Goal: Task Accomplishment & Management: Complete application form

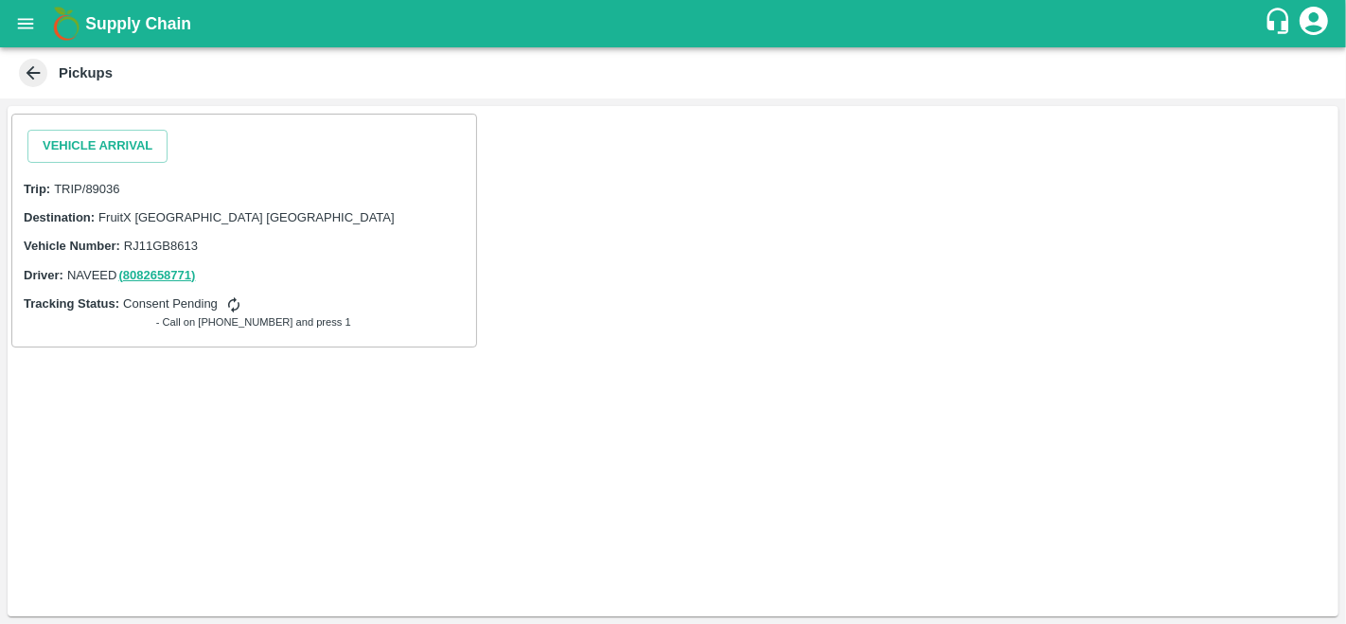
click at [24, 30] on icon "open drawer" at bounding box center [25, 23] width 21 height 21
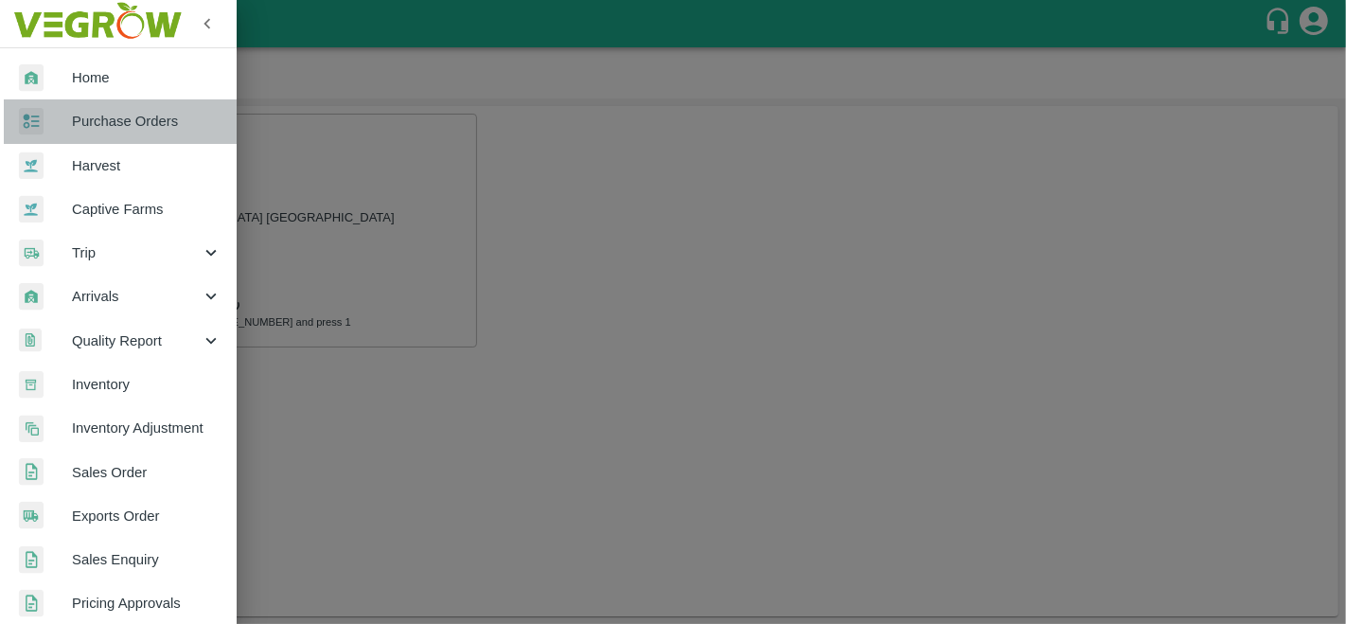
click at [137, 118] on span "Purchase Orders" at bounding box center [147, 121] width 150 height 21
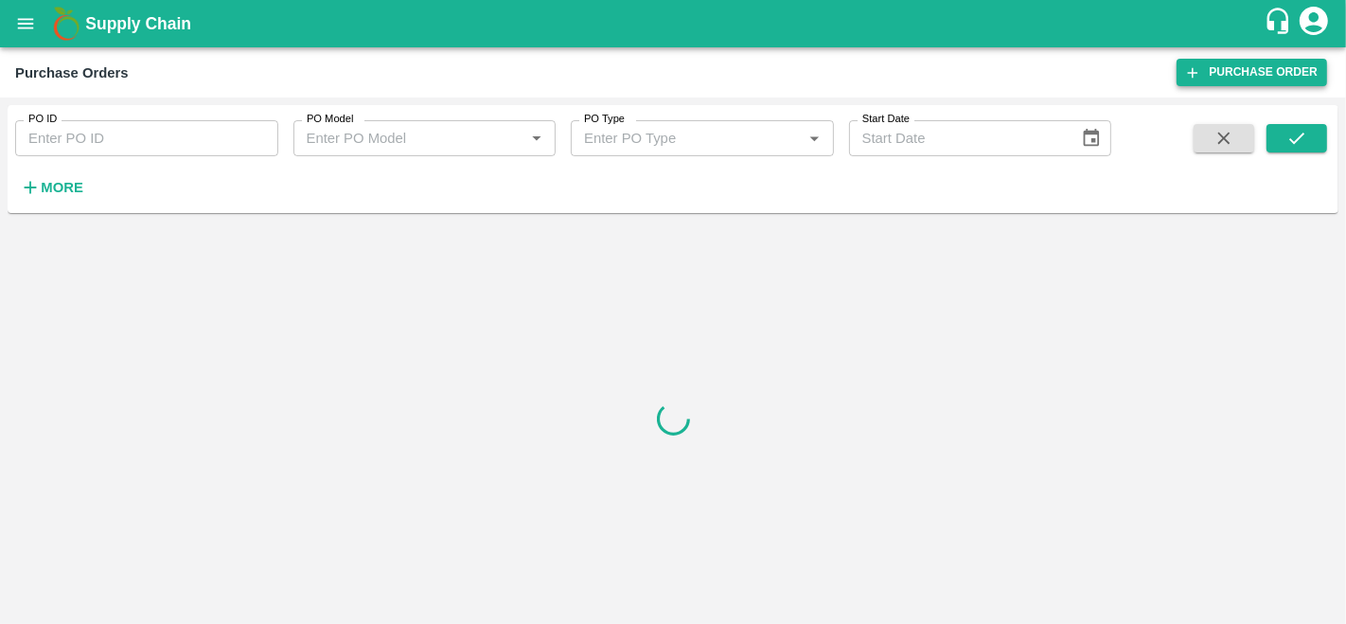
click at [1217, 72] on link "Purchase Order" at bounding box center [1251, 72] width 150 height 27
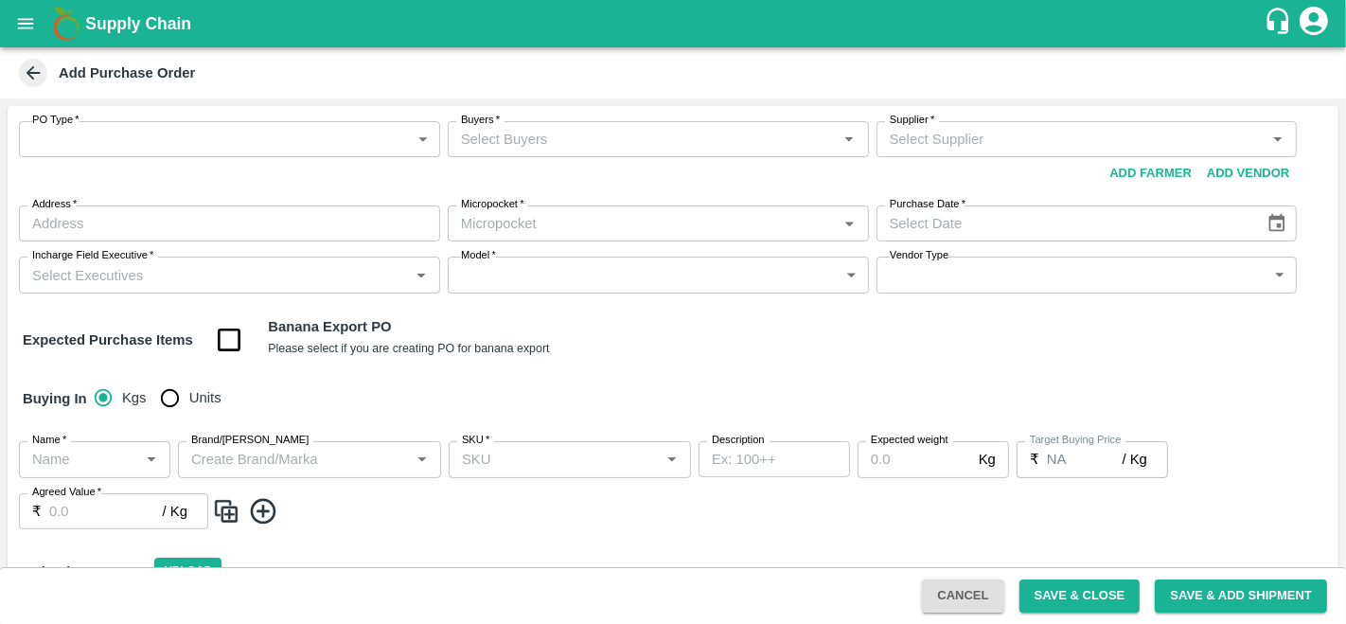
click at [234, 142] on body "Supply Chain Add Purchase Order PO Type   * ​ PO Type Buyers   * Buyers   * Sup…" at bounding box center [673, 312] width 1346 height 624
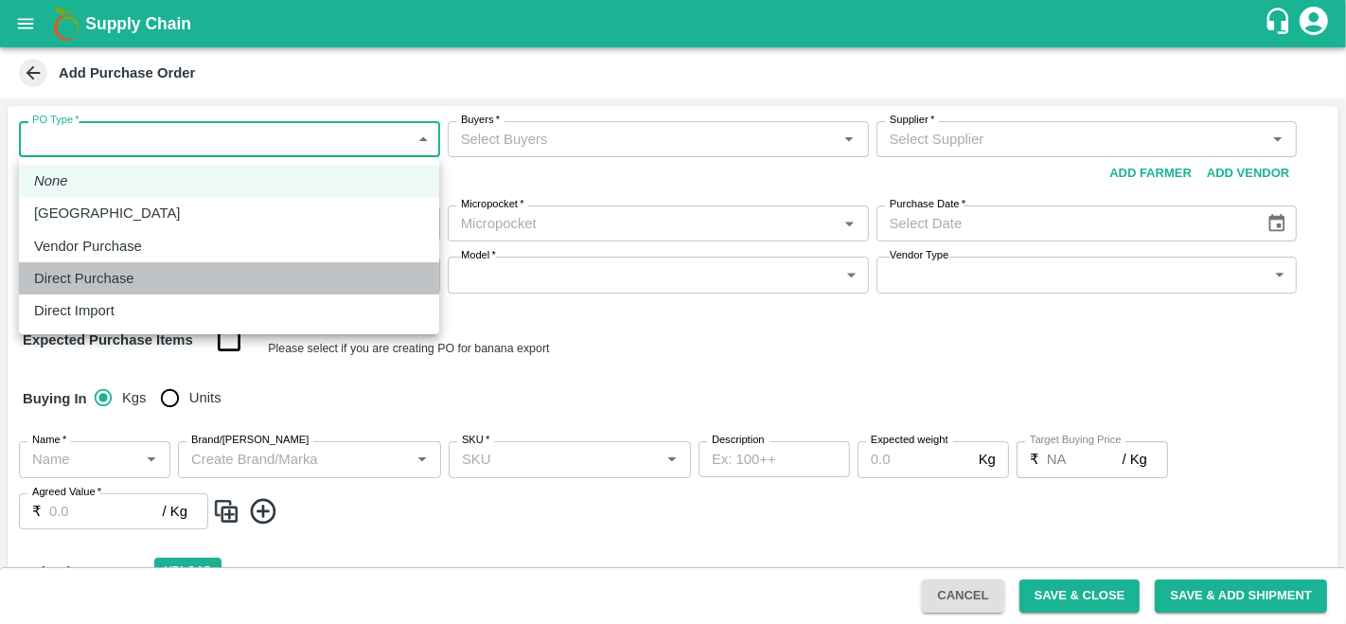
click at [153, 274] on div "Direct Purchase" at bounding box center [229, 278] width 390 height 21
type input "3"
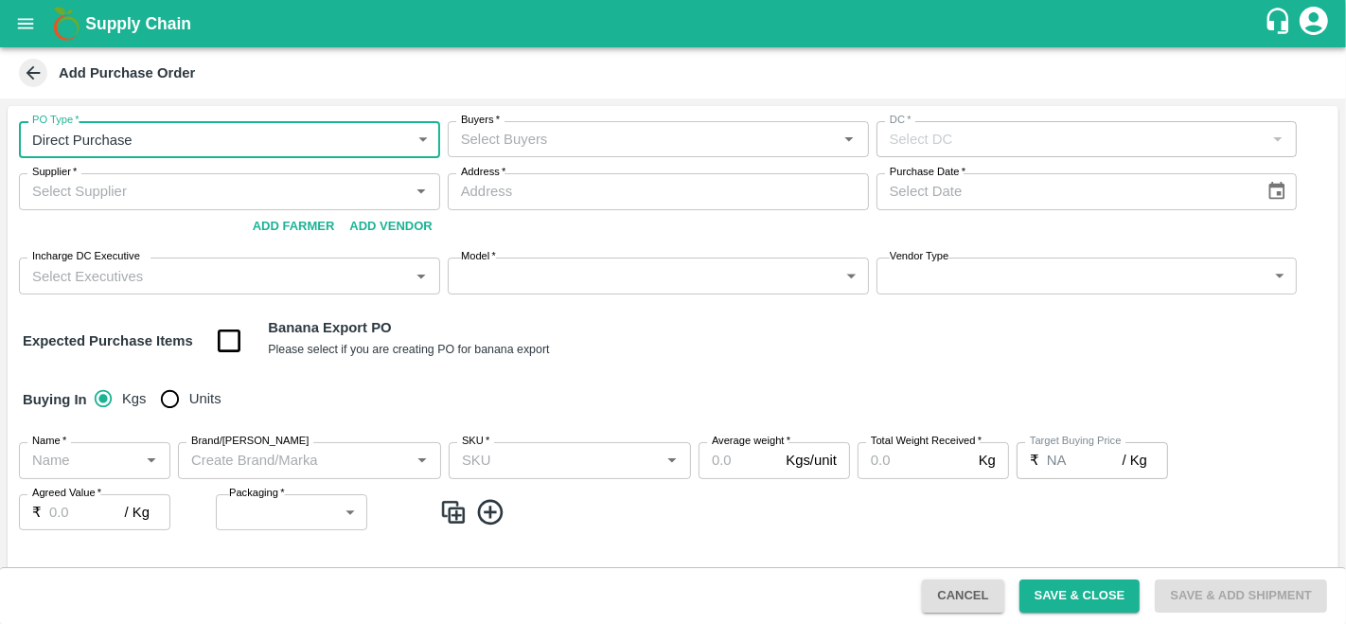
click at [574, 141] on input "Buyers   *" at bounding box center [642, 139] width 379 height 25
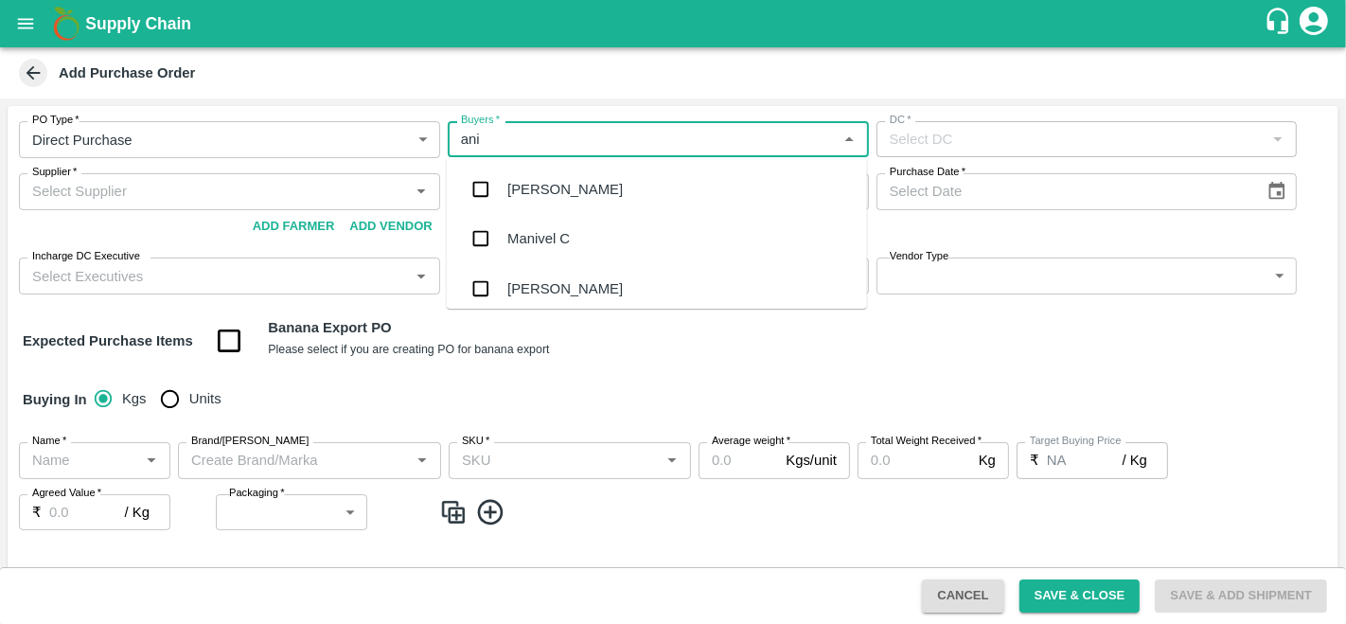
type input "anil"
click at [575, 193] on div "[PERSON_NAME]" at bounding box center [564, 189] width 115 height 21
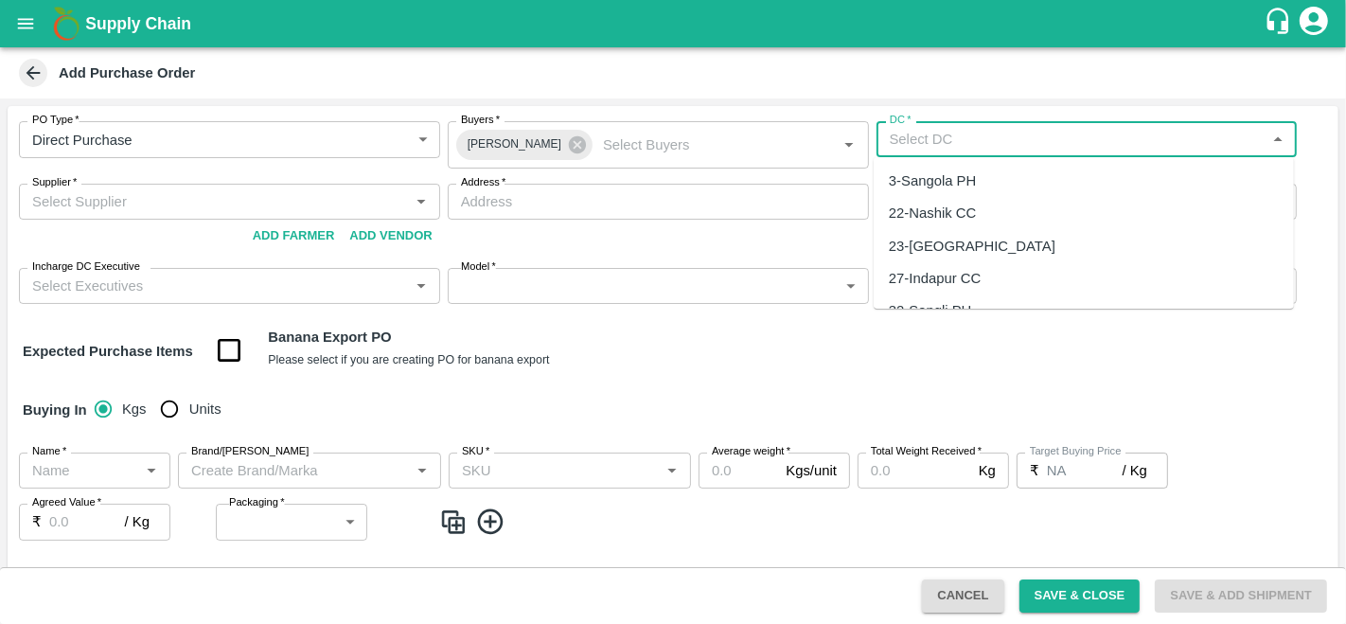
click at [976, 132] on input "DC   *" at bounding box center [1071, 139] width 379 height 25
click at [980, 190] on div "147-FruitX [GEOGRAPHIC_DATA]" at bounding box center [997, 180] width 216 height 21
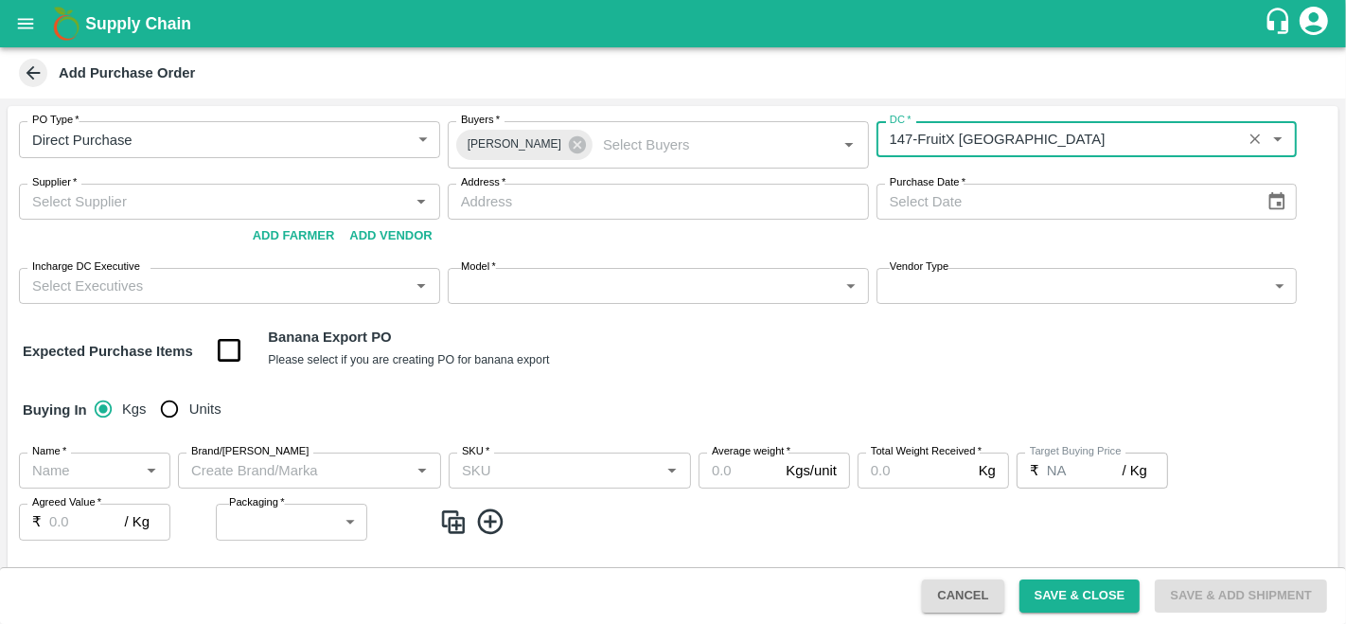
type input "147-FruitX [GEOGRAPHIC_DATA]"
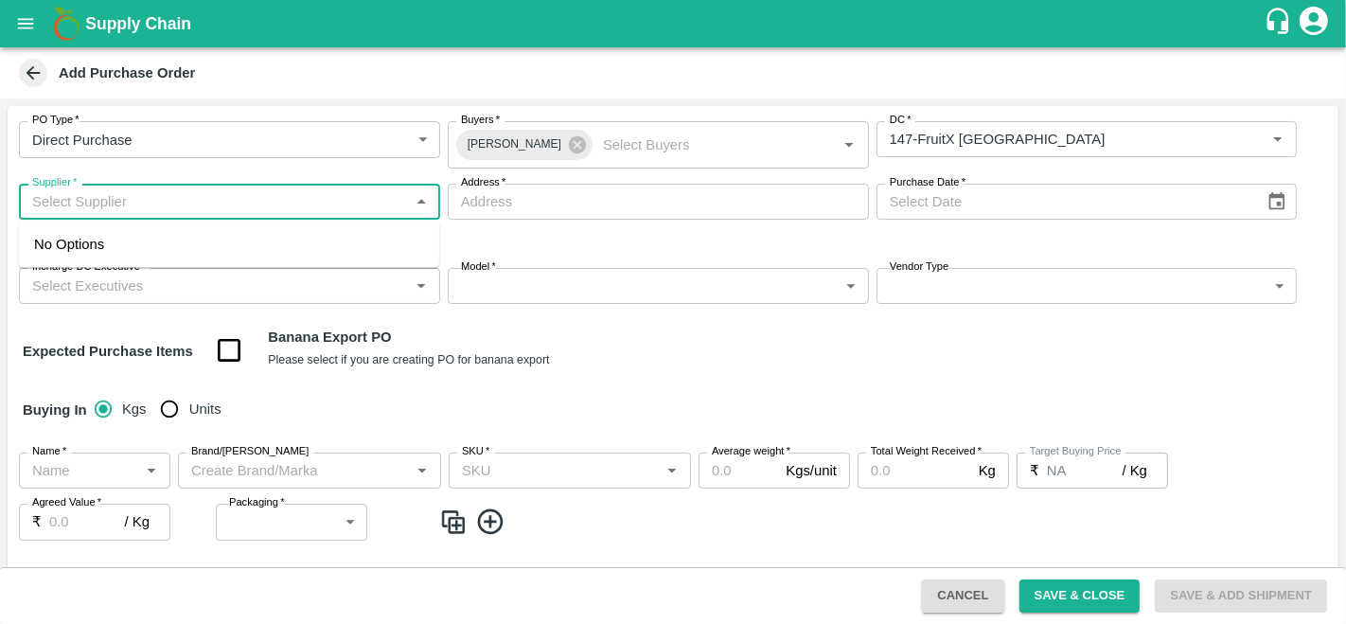
click at [192, 209] on input "Supplier   *" at bounding box center [214, 201] width 379 height 25
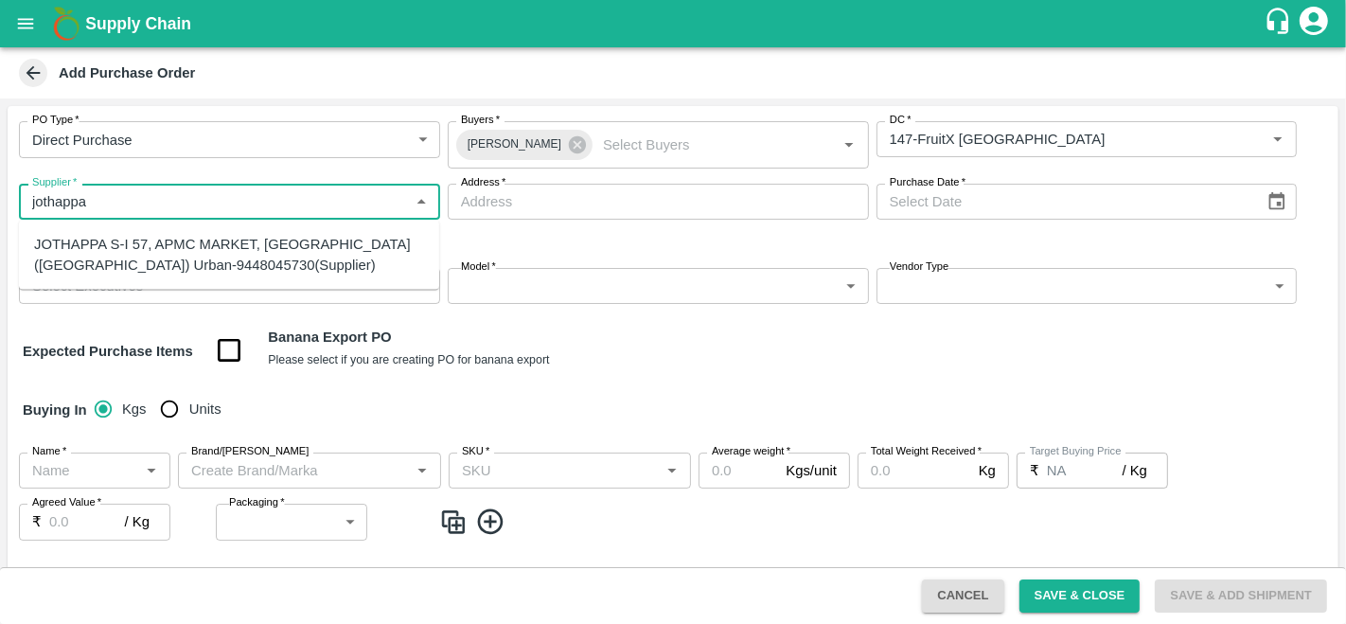
click at [189, 256] on div "JOTHAPPA S-I 57, APMC MARKET, [GEOGRAPHIC_DATA] ([GEOGRAPHIC_DATA]) Urban-94480…" at bounding box center [229, 255] width 390 height 43
type input "JOTHAPPA S-I 57, APMC MARKET, [GEOGRAPHIC_DATA] ([GEOGRAPHIC_DATA]) Urban-94480…"
type input "[STREET_ADDRESS]"
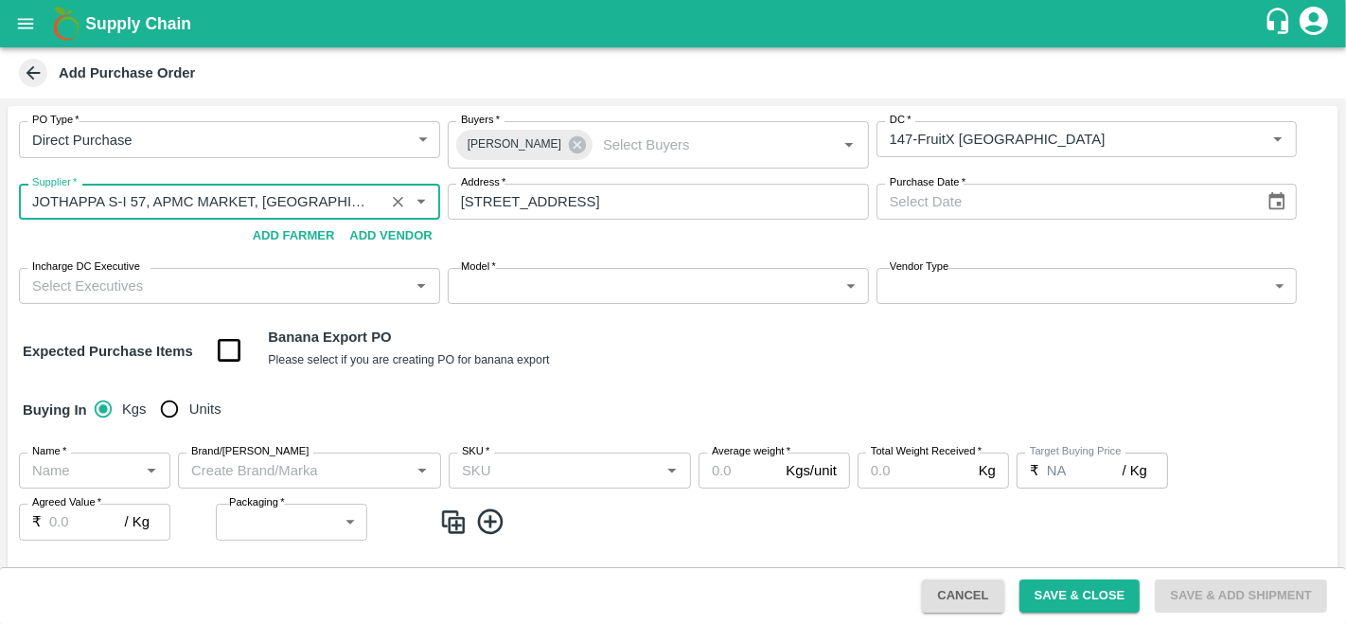
type input "JOTHAPPA S-I 57, APMC MARKET, [GEOGRAPHIC_DATA] ([GEOGRAPHIC_DATA]) Urban-94480…"
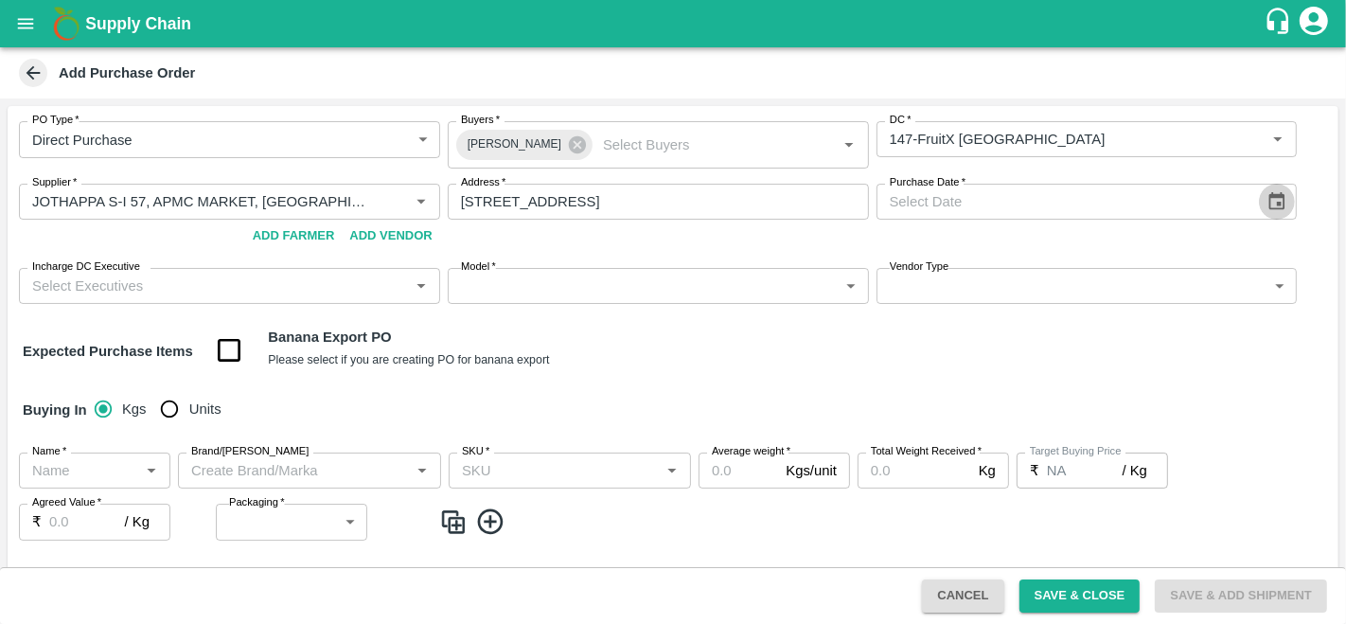
click at [1277, 205] on icon "Choose date" at bounding box center [1277, 201] width 16 height 18
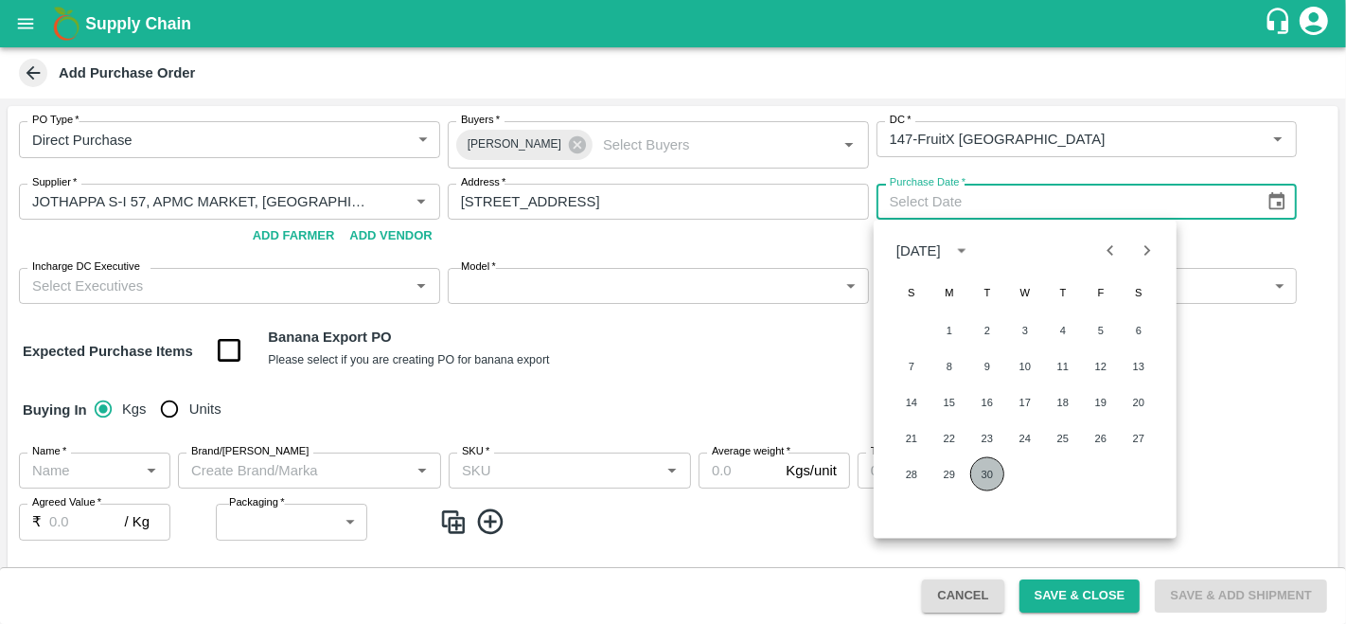
click at [989, 477] on button "30" at bounding box center [987, 474] width 34 height 34
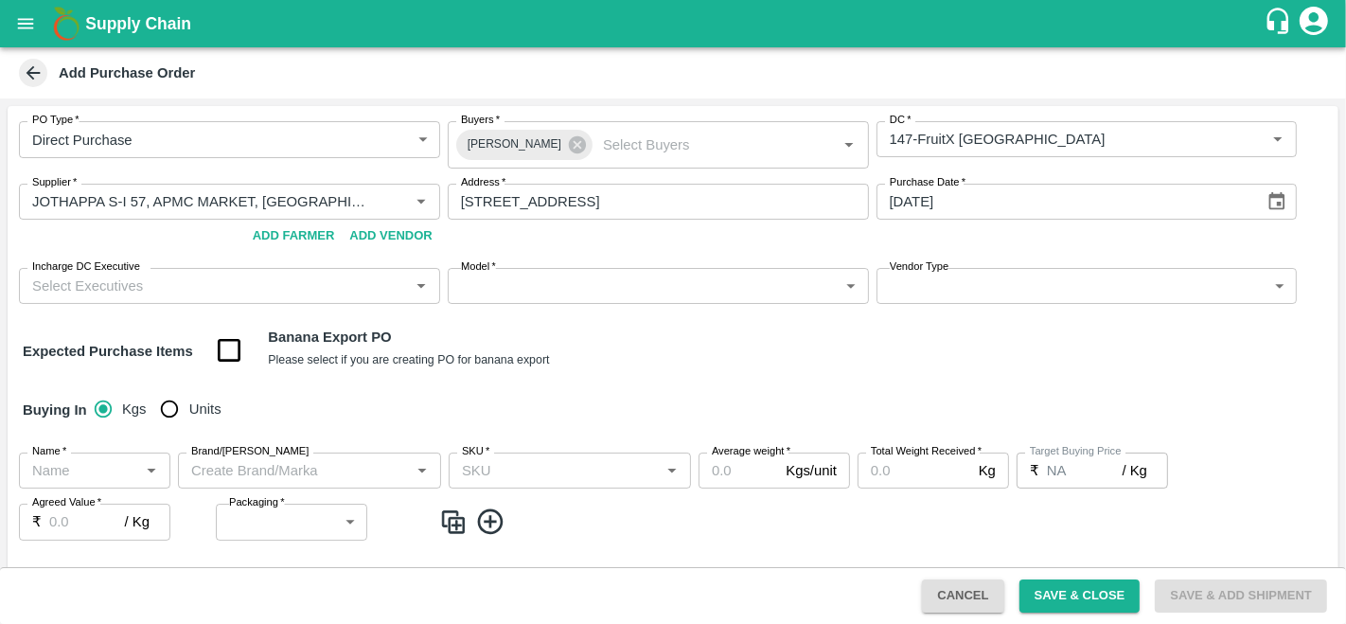
type input "[DATE]"
click at [670, 362] on div "Expected Purchase Items Banana Export PO Please select if you are creating PO f…" at bounding box center [673, 351] width 1300 height 48
click at [199, 289] on input "Incharge DC Executive" at bounding box center [214, 286] width 379 height 25
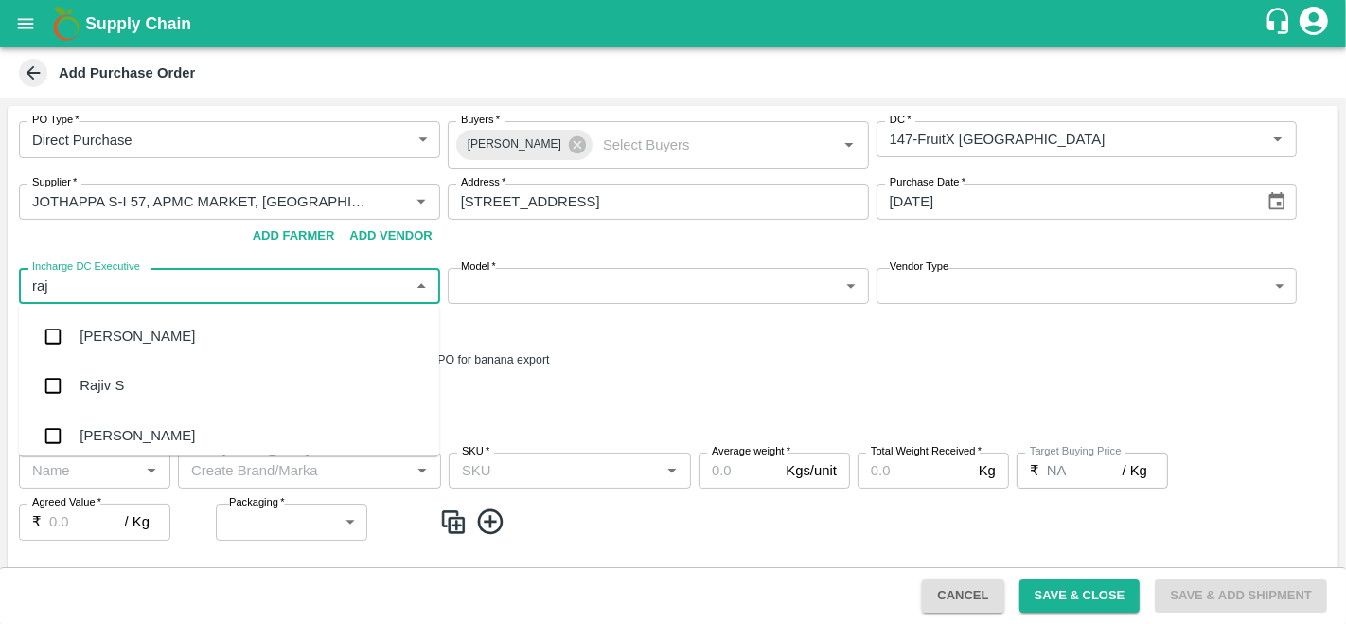
type input "raju"
click at [149, 397] on div "Raju KR" at bounding box center [229, 386] width 420 height 49
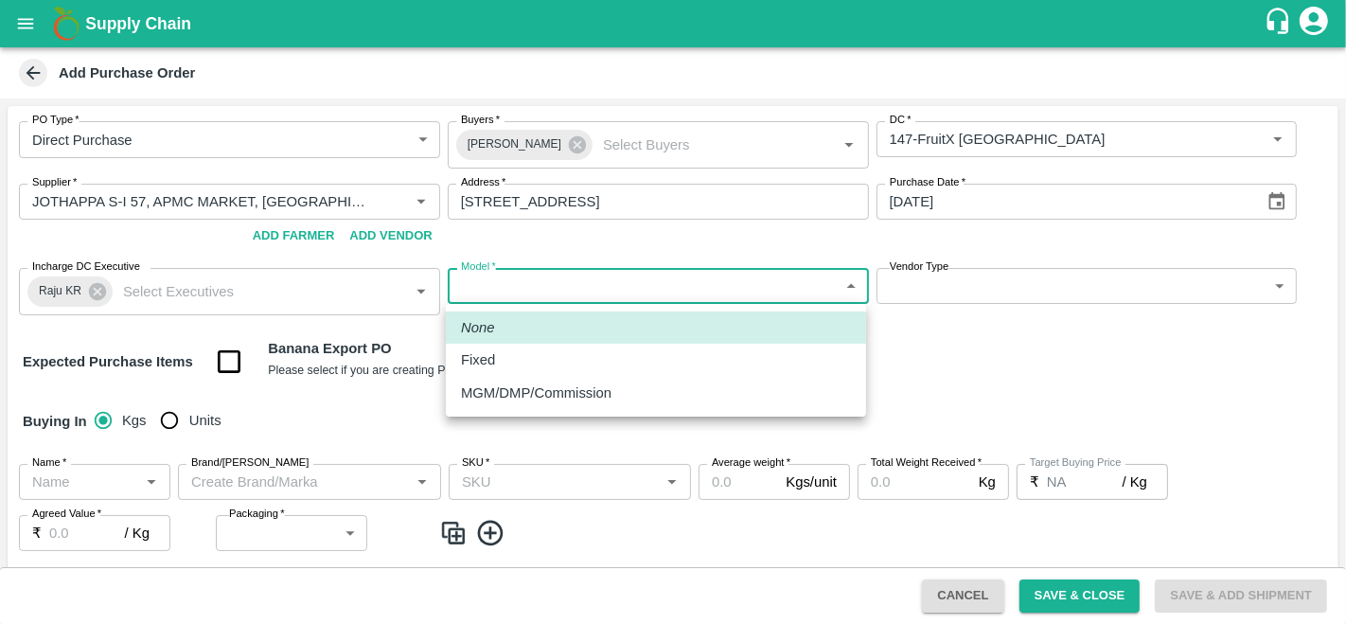
click at [545, 291] on body "Supply Chain Add Purchase Order PO Type   * Direct Purchase 3 PO Type Buyers   …" at bounding box center [673, 312] width 1346 height 624
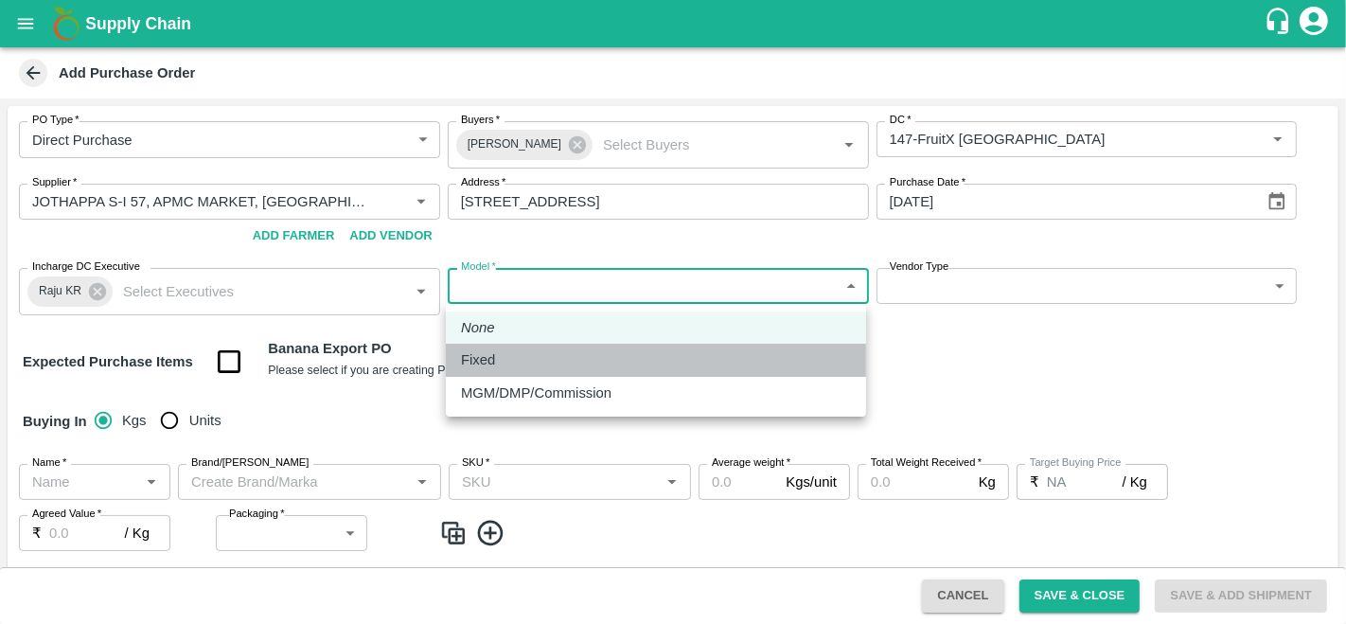
click at [505, 366] on div "Fixed" at bounding box center [656, 359] width 390 height 21
type input "Fixed"
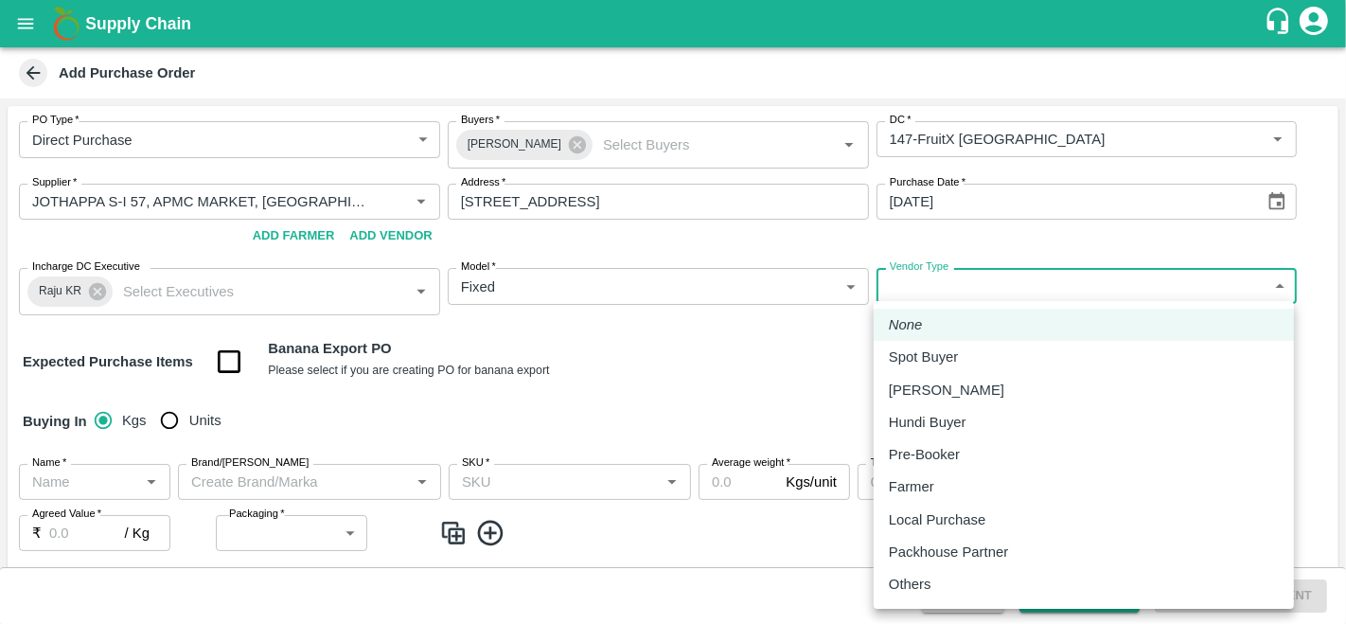
click at [952, 276] on body "Supply Chain Add Purchase Order PO Type   * Direct Purchase 3 PO Type Buyers   …" at bounding box center [673, 312] width 1346 height 624
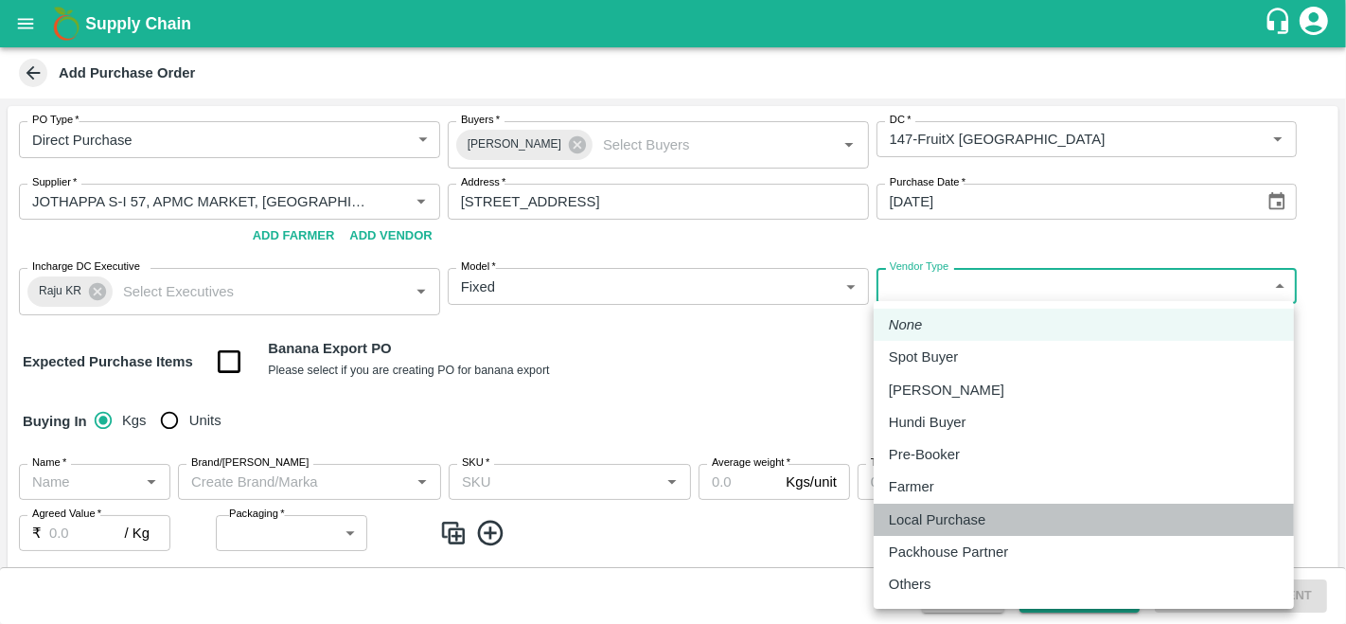
click at [931, 522] on p "Local Purchase" at bounding box center [937, 519] width 97 height 21
type input "LOCAL_PURCHASE"
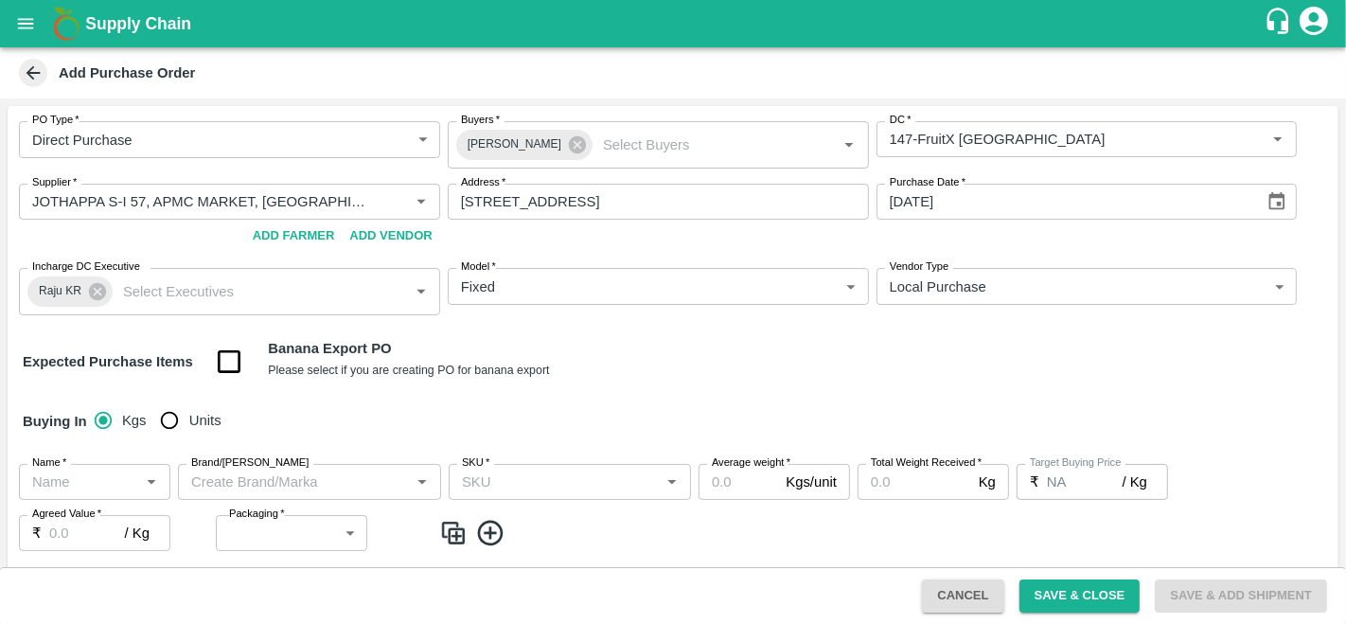
click at [647, 338] on div "Expected Purchase Items Banana Export PO Please select if you are creating PO f…" at bounding box center [673, 362] width 1300 height 48
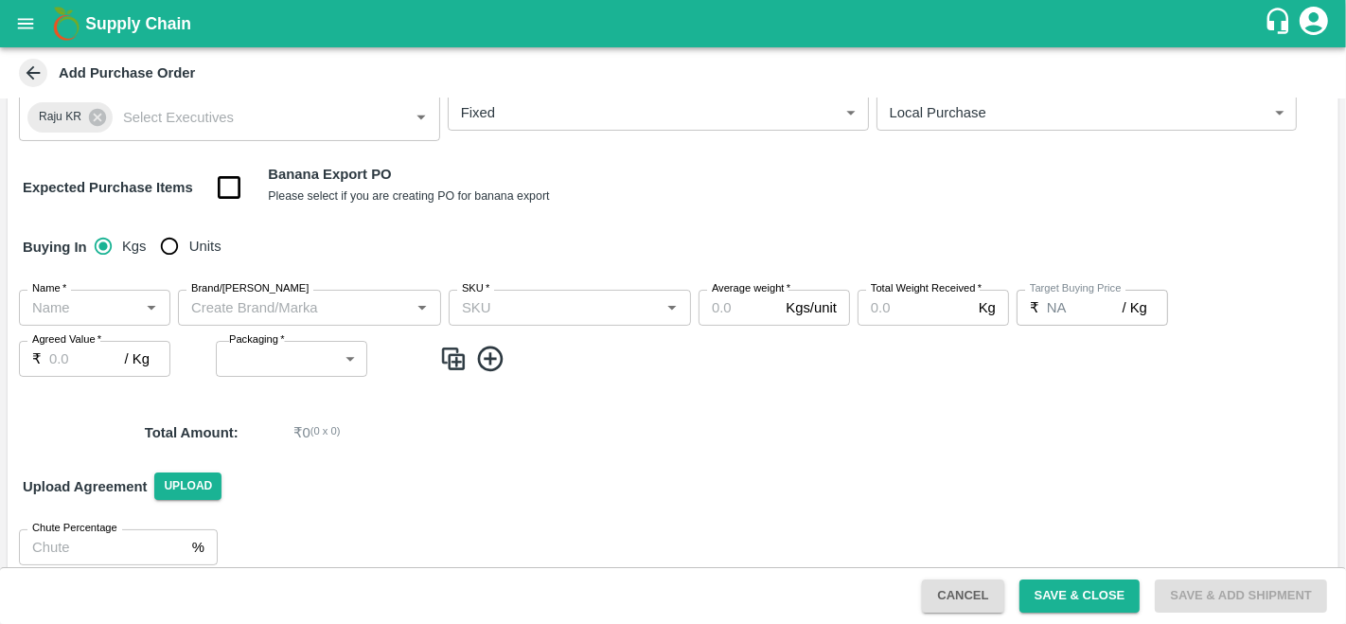
scroll to position [178, 0]
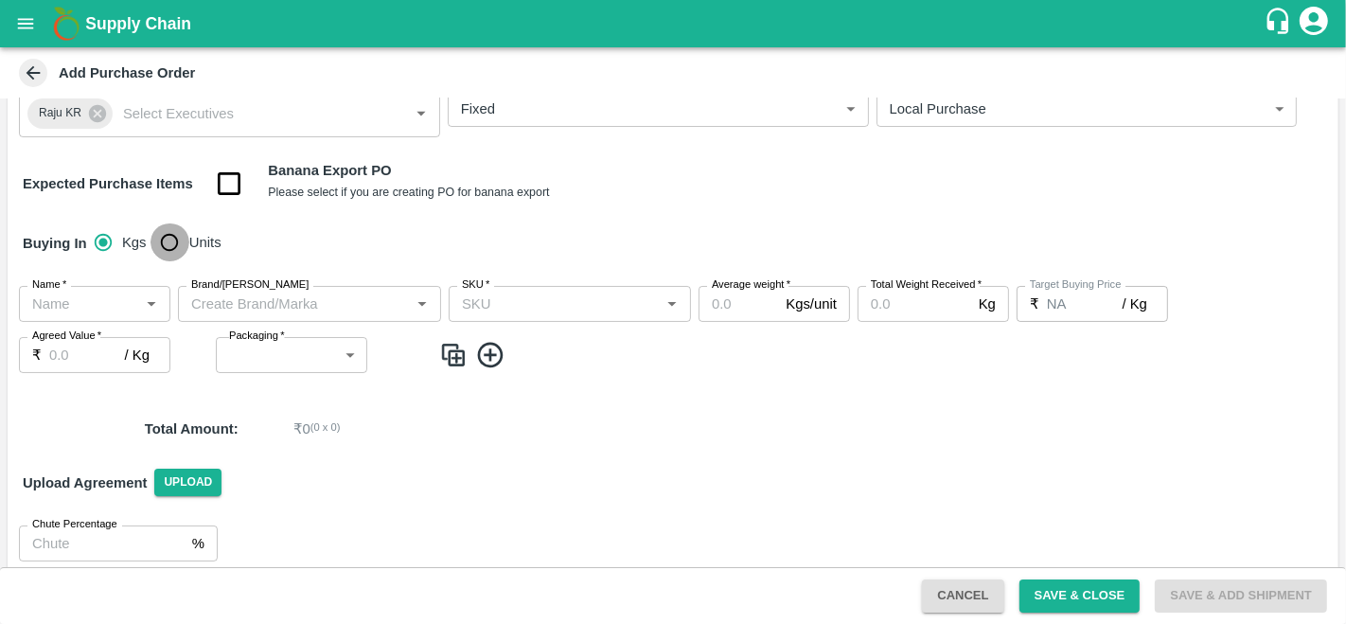
click at [168, 231] on input "Units" at bounding box center [169, 242] width 38 height 38
radio input "true"
click at [62, 298] on input "Name   *" at bounding box center [79, 303] width 109 height 25
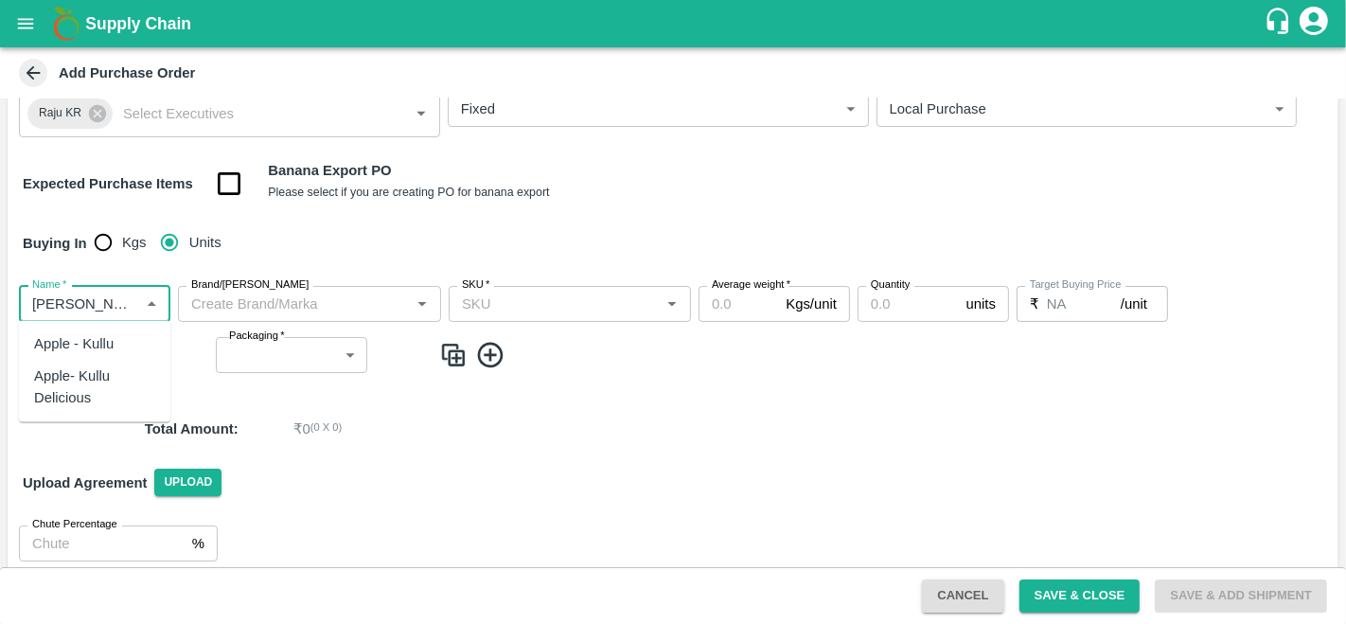
click at [96, 380] on div "Apple- Kullu Delicious" at bounding box center [94, 387] width 121 height 43
type input "Apple- Kullu Delicious"
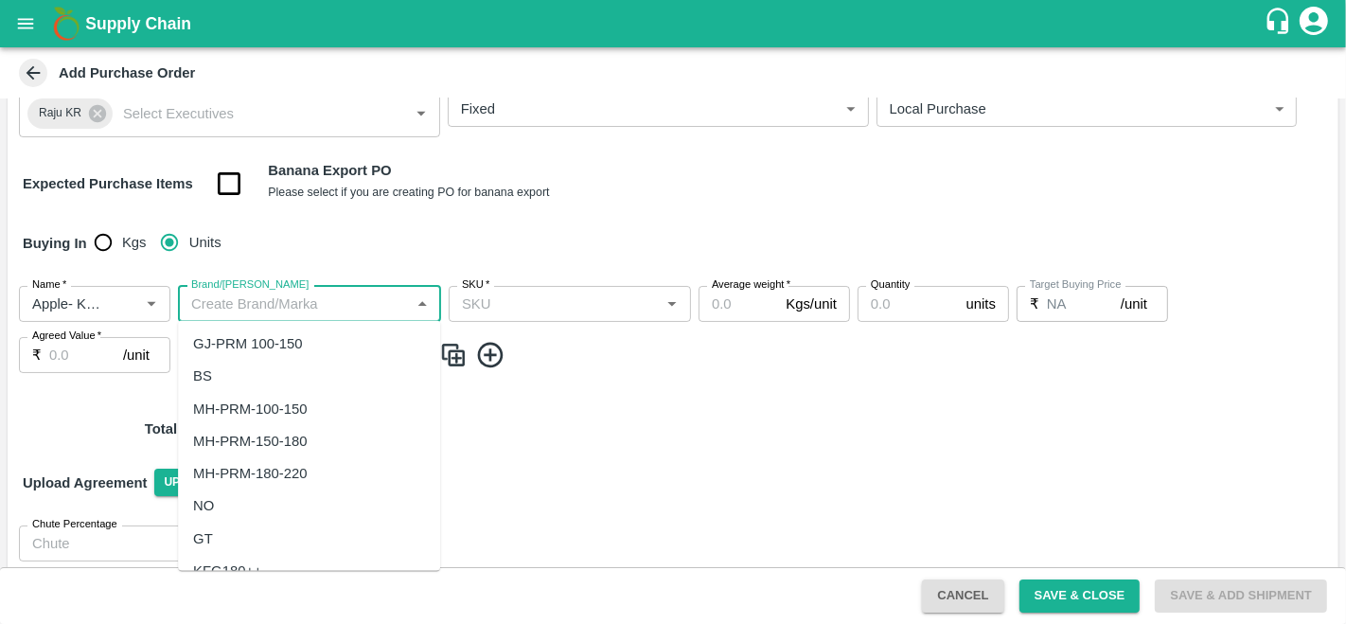
click at [291, 303] on input "Brand/[PERSON_NAME]" at bounding box center [294, 303] width 221 height 25
click at [276, 405] on div "LP ZE" at bounding box center [309, 409] width 262 height 32
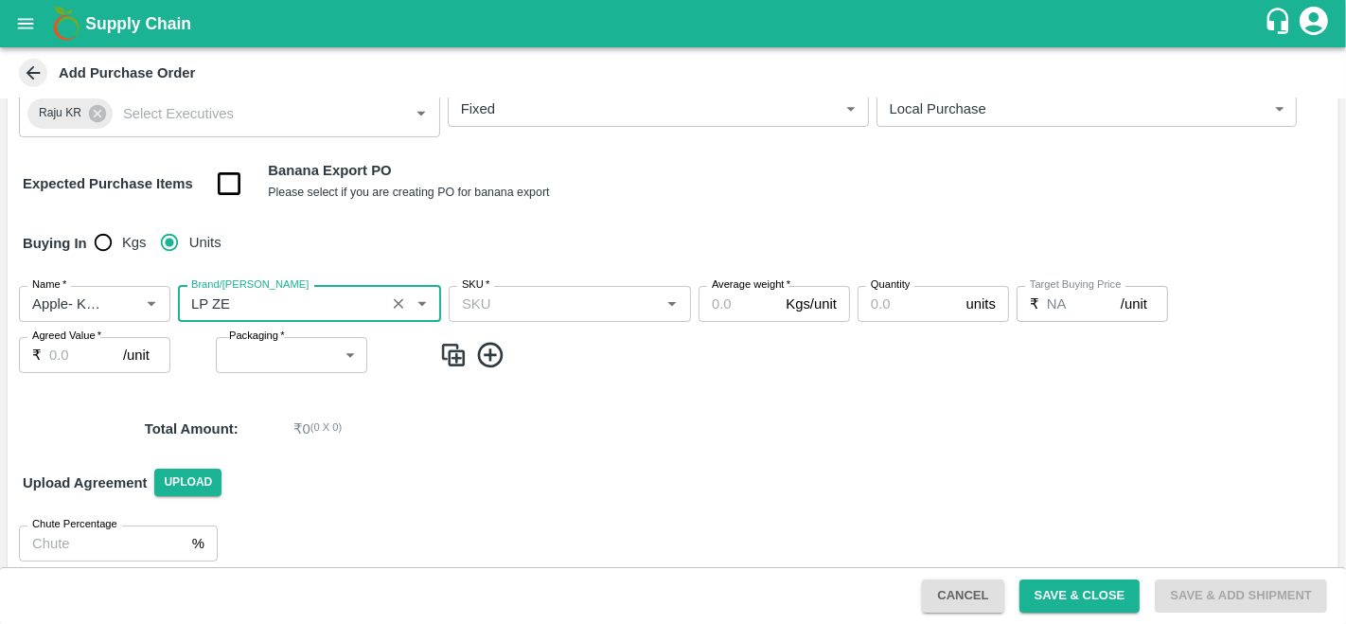
type input "LP ZE"
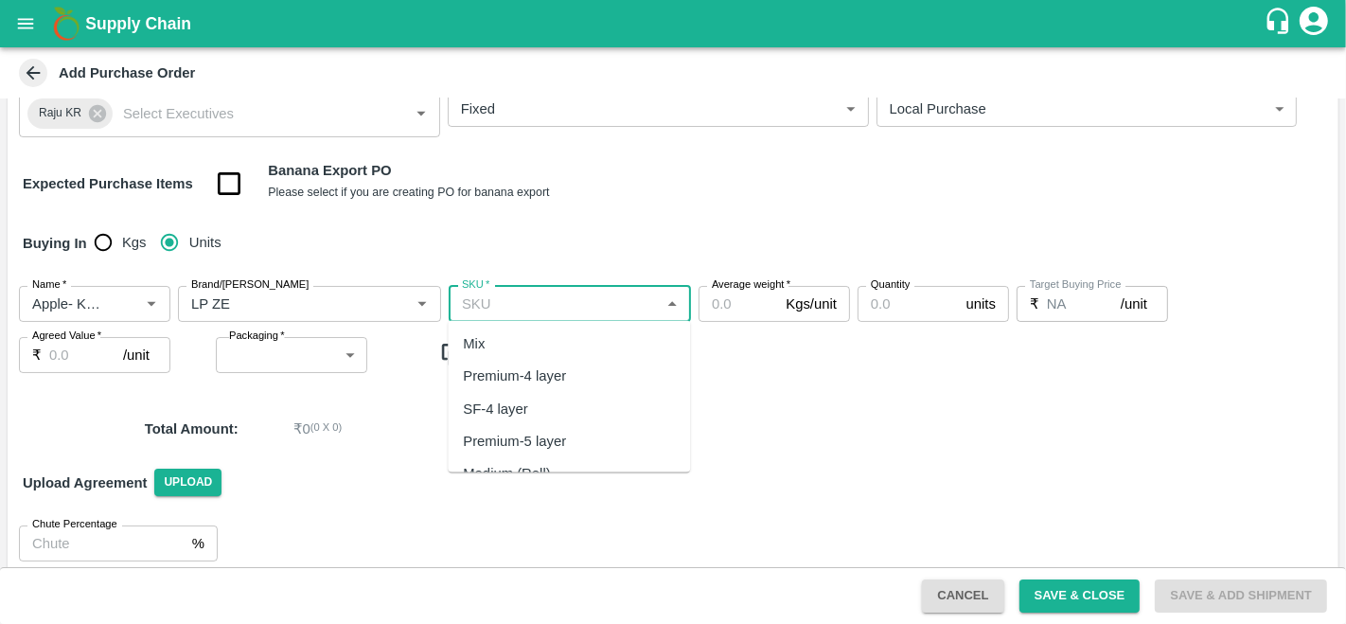
click at [544, 295] on input "SKU   *" at bounding box center [554, 303] width 200 height 25
click at [535, 363] on div "Premium-4 layer" at bounding box center [569, 377] width 242 height 32
type input "Premium-4 layer"
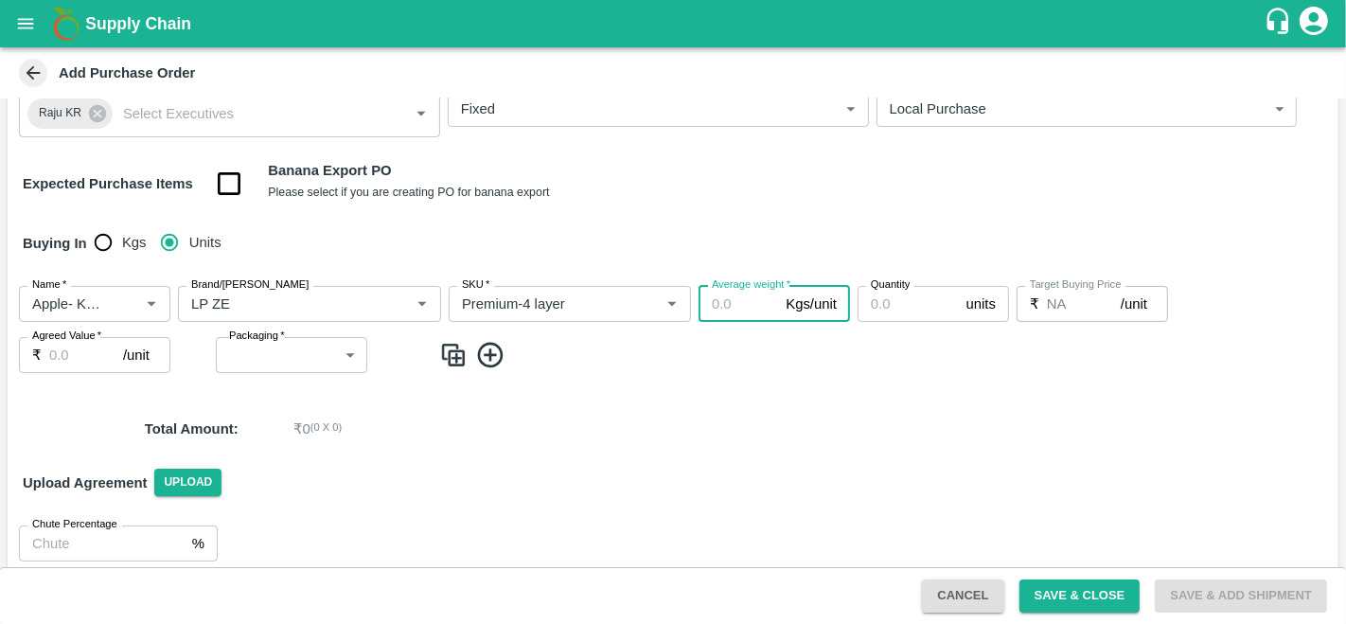
click at [719, 306] on input "Average weight   *" at bounding box center [737, 304] width 79 height 36
type input "16"
click at [884, 300] on input "Quantity" at bounding box center [907, 304] width 101 height 36
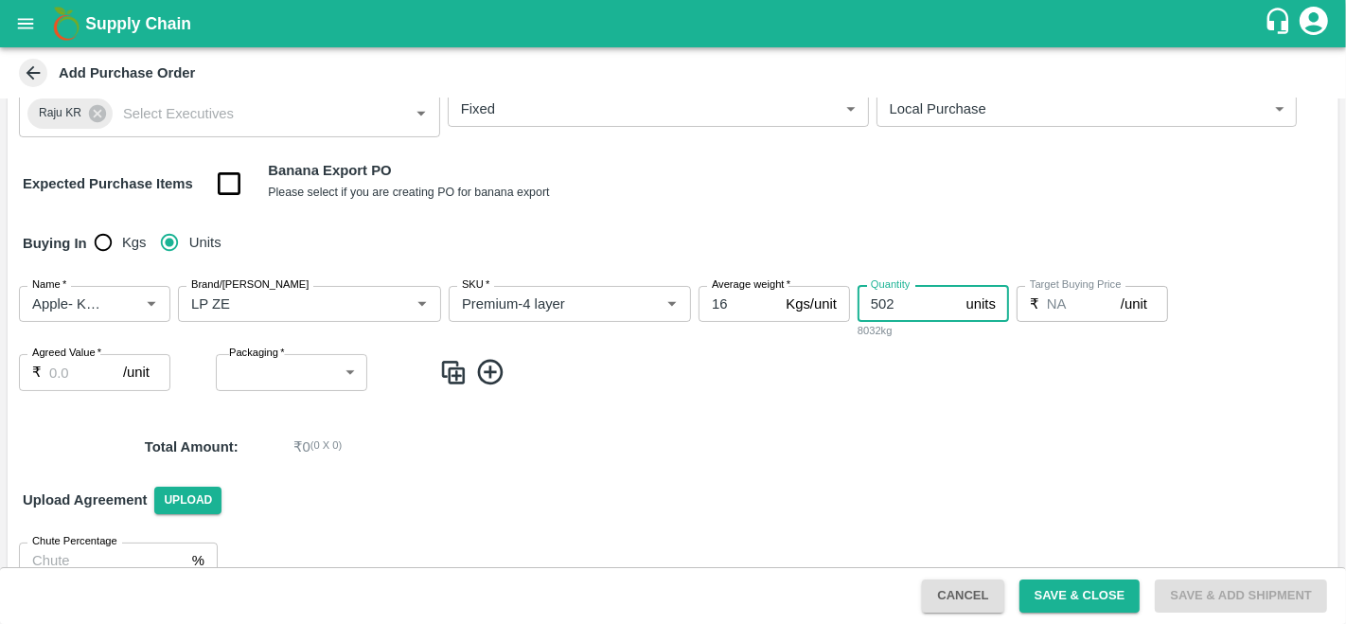
type input "502"
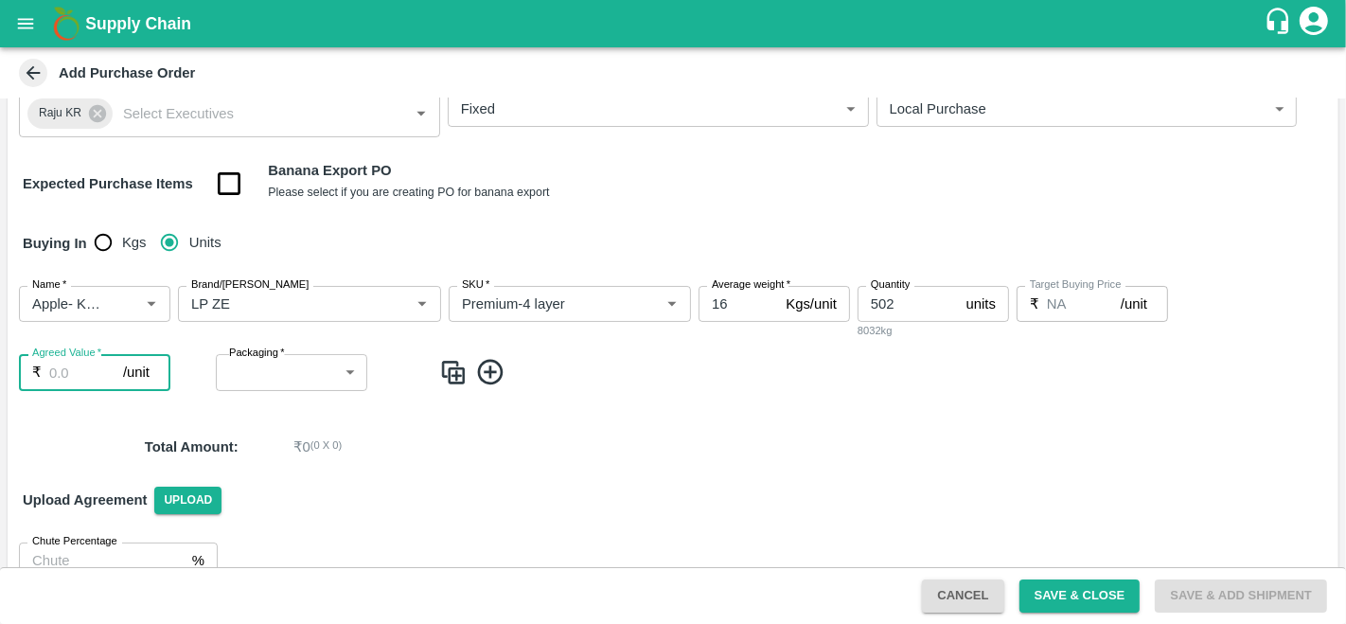
click at [54, 368] on input "Agreed Value   *" at bounding box center [86, 372] width 74 height 36
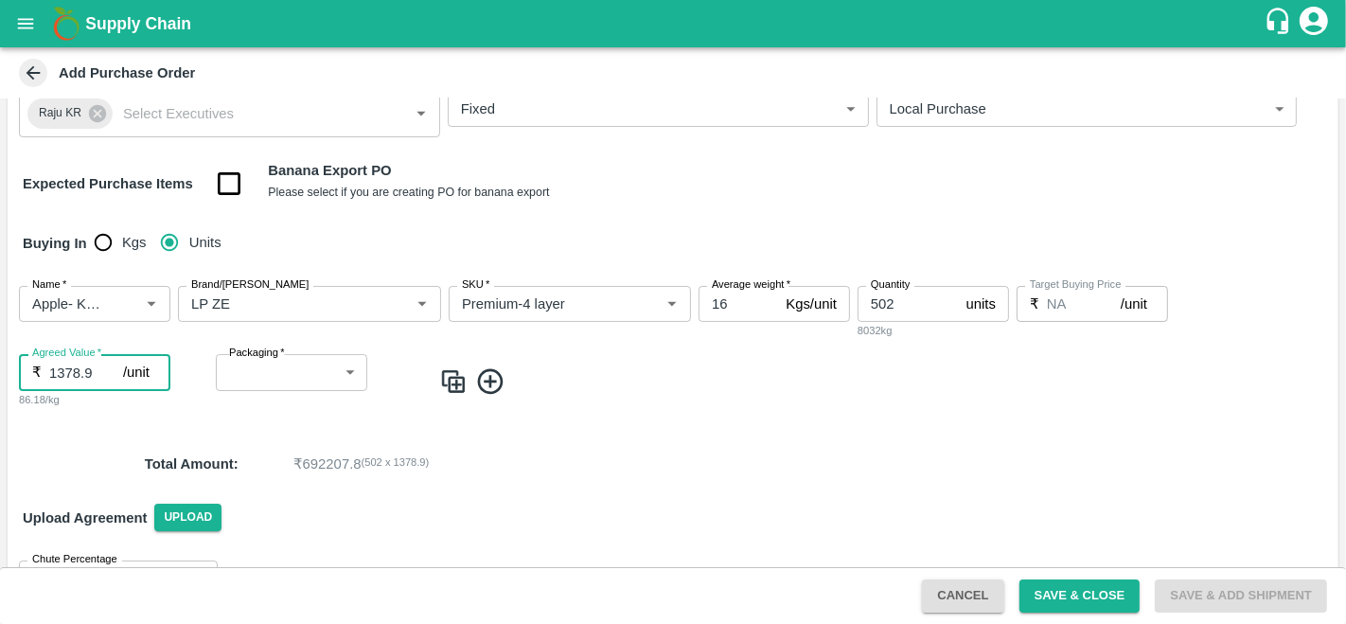
type input "1378.9"
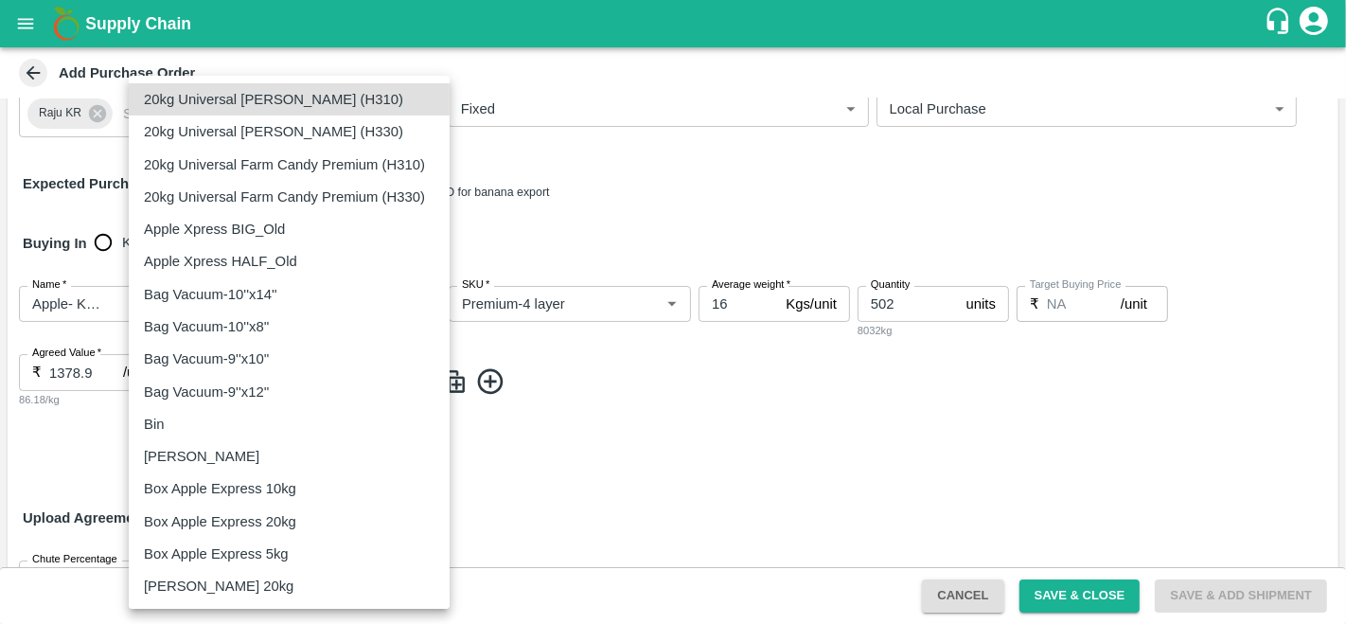
click at [259, 362] on body "Supply Chain Add Purchase Order PO Type   * Direct Purchase 3 PO Type Buyers   …" at bounding box center [673, 312] width 1346 height 624
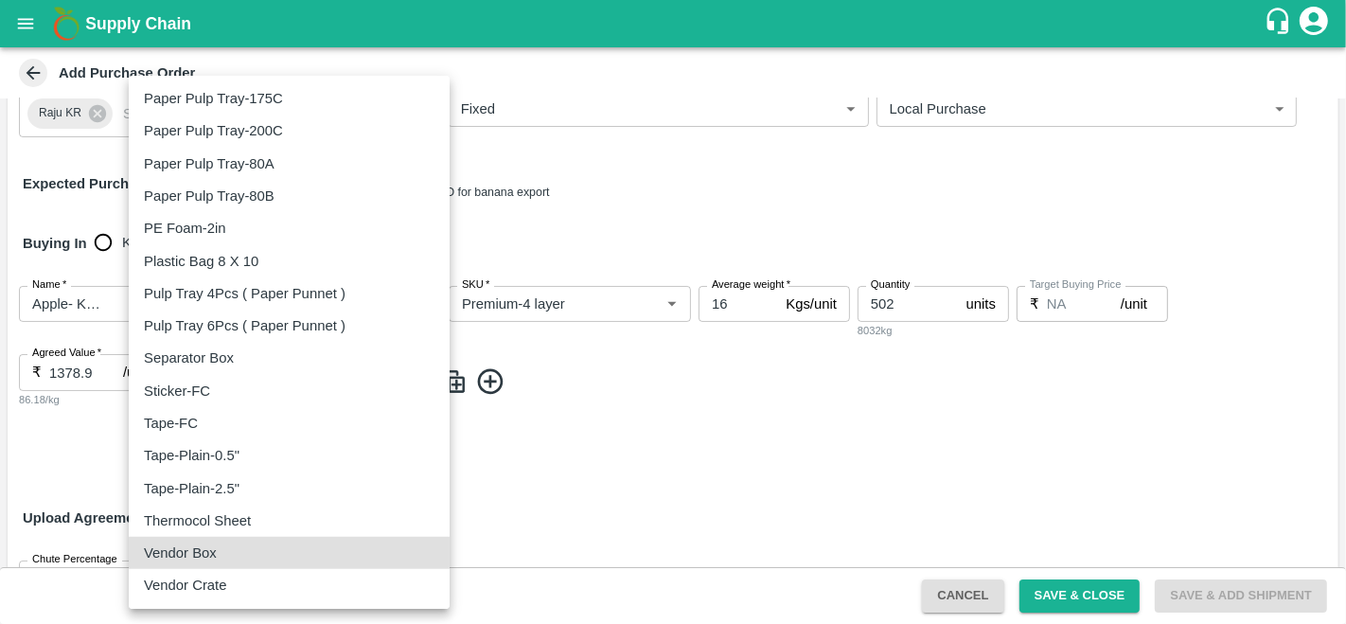
type input "276"
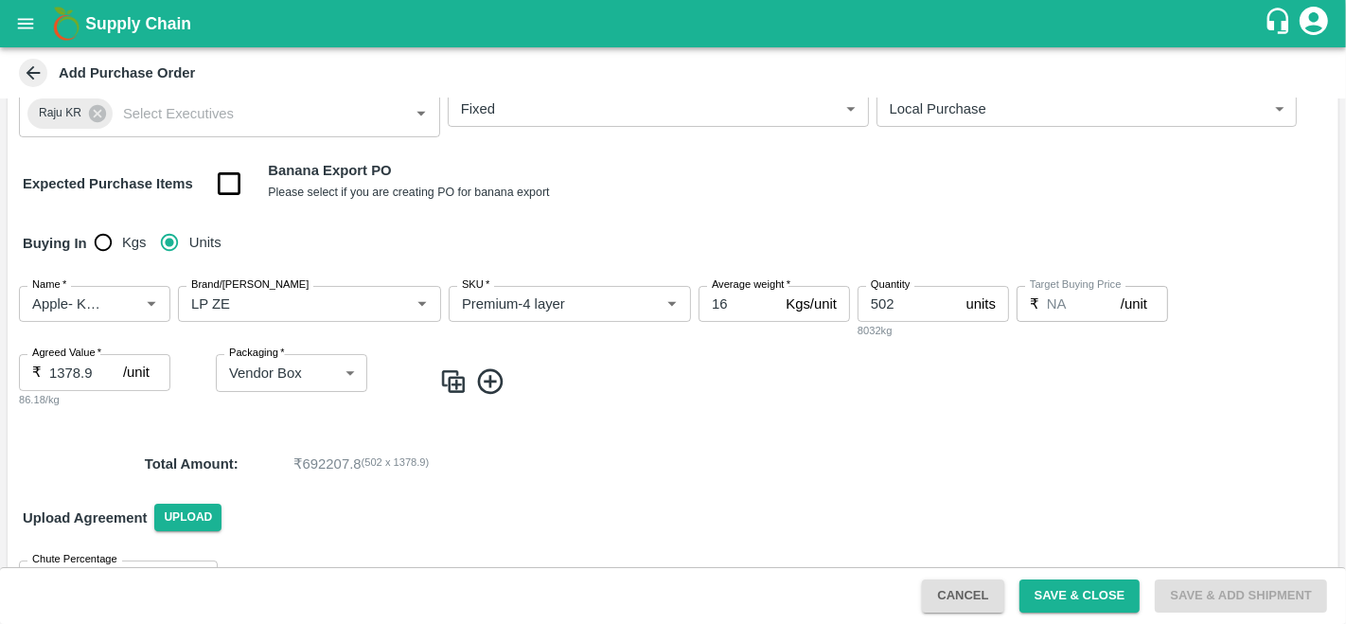
click at [627, 522] on div "Upload Agreement Upload" at bounding box center [673, 517] width 1331 height 55
click at [456, 380] on img at bounding box center [453, 381] width 28 height 31
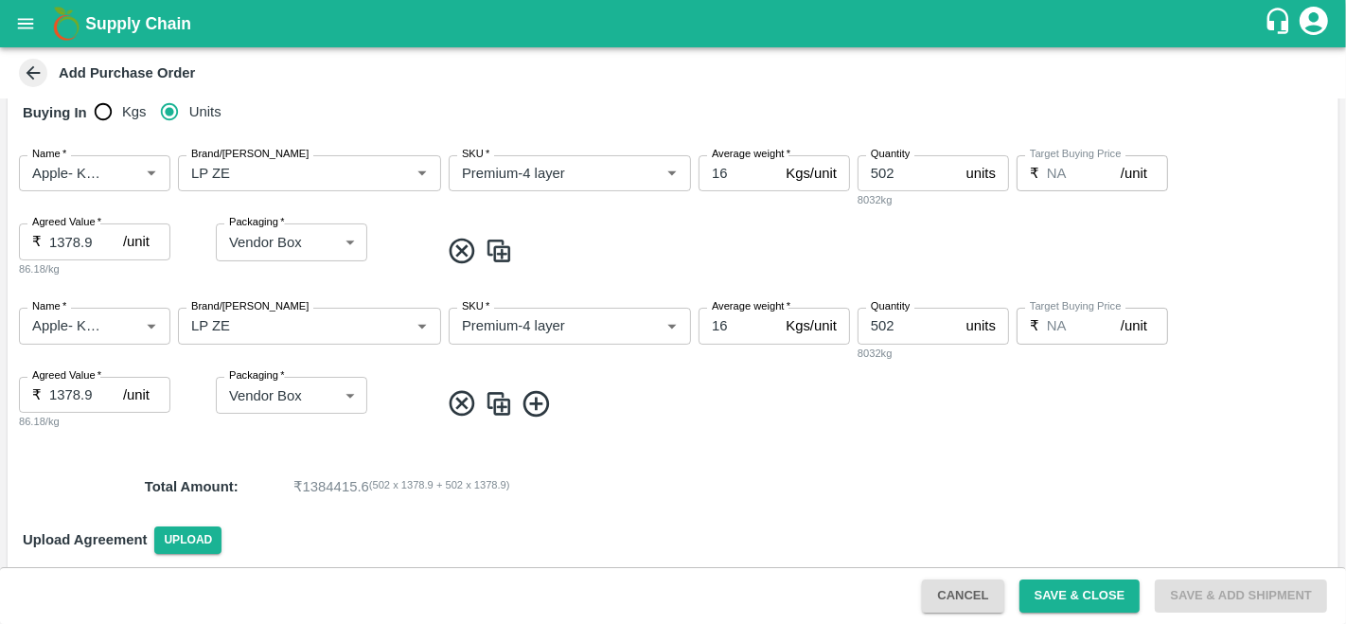
scroll to position [310, 0]
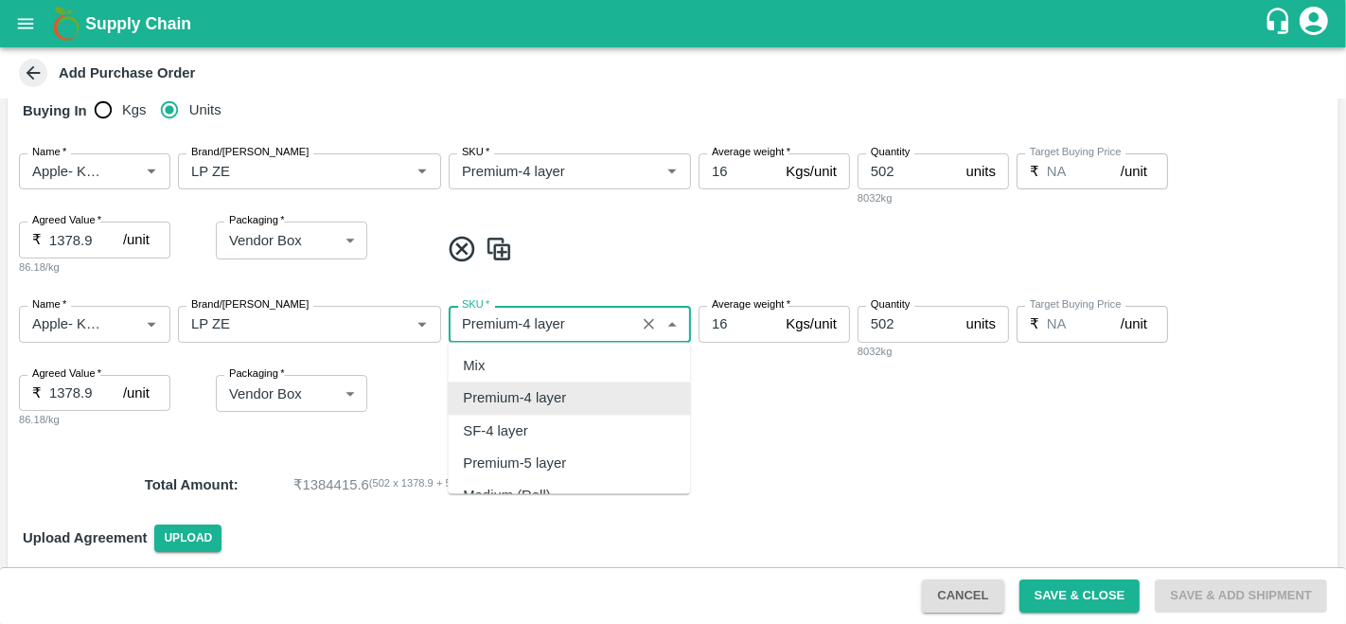
click at [530, 320] on input "SKU   *" at bounding box center [541, 323] width 175 height 25
click at [551, 370] on div "Premium-5 layer" at bounding box center [514, 365] width 103 height 21
type input "Premium-5 layer"
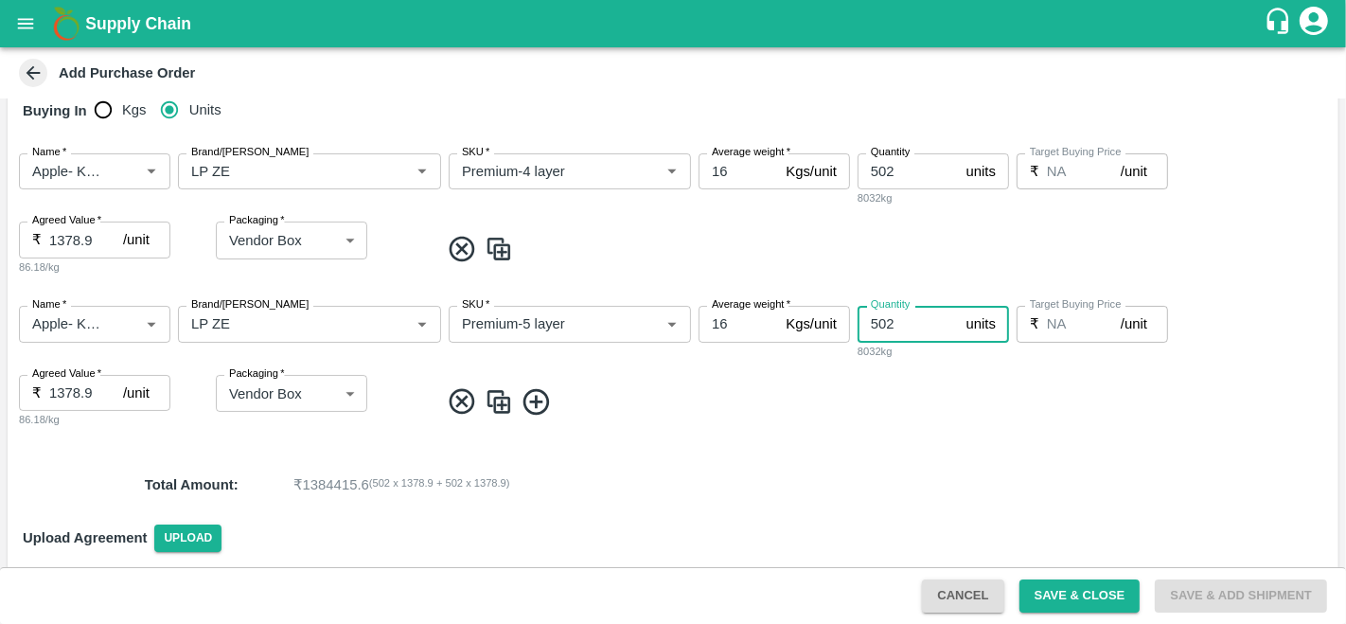
click at [913, 317] on input "502" at bounding box center [907, 324] width 101 height 36
type input "5"
type input "84"
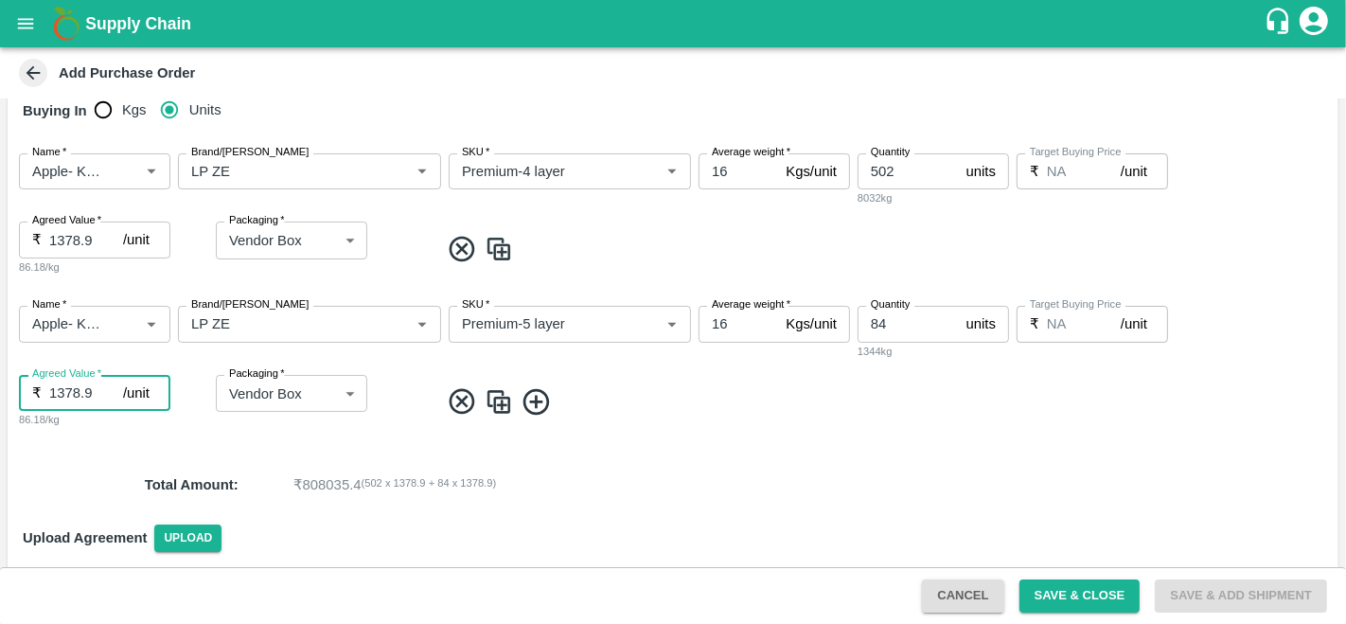
click at [97, 388] on input "1378.9" at bounding box center [86, 393] width 74 height 36
click at [76, 384] on input "13770" at bounding box center [86, 393] width 74 height 36
type input "1300"
click at [501, 397] on img at bounding box center [499, 401] width 28 height 31
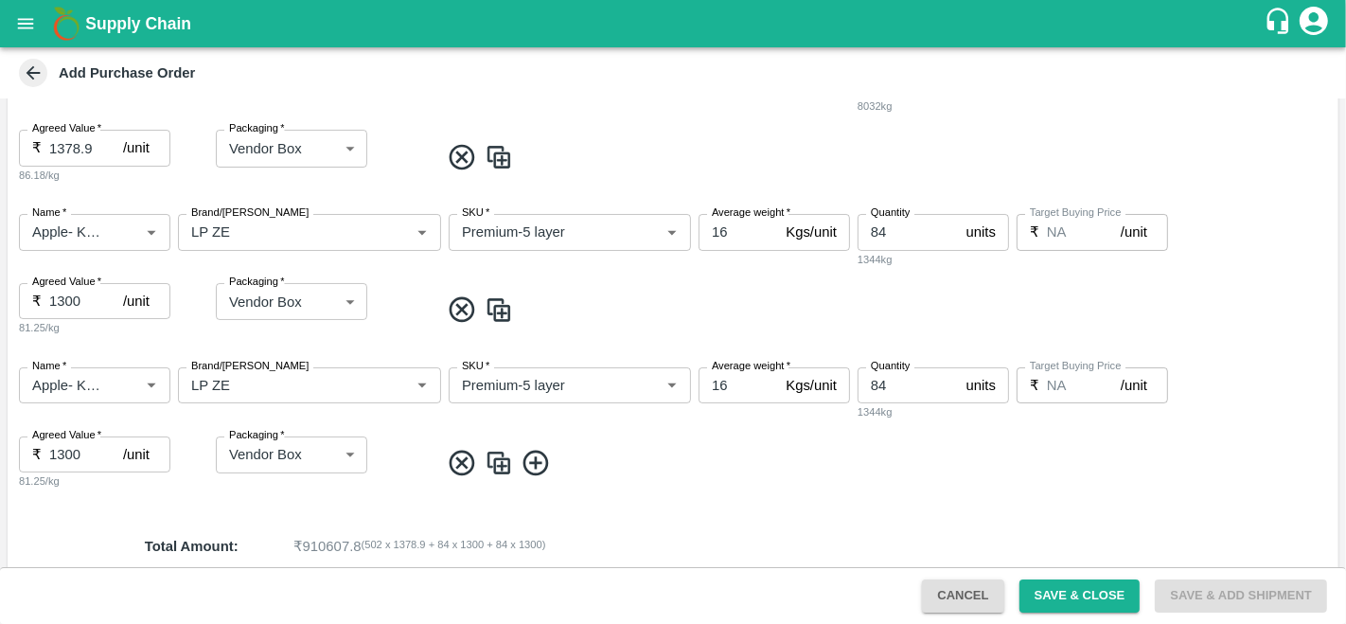
scroll to position [424, 0]
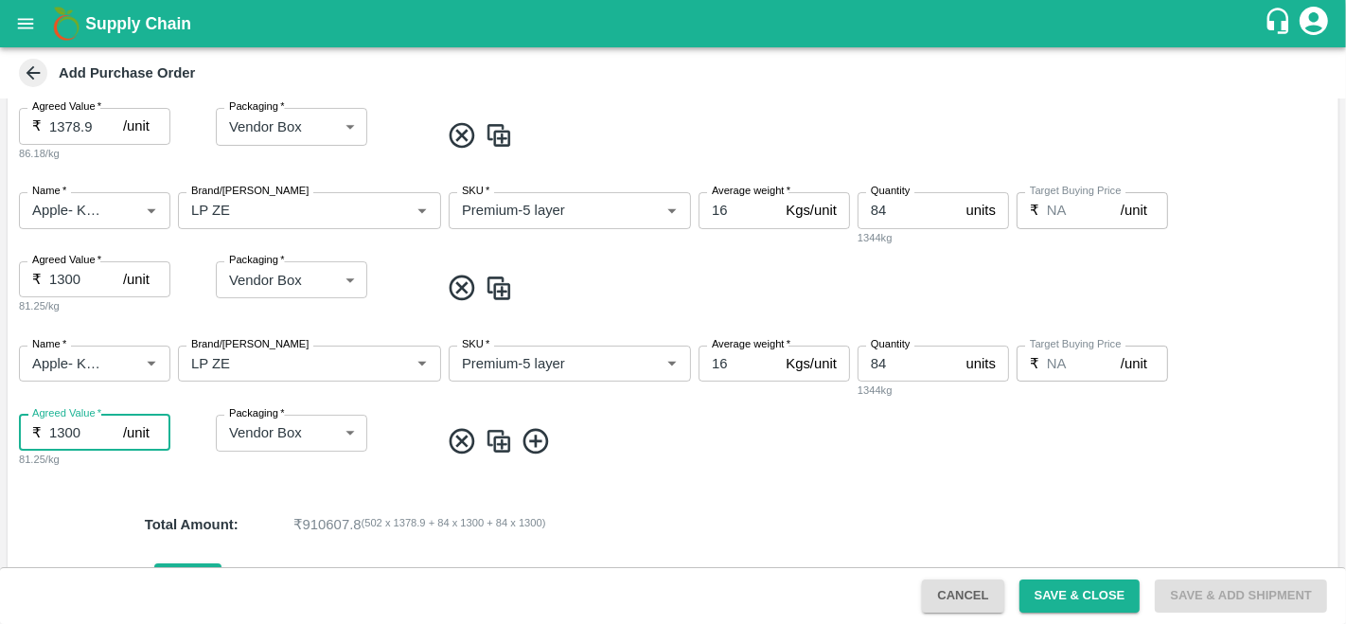
click at [62, 431] on input "1300" at bounding box center [86, 433] width 74 height 36
type input "1500"
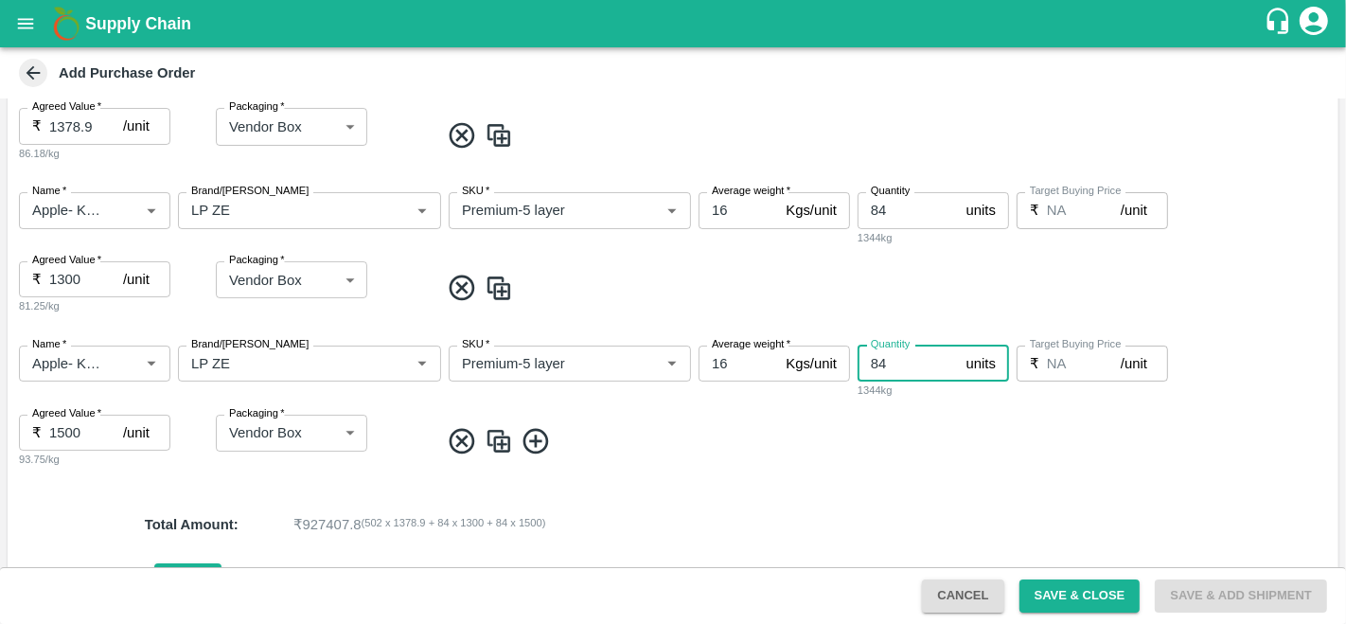
click at [904, 366] on input "84" at bounding box center [907, 363] width 101 height 36
type input "8"
type input "93"
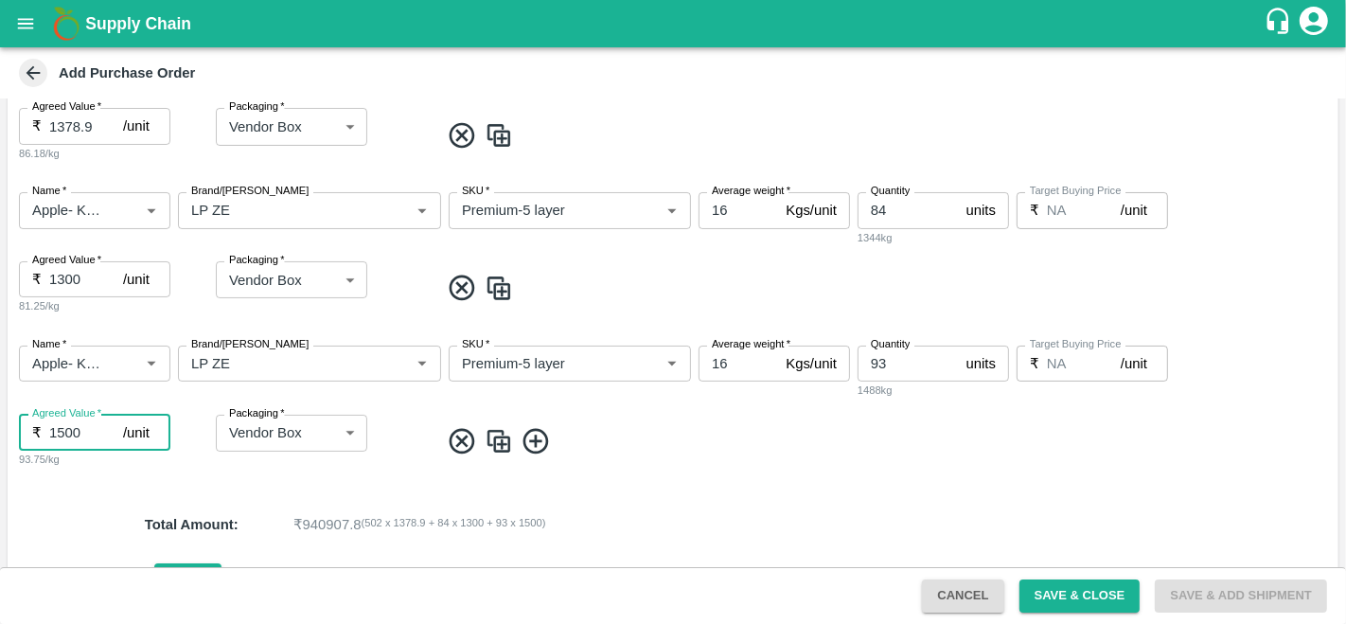
click at [62, 432] on input "1500" at bounding box center [86, 433] width 74 height 36
type input "1700"
click at [716, 475] on div "Name   * Name   * Brand/[PERSON_NAME]/[PERSON_NAME]   * SKU   * Average weight …" at bounding box center [673, 406] width 1331 height 153
click at [496, 450] on img at bounding box center [499, 441] width 28 height 31
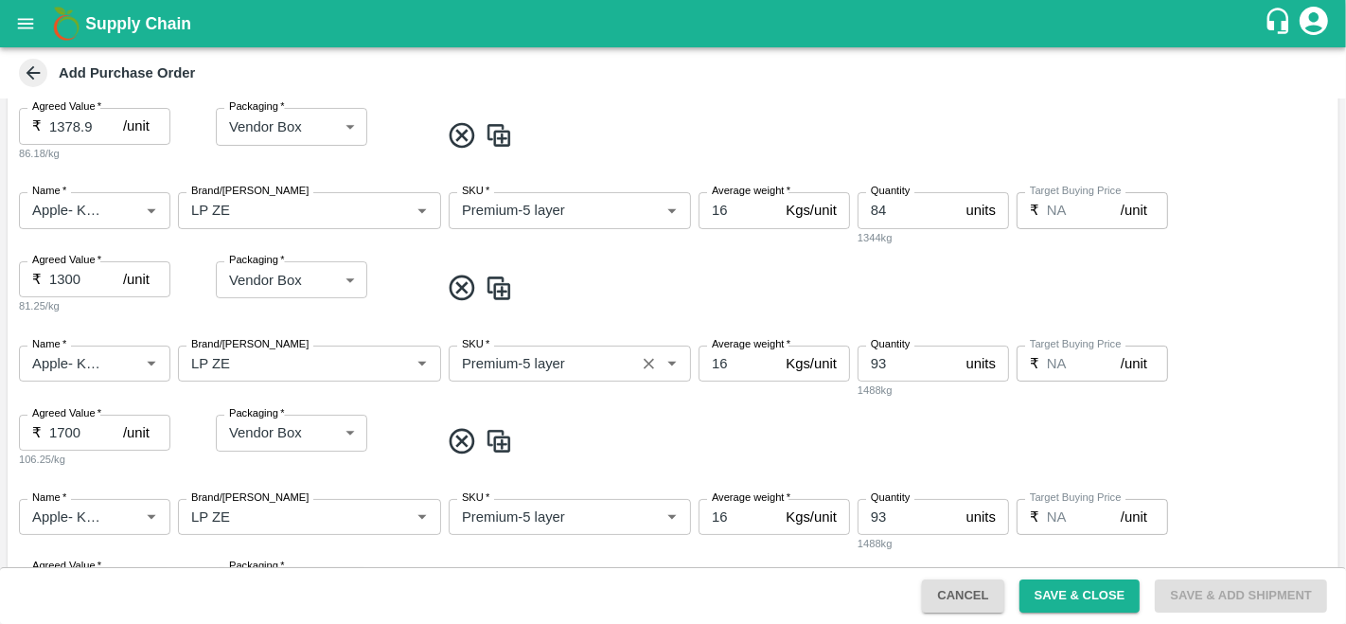
scroll to position [594, 0]
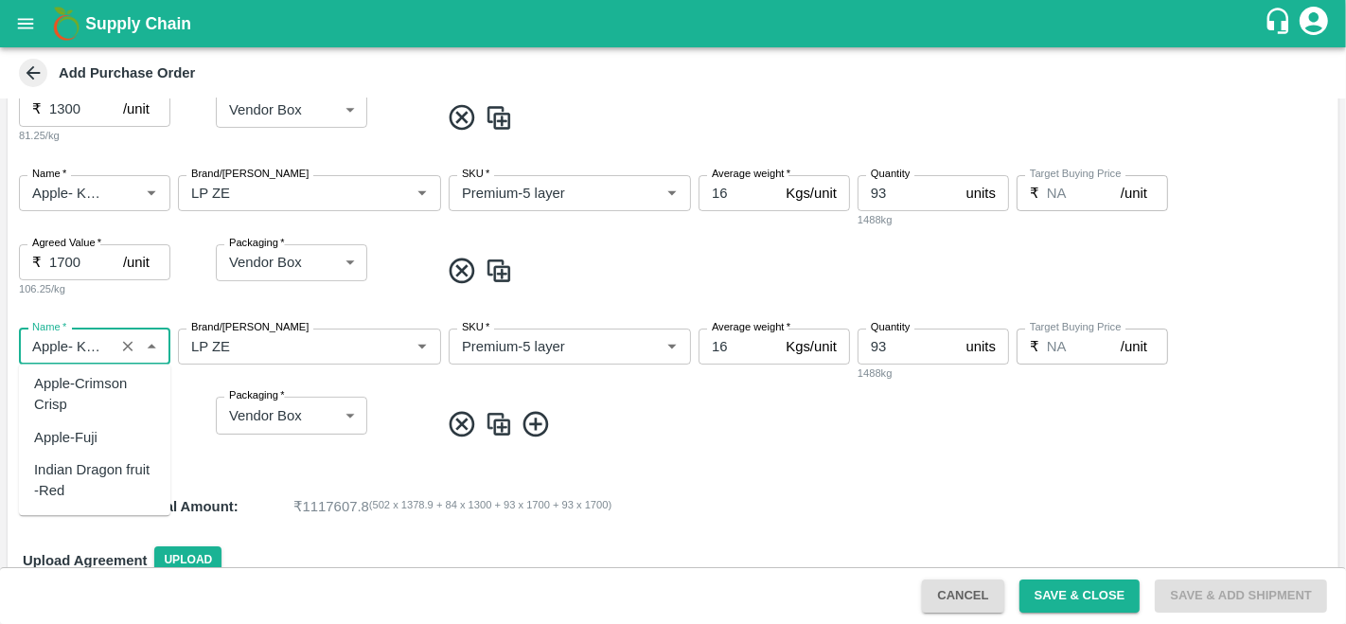
click at [92, 346] on input "Name   *" at bounding box center [67, 346] width 84 height 25
click at [118, 377] on div "Pomegranate" at bounding box center [94, 387] width 151 height 32
type input "Pomegranate"
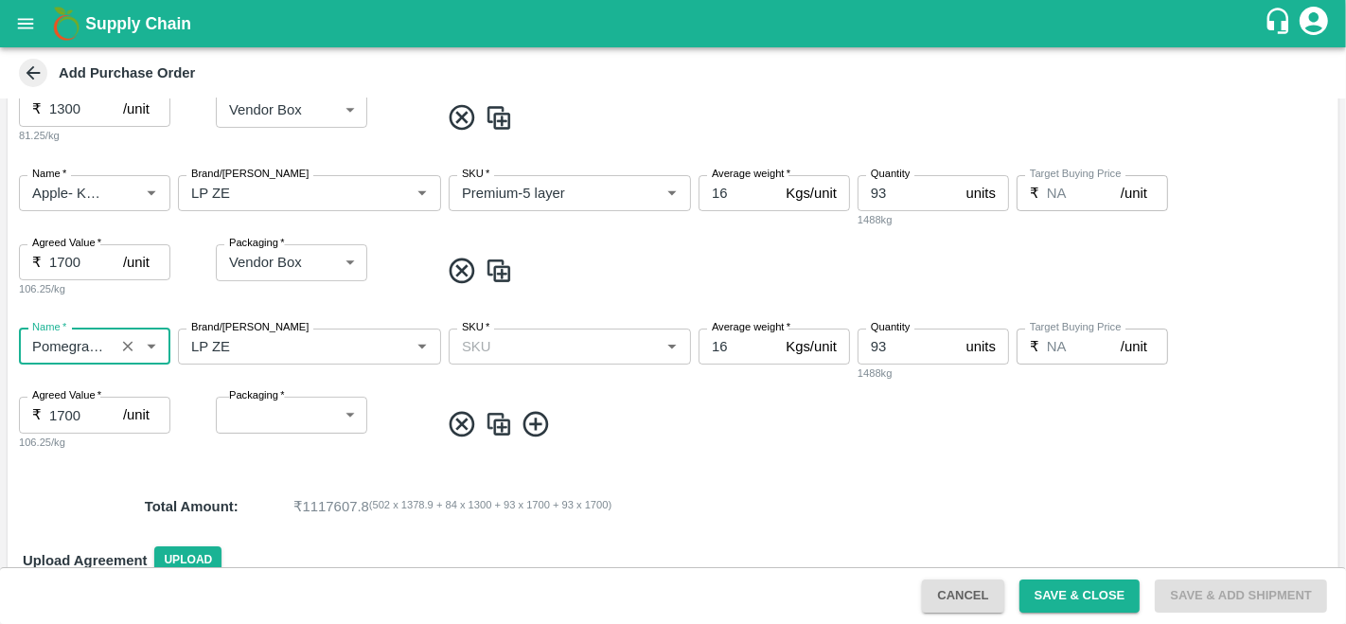
type input "Pomegranate"
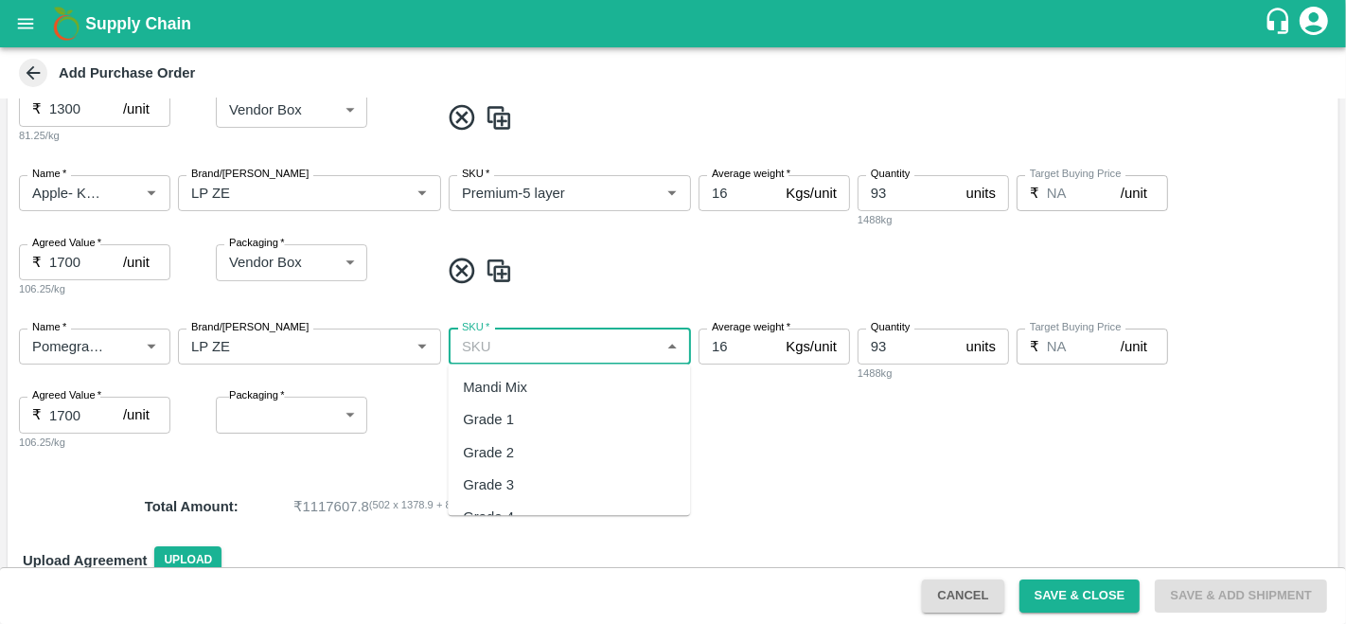
click at [542, 346] on input "SKU   *" at bounding box center [554, 346] width 200 height 25
type input "l"
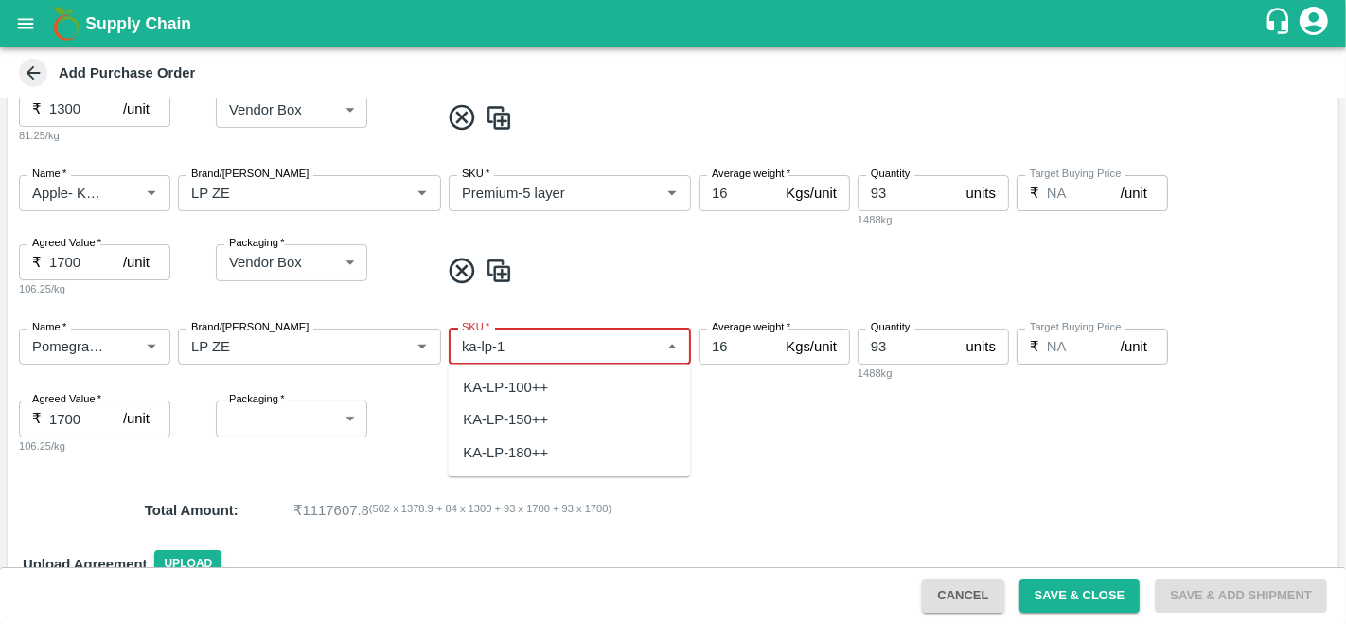
type input "ka-lp-1"
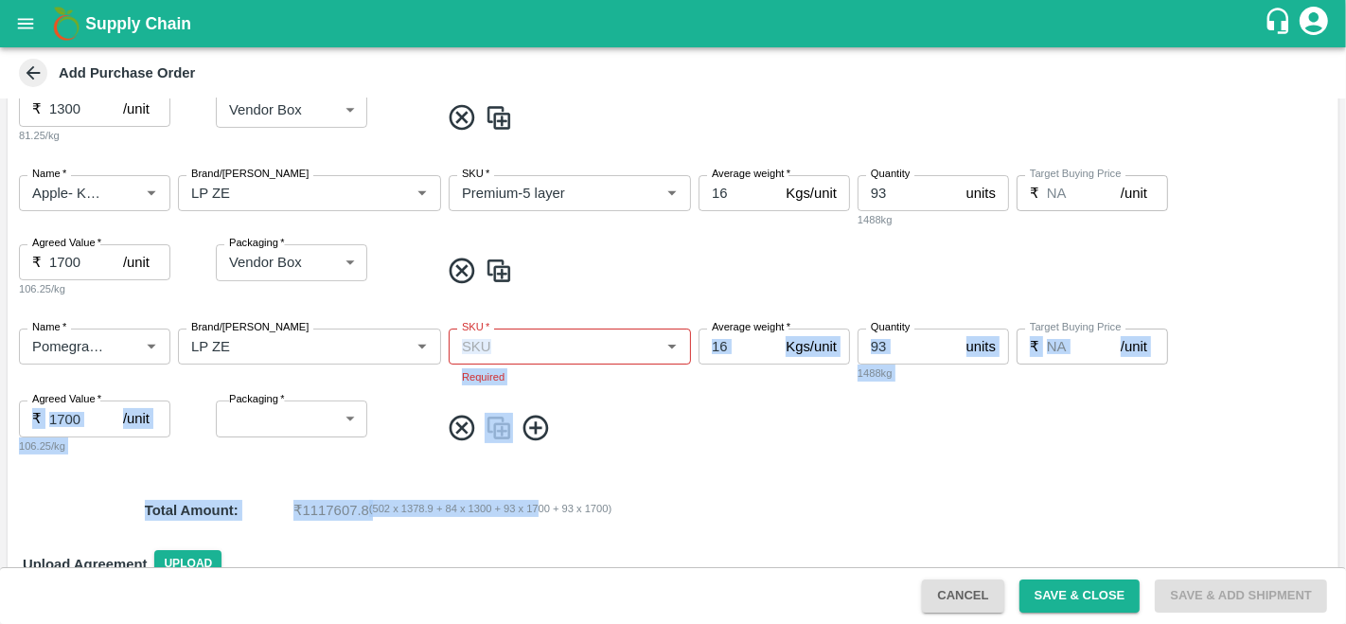
drag, startPoint x: 532, startPoint y: 488, endPoint x: 519, endPoint y: 351, distance: 137.9
click at [519, 351] on div "PO Type   * Direct Purchase 3 PO Type Buyers   * Anil Kumar Buyers   * DC   * D…" at bounding box center [673, 85] width 1331 height 1146
click at [519, 351] on input "SKU   *" at bounding box center [554, 346] width 200 height 25
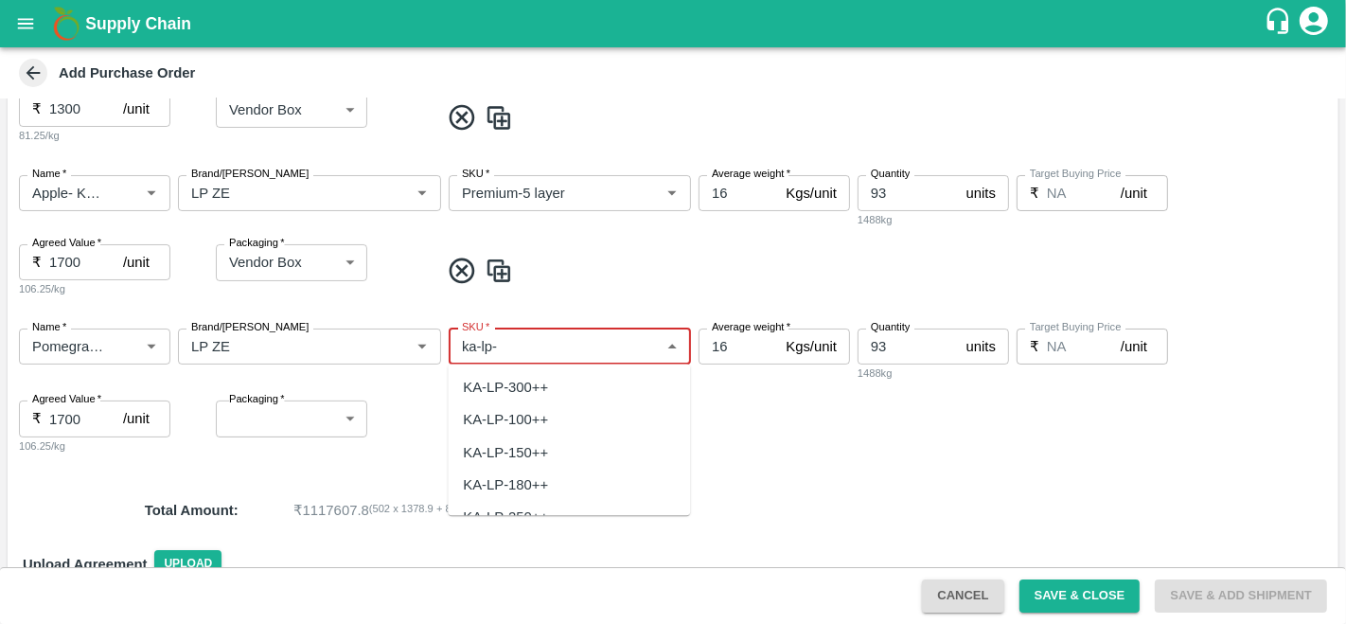
click at [521, 480] on div "KA-LP-180++" at bounding box center [505, 484] width 85 height 21
type input "KA-LP-180++"
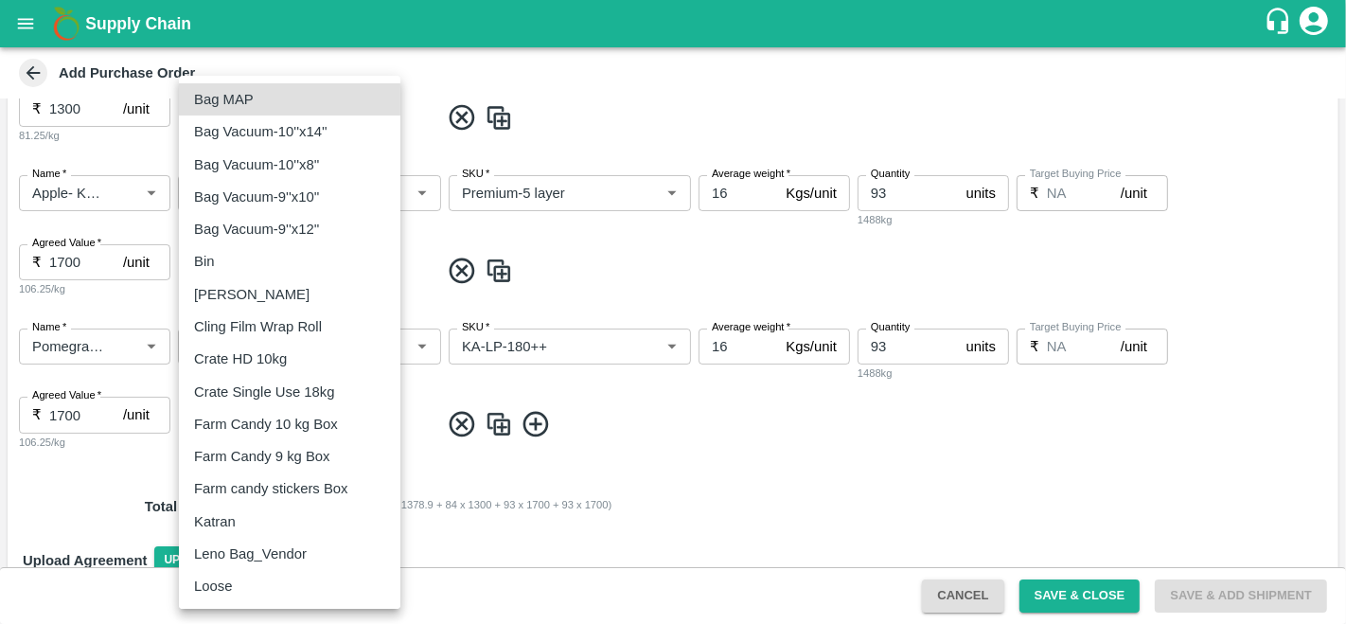
click at [280, 422] on body "Supply Chain Add Purchase Order PO Type   * Direct Purchase 3 PO Type Buyers   …" at bounding box center [673, 312] width 1346 height 624
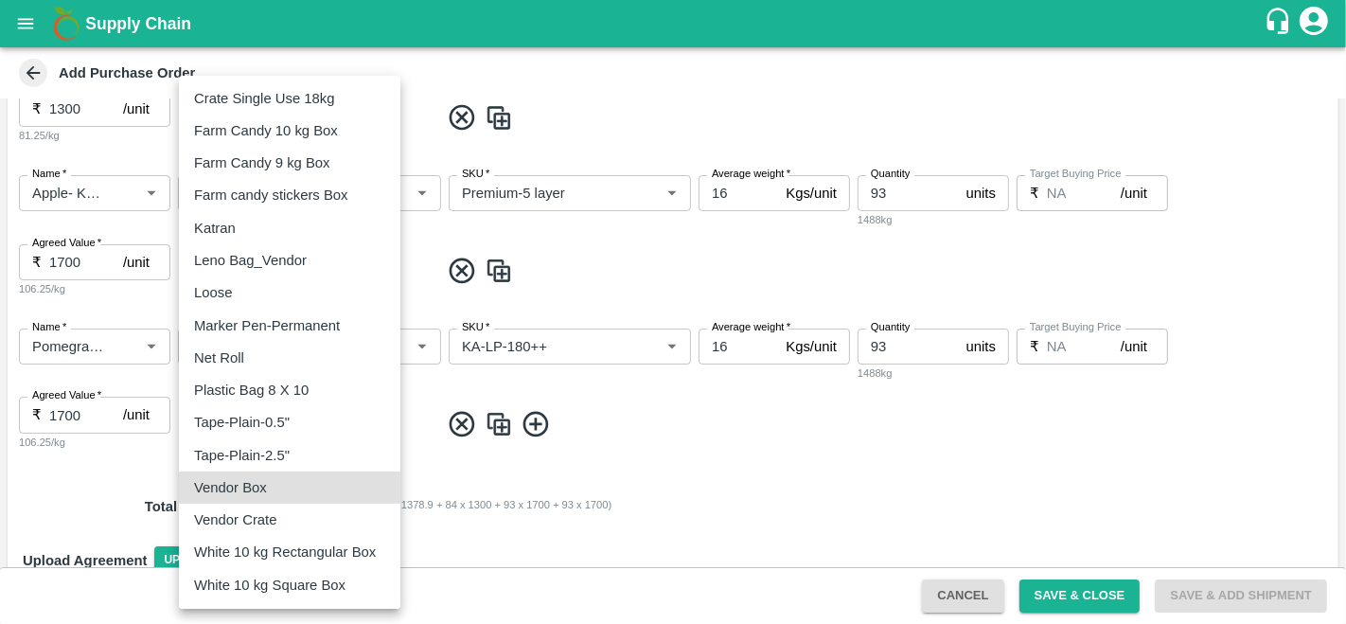
type input "276"
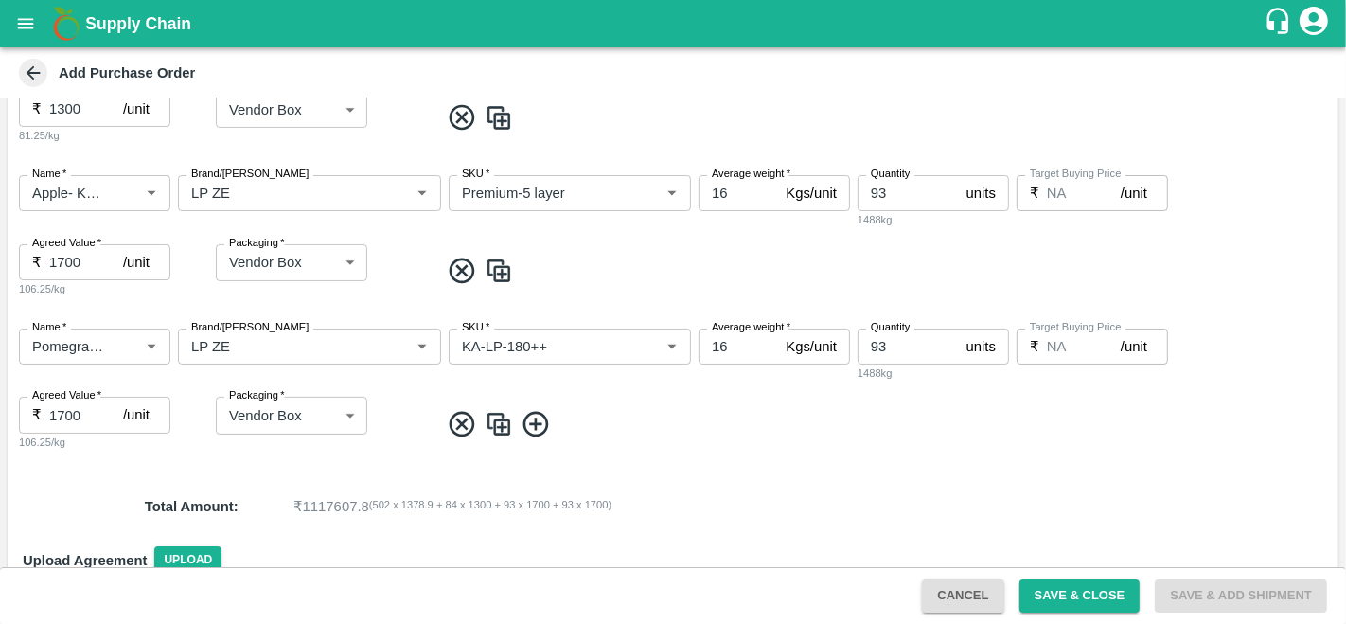
click at [708, 467] on div "PO Type   * Direct Purchase 3 PO Type Buyers   * Anil Kumar Buyers   * DC   * D…" at bounding box center [673, 83] width 1331 height 1142
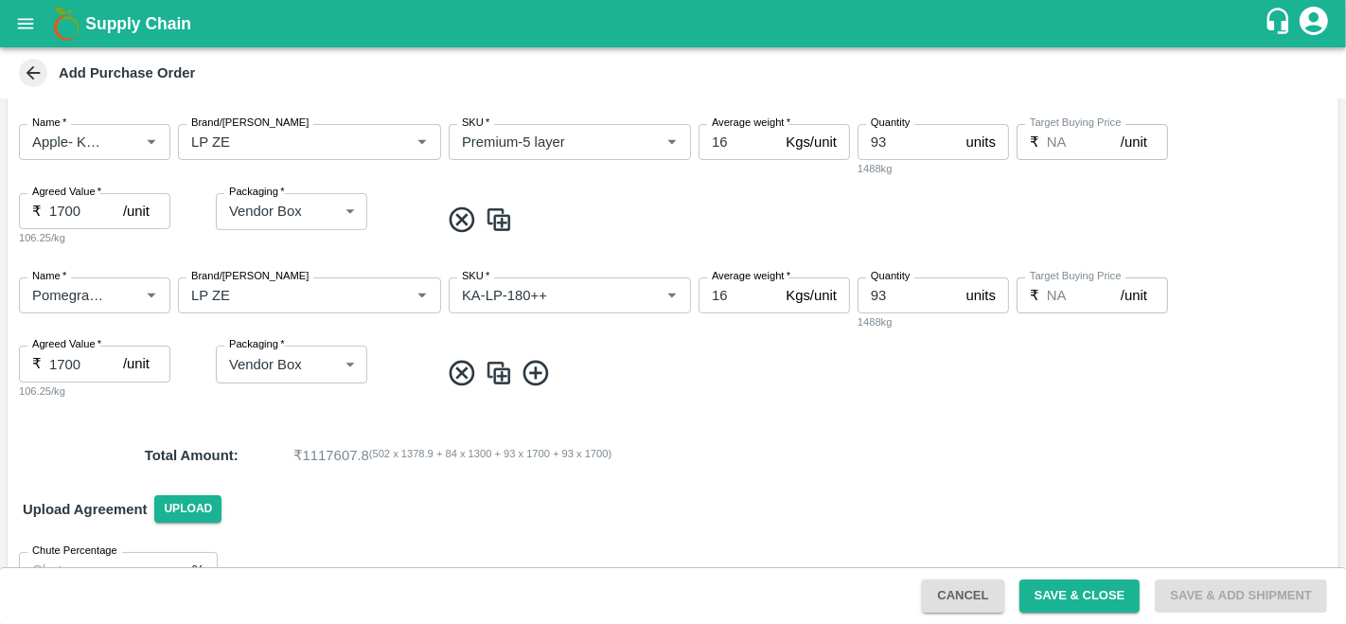
scroll to position [687, 0]
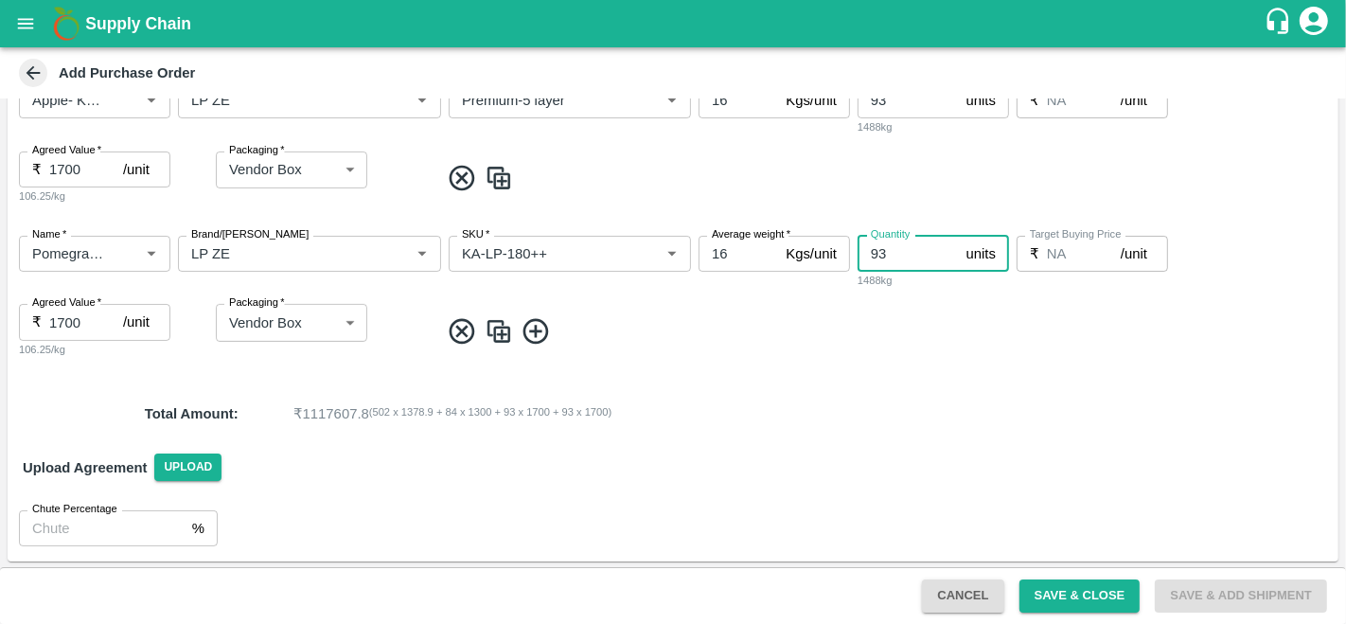
click at [907, 249] on input "93" at bounding box center [907, 254] width 101 height 36
type input "9"
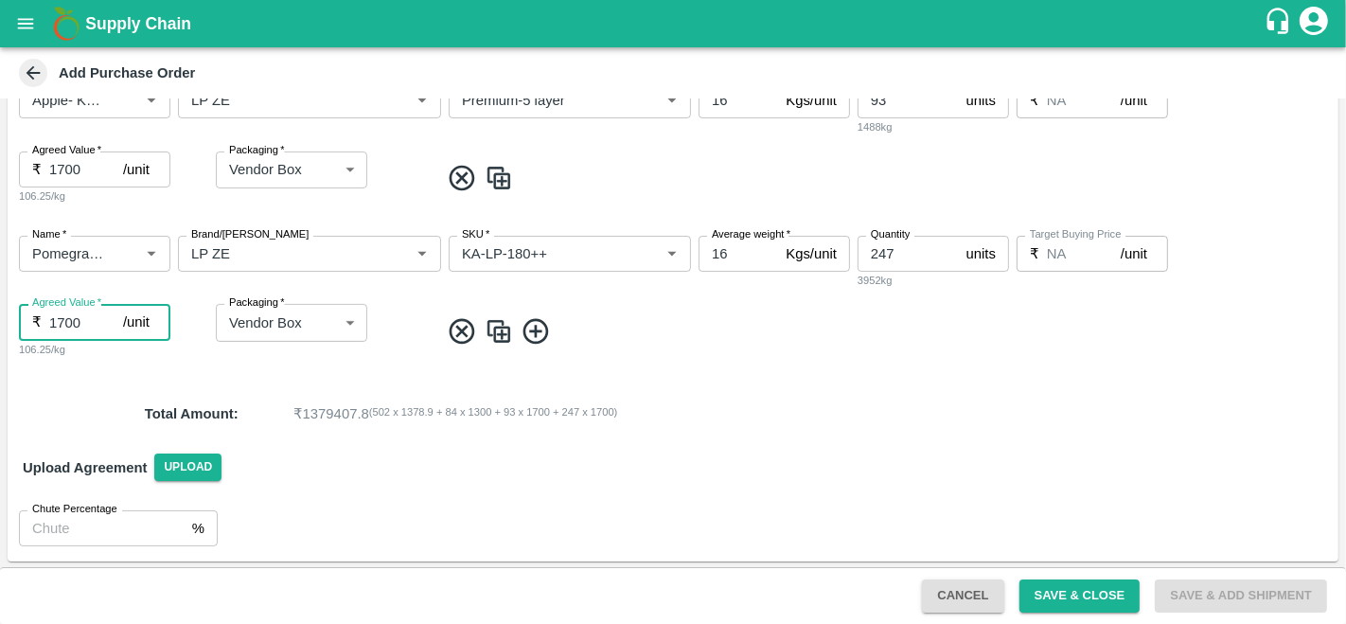
click at [62, 317] on input "1700" at bounding box center [86, 322] width 74 height 36
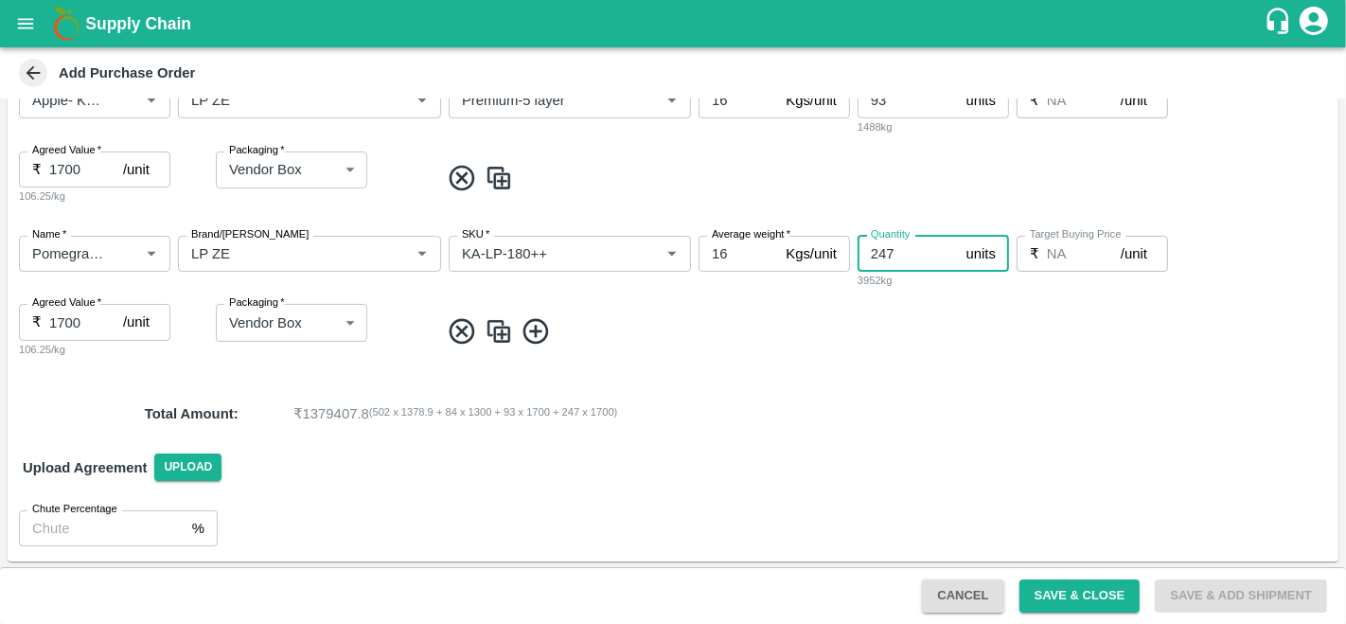
click at [916, 258] on input "247" at bounding box center [907, 254] width 101 height 36
type input "240"
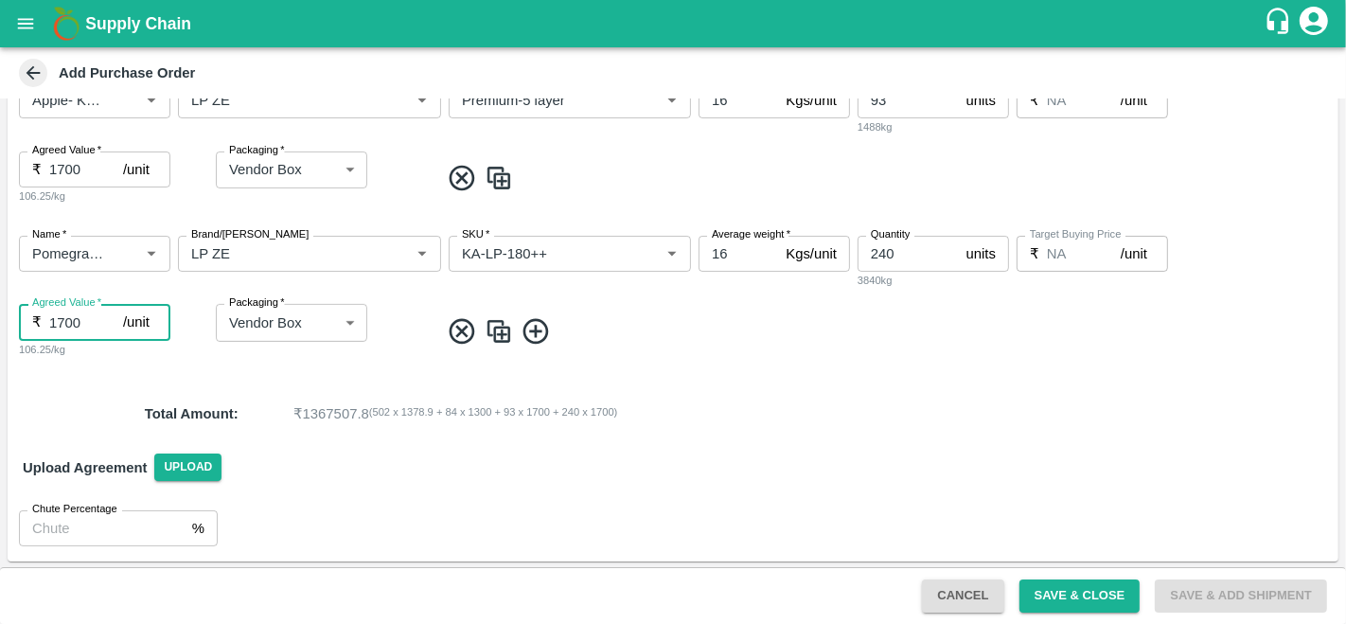
click at [62, 319] on input "1700" at bounding box center [86, 322] width 74 height 36
click at [77, 322] on input "930" at bounding box center [86, 322] width 74 height 36
type input "930"
click at [751, 452] on div "Upload Agreement Upload" at bounding box center [673, 467] width 1331 height 55
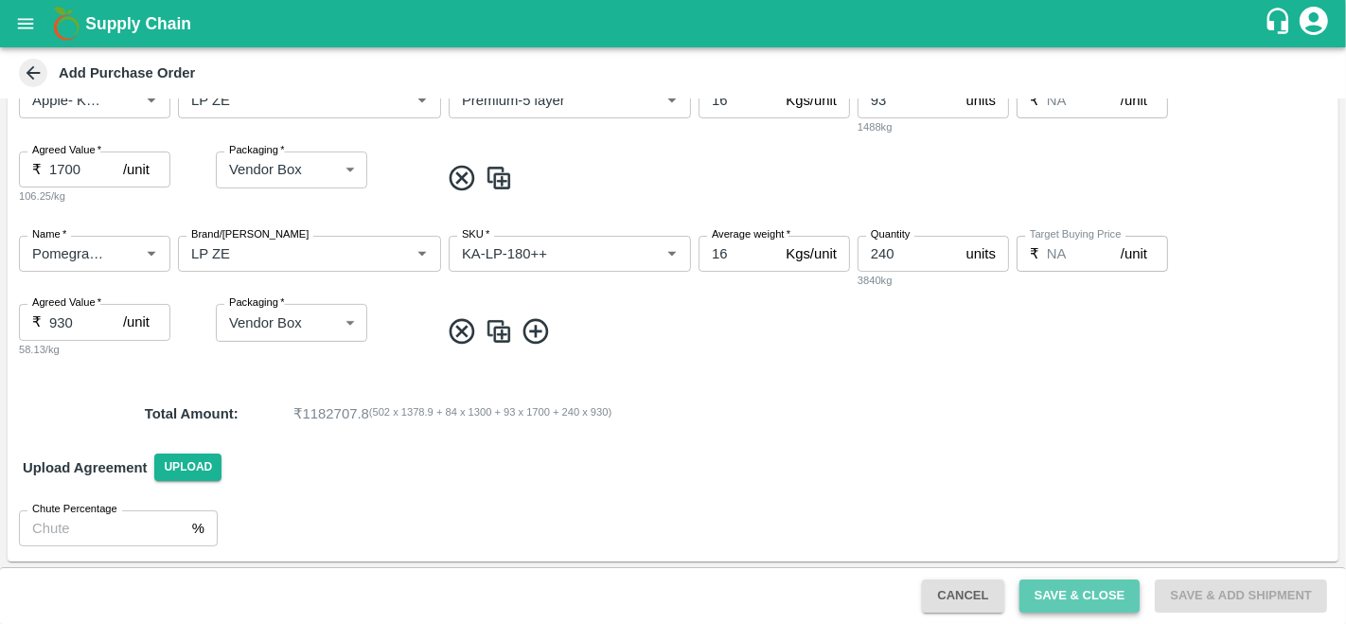
click at [1100, 604] on button "Save & Close" at bounding box center [1079, 595] width 121 height 33
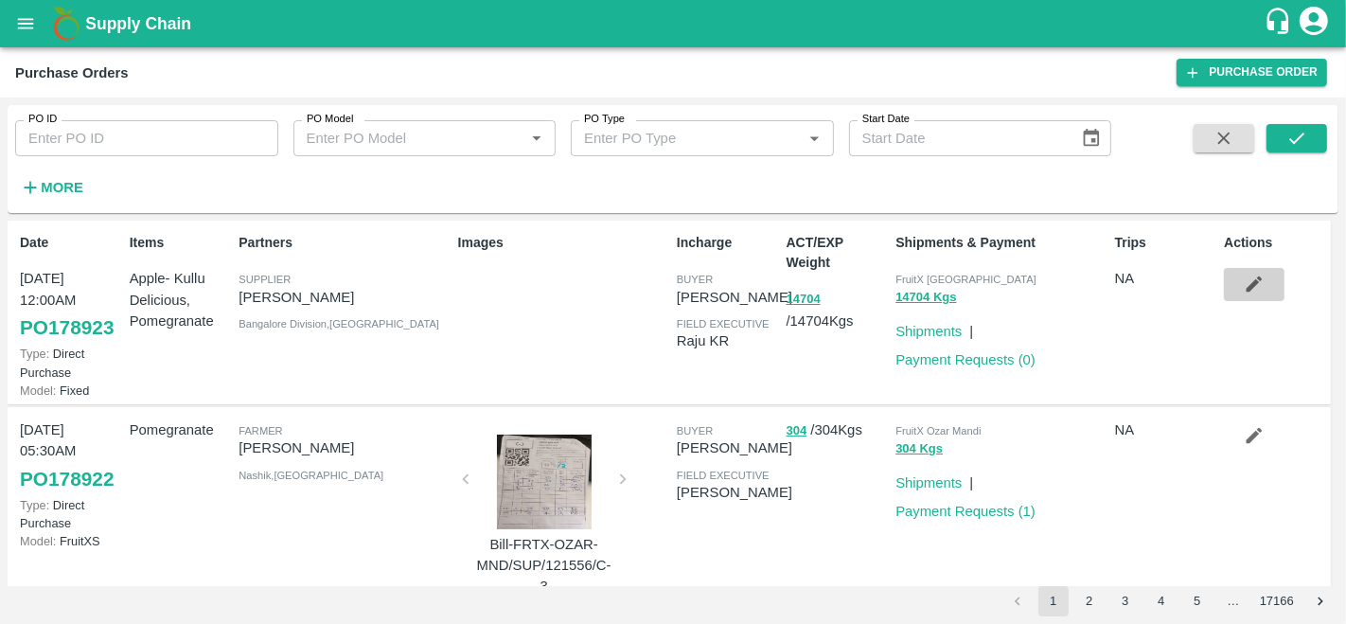
click at [1251, 283] on icon "button" at bounding box center [1254, 284] width 16 height 16
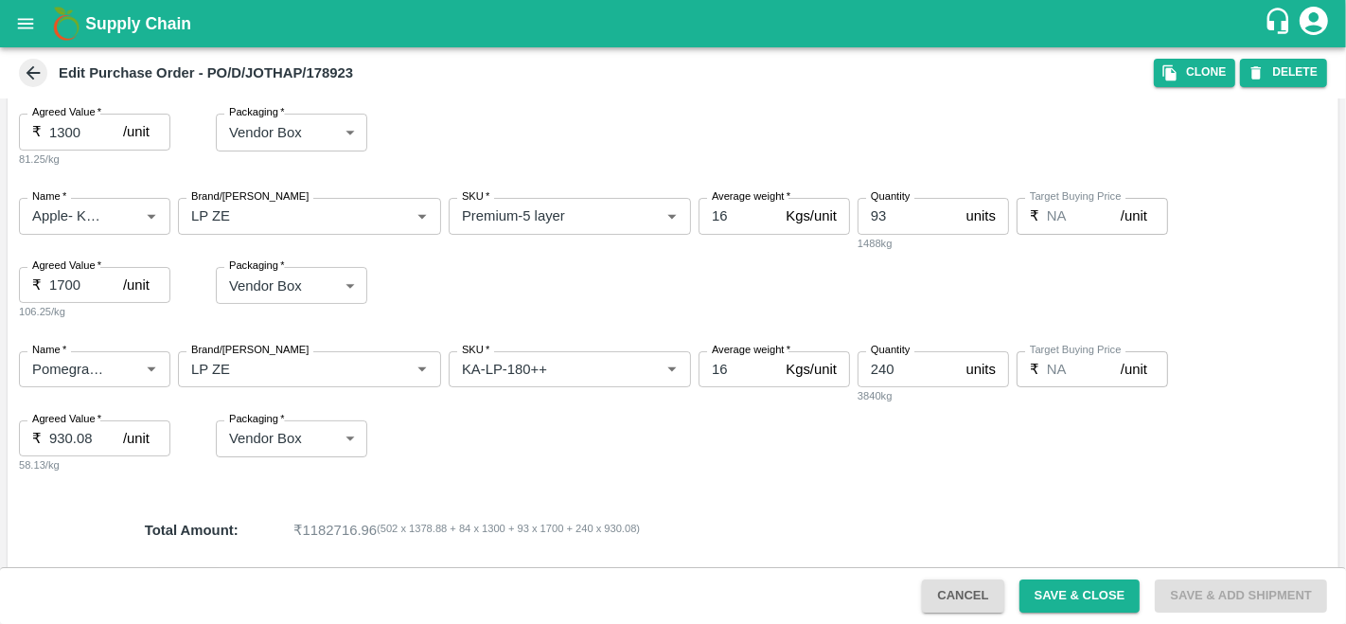
scroll to position [609, 0]
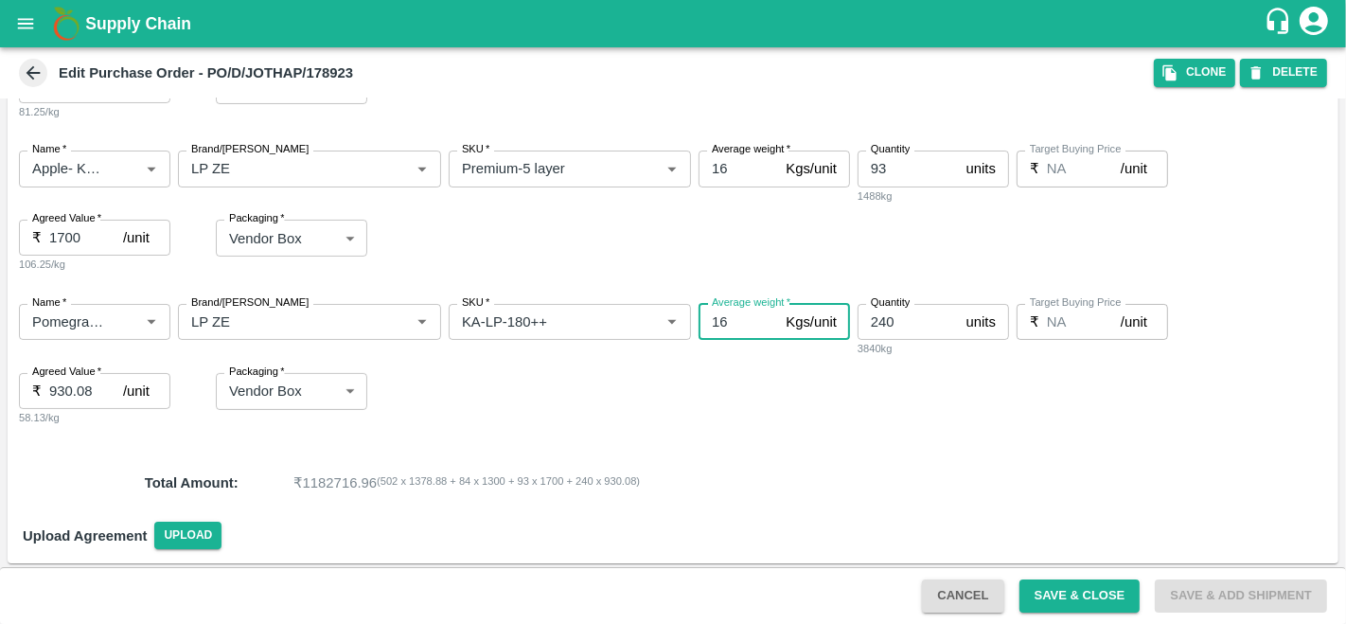
click at [731, 320] on input "16" at bounding box center [737, 322] width 79 height 36
type input "10"
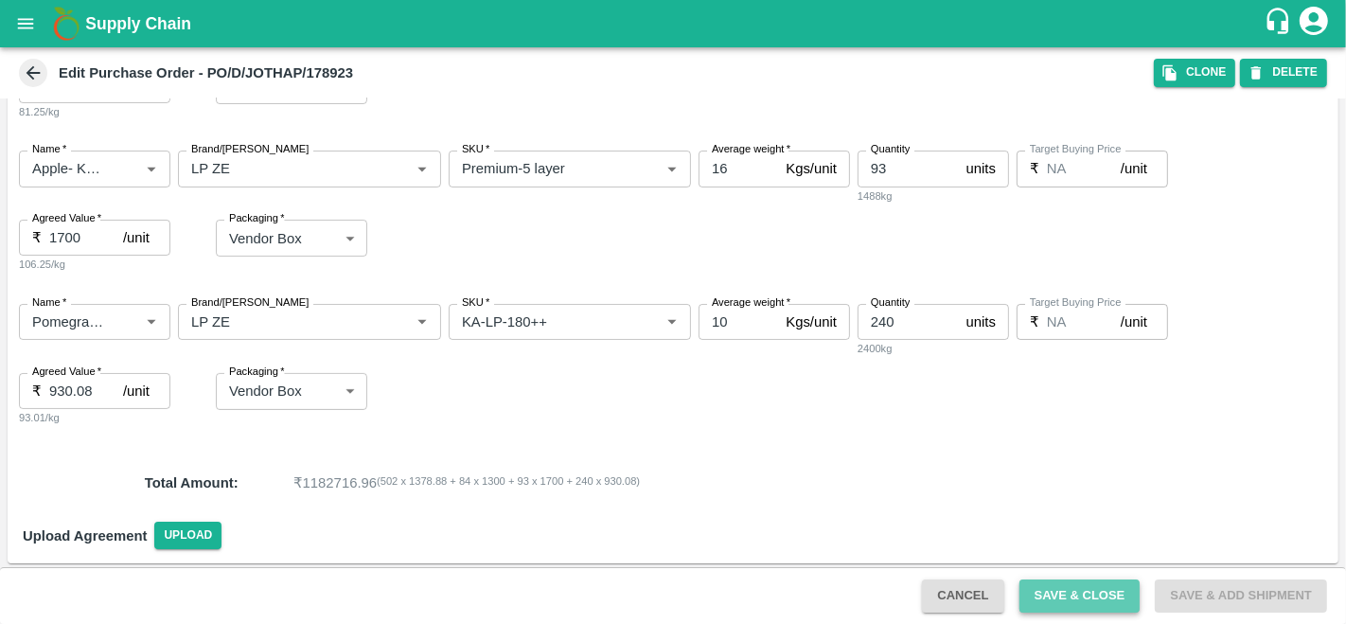
click at [1050, 596] on button "Save & Close" at bounding box center [1079, 595] width 121 height 33
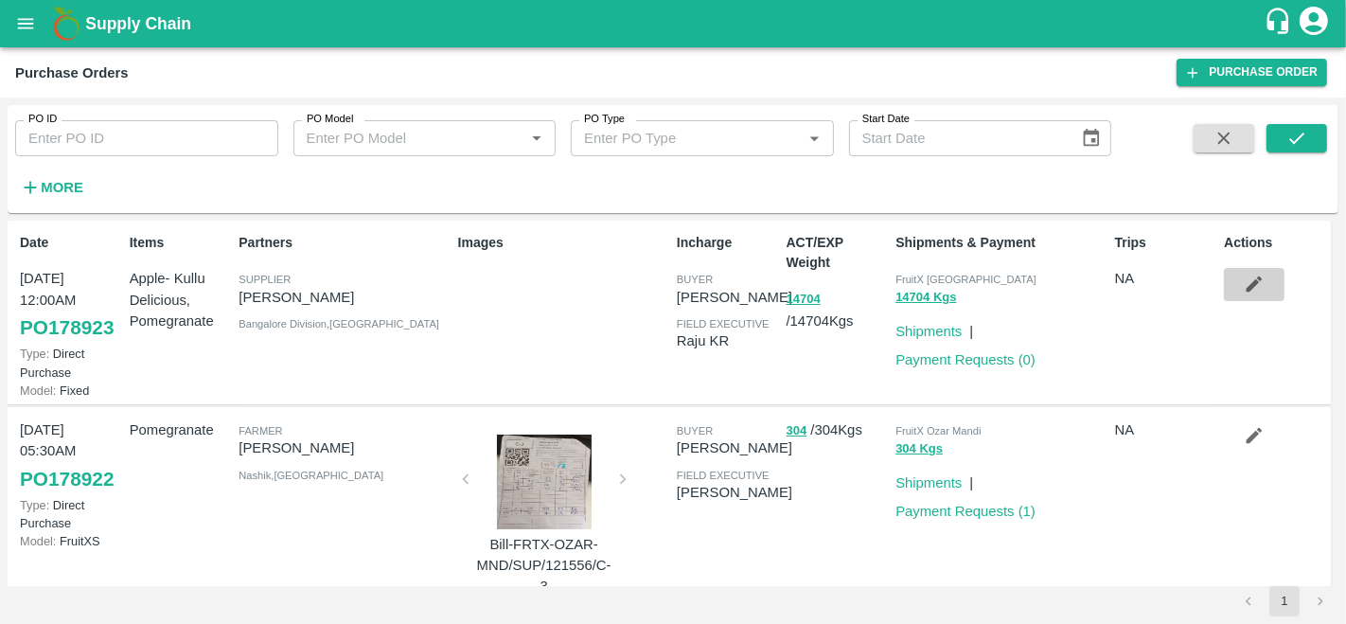
click at [1253, 279] on icon "button" at bounding box center [1254, 284] width 16 height 16
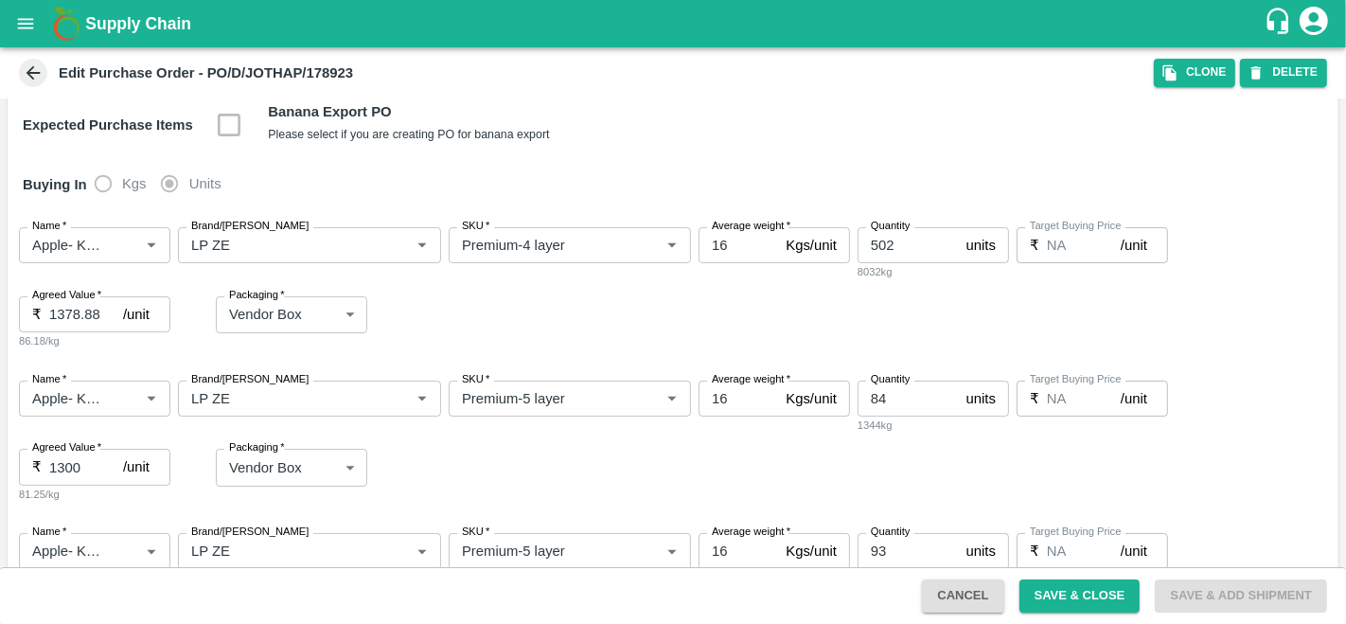
scroll to position [610, 0]
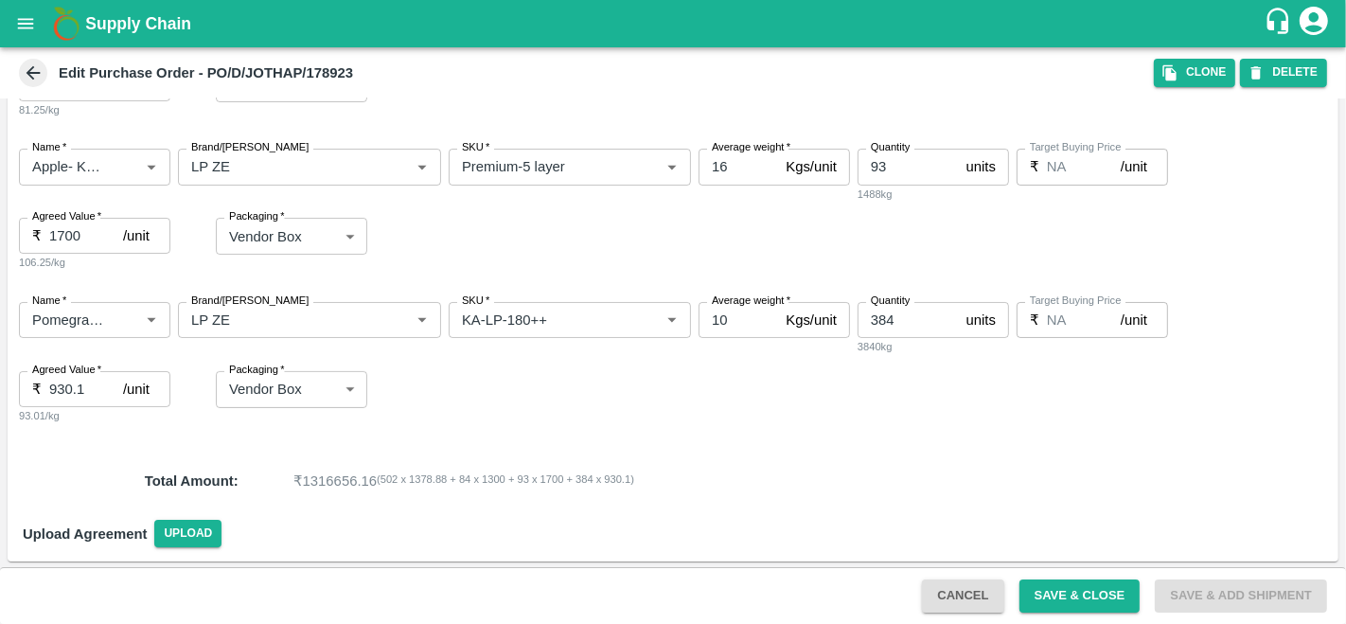
click at [919, 444] on div "PO Type   * Direct Purchase 3 PO Type Buyers   * [PERSON_NAME] Buyers   * Suppl…" at bounding box center [673, 29] width 1331 height 1066
click at [1081, 597] on button "Save & Close" at bounding box center [1079, 595] width 121 height 33
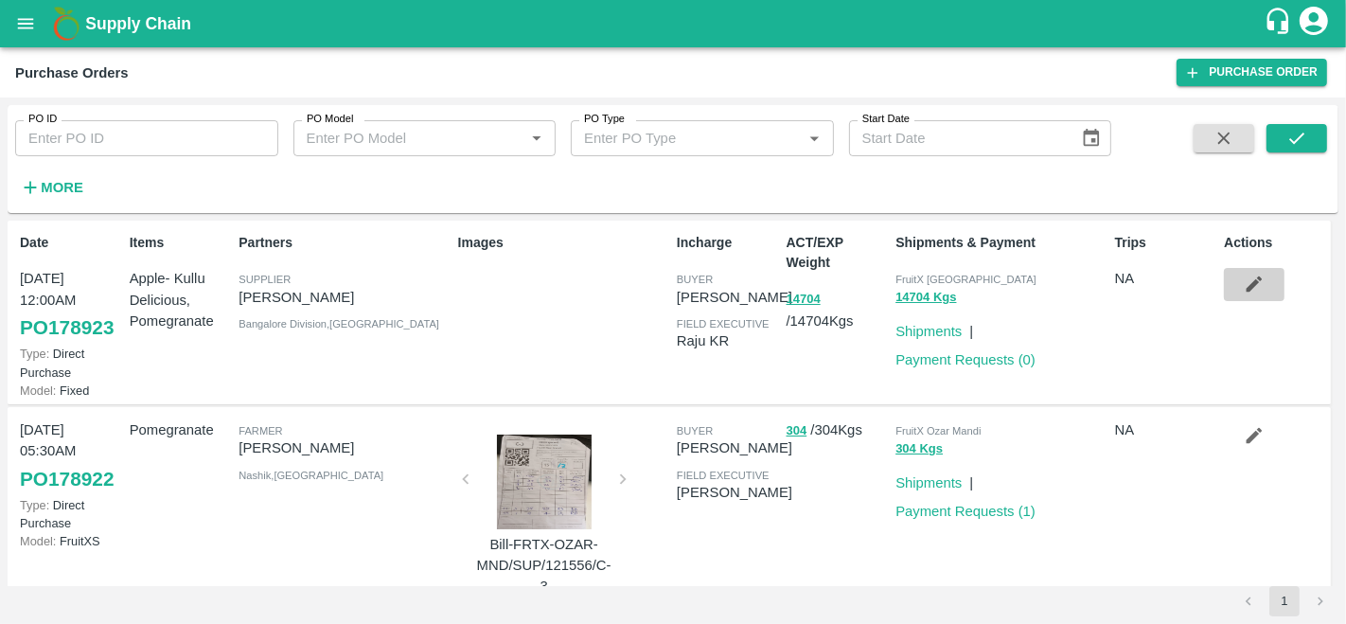
click at [1244, 292] on icon "button" at bounding box center [1254, 284] width 21 height 21
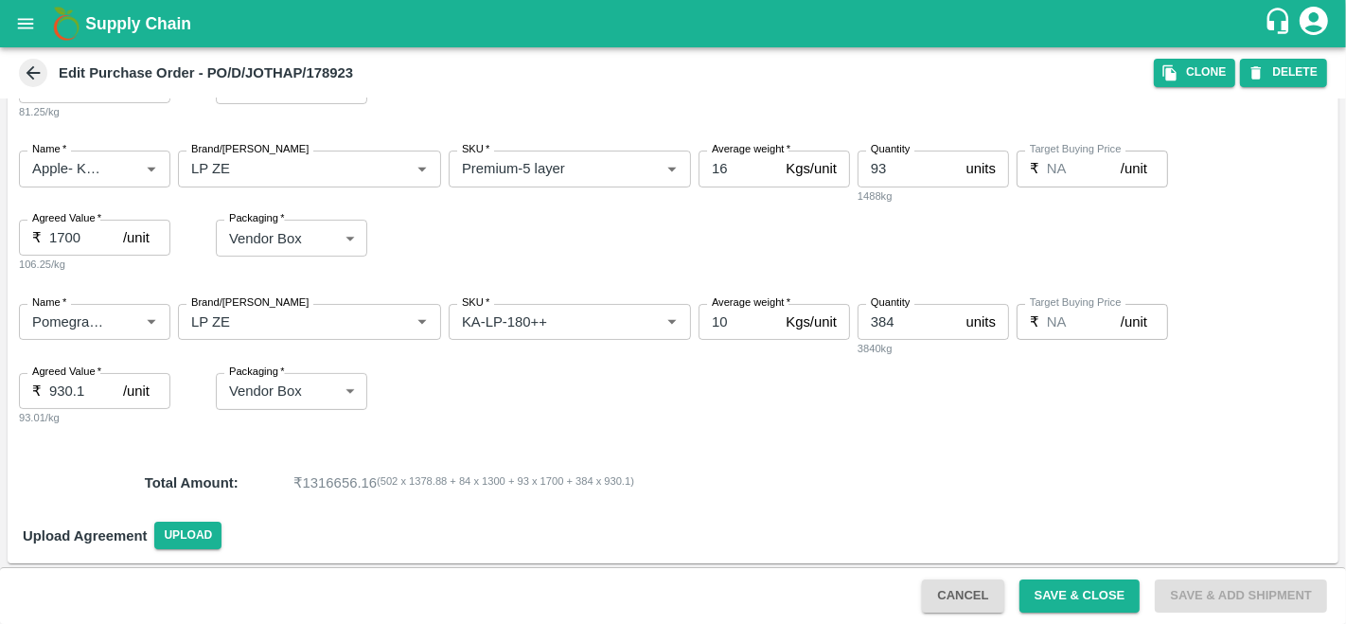
scroll to position [608, 0]
click at [61, 234] on input "1700" at bounding box center [86, 239] width 74 height 36
click at [430, 254] on div "Packaging   * Vendor Box 276 Packaging" at bounding box center [326, 239] width 220 height 37
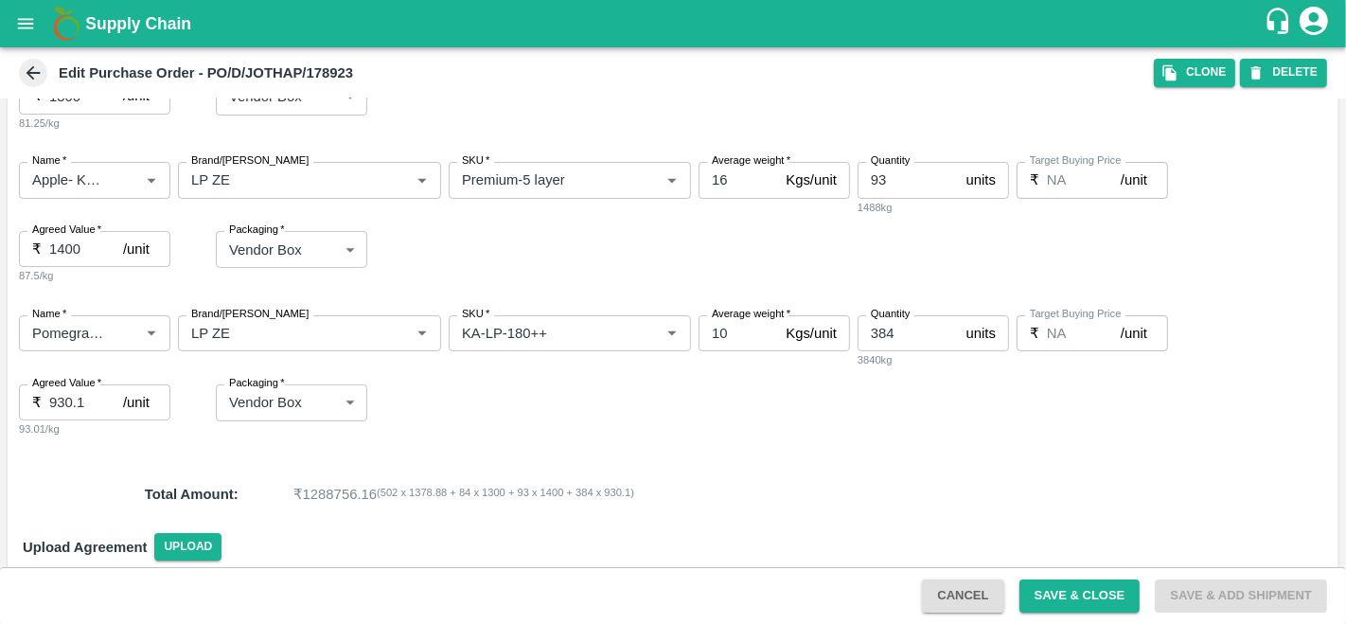
scroll to position [592, 0]
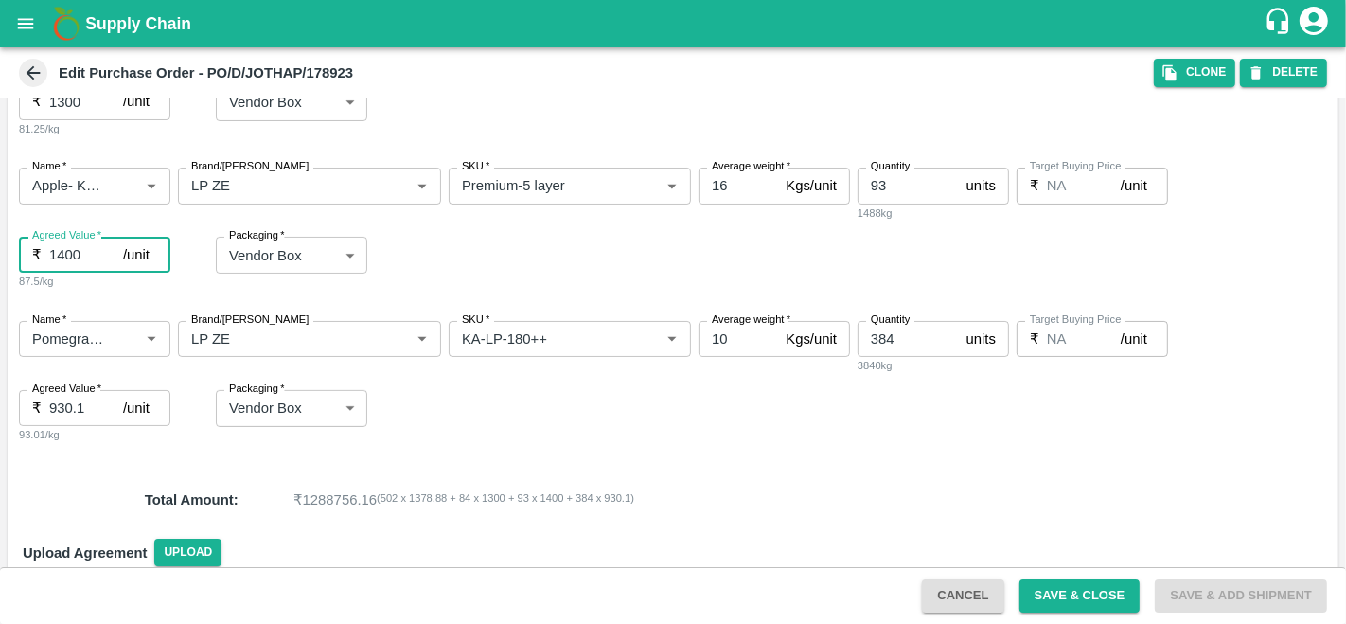
click at [62, 259] on input "1400" at bounding box center [86, 255] width 74 height 36
click at [510, 415] on div "Name   * Name   * Brand/[PERSON_NAME]/[PERSON_NAME]   * SKU   * Average weight …" at bounding box center [673, 382] width 1331 height 153
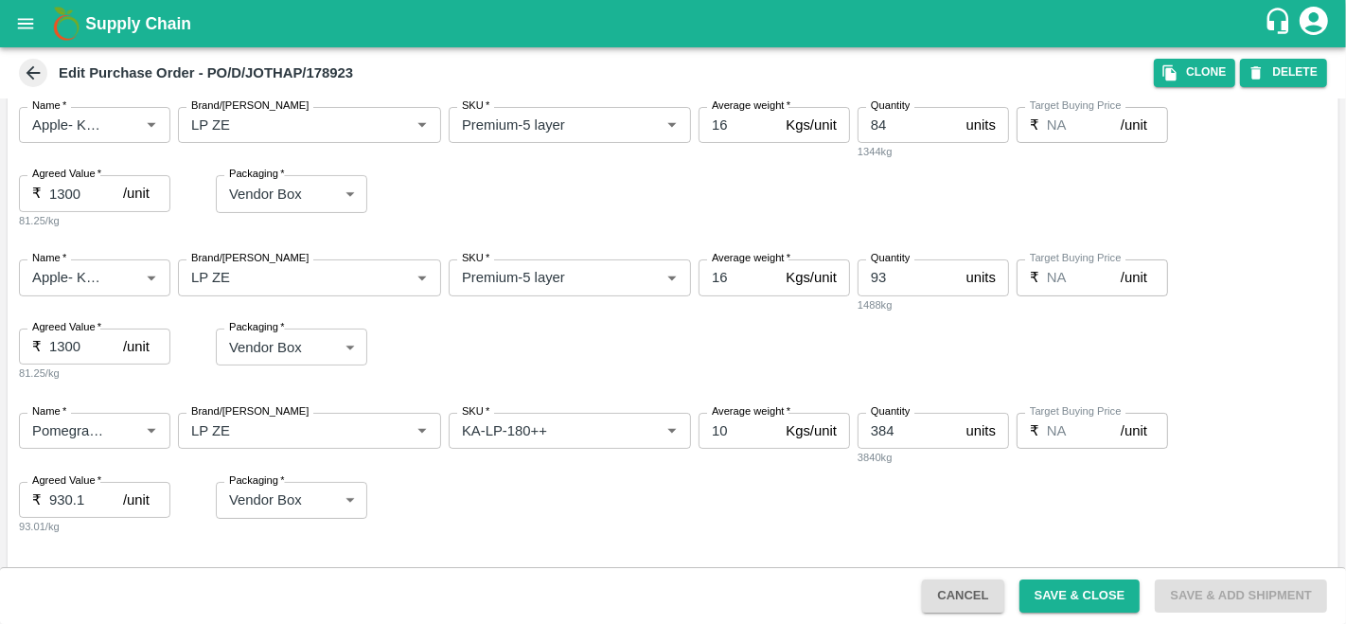
scroll to position [499, 0]
type input "1700"
click at [903, 430] on input "384" at bounding box center [907, 432] width 101 height 36
click at [743, 508] on div "Name   * Name   * Brand/[PERSON_NAME]/[PERSON_NAME]   * SKU   * Average weight …" at bounding box center [673, 474] width 1331 height 153
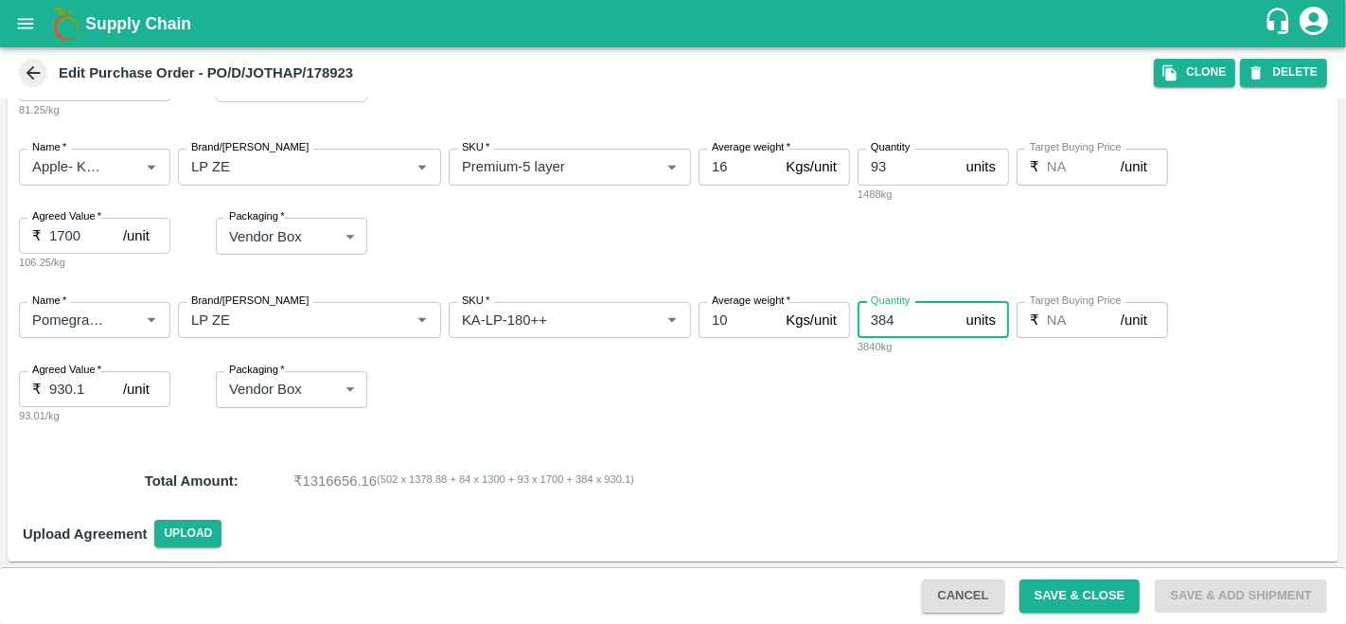
click at [905, 320] on input "384" at bounding box center [907, 320] width 101 height 36
type input "3"
type input "240"
click at [819, 397] on div "Name   * Name   * Brand/[PERSON_NAME]/[PERSON_NAME]   * SKU   * Average weight …" at bounding box center [673, 363] width 1331 height 153
click at [1049, 609] on button "Save & Close" at bounding box center [1079, 595] width 121 height 33
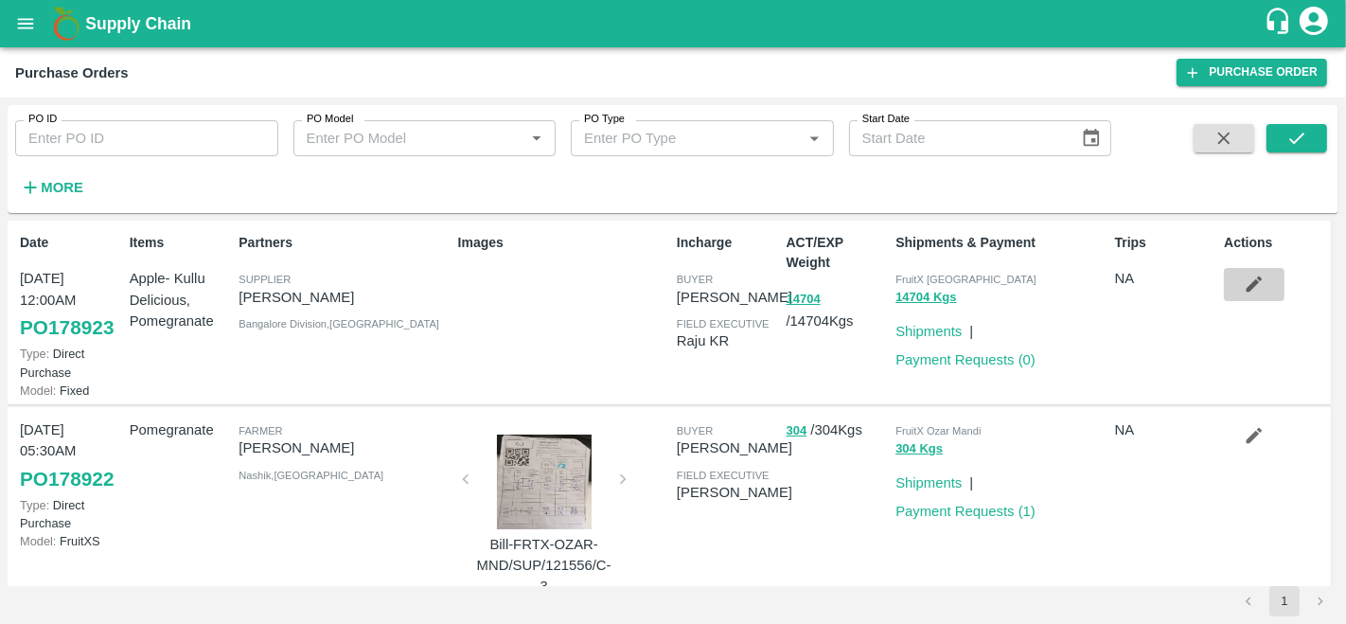
click at [1246, 291] on icon "button" at bounding box center [1254, 284] width 16 height 16
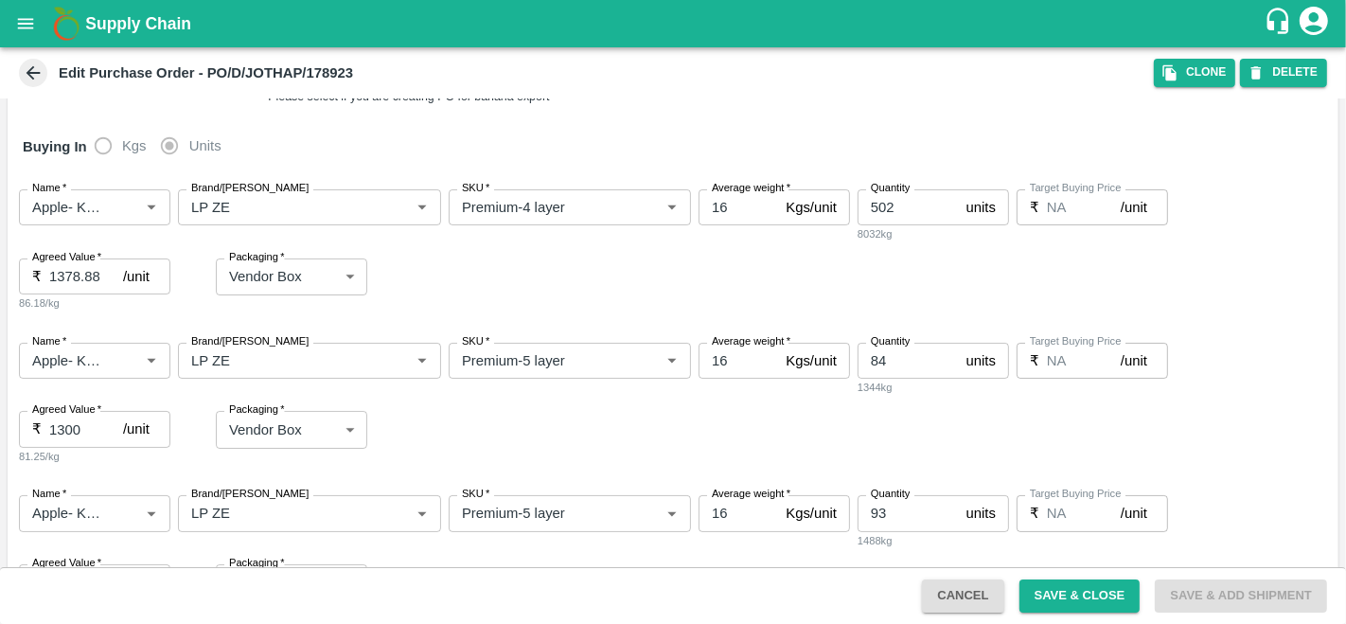
scroll to position [236, 0]
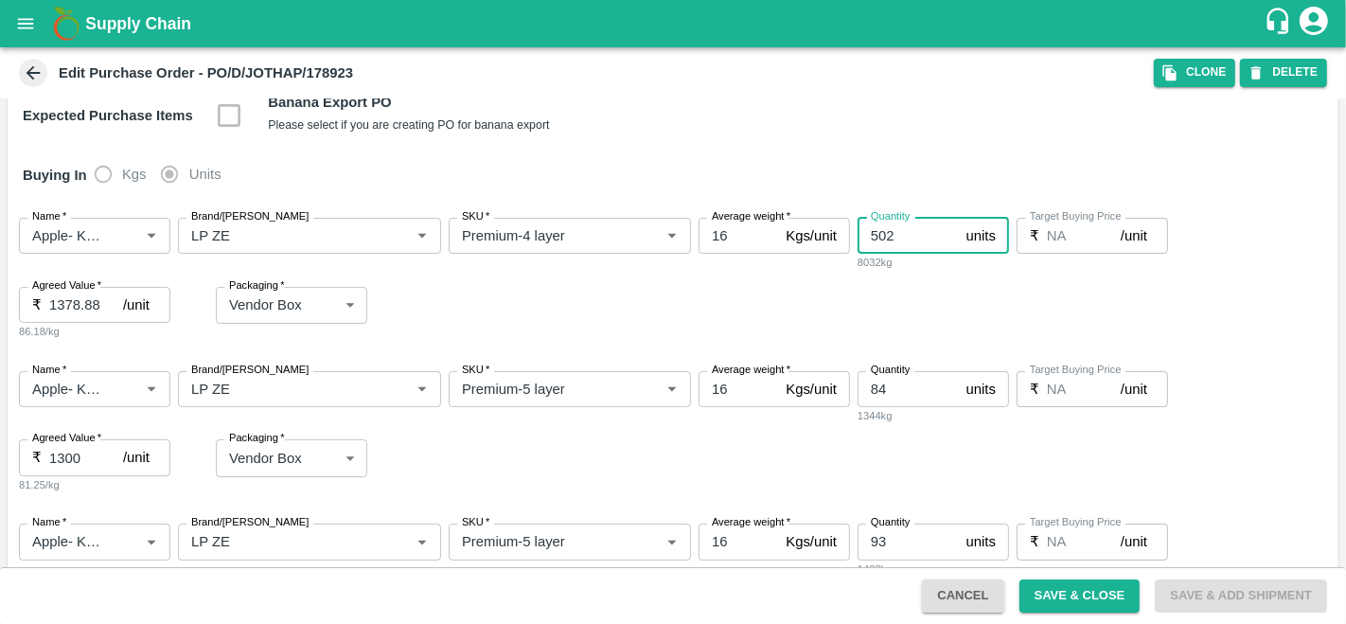
click at [902, 223] on input "502" at bounding box center [907, 236] width 101 height 36
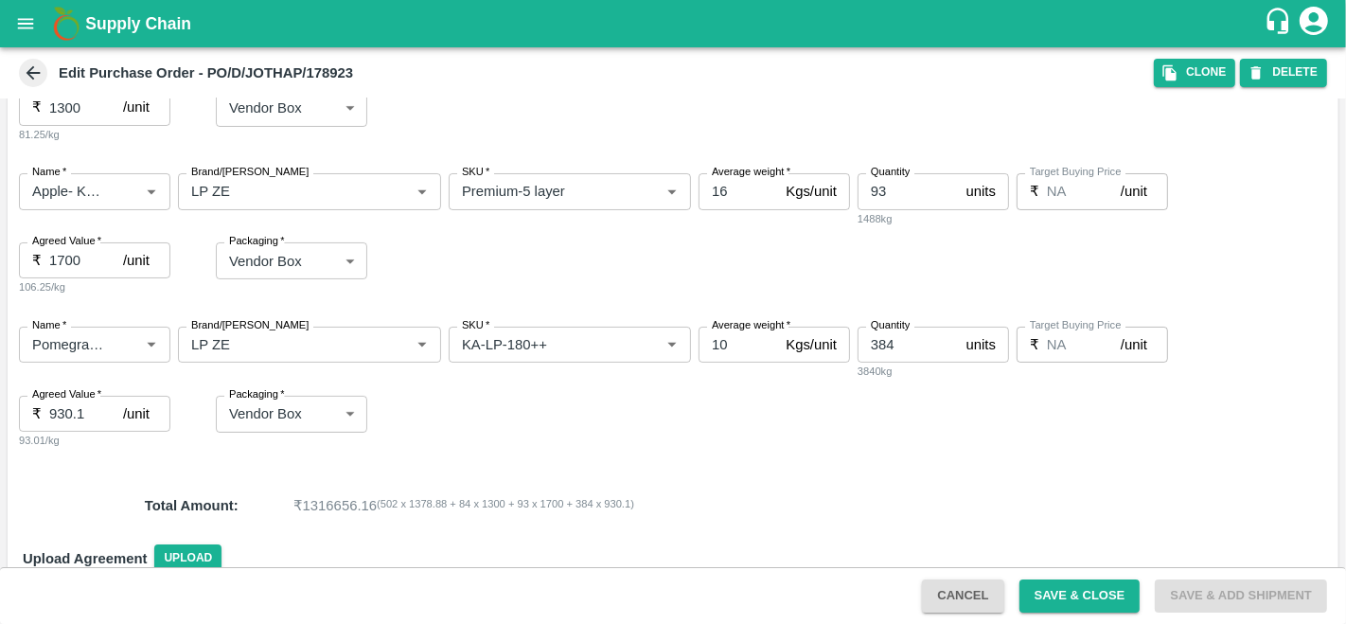
scroll to position [584, 0]
click at [894, 344] on input "384" at bounding box center [907, 346] width 101 height 36
click at [899, 479] on div "PO Type   * Direct Purchase 3 PO Type Buyers   * [PERSON_NAME] Buyers   * Suppl…" at bounding box center [673, 55] width 1331 height 1066
click at [619, 271] on div "Name   * Name   * Brand/[PERSON_NAME]/[PERSON_NAME]   * SKU   * Average weight …" at bounding box center [673, 236] width 1331 height 153
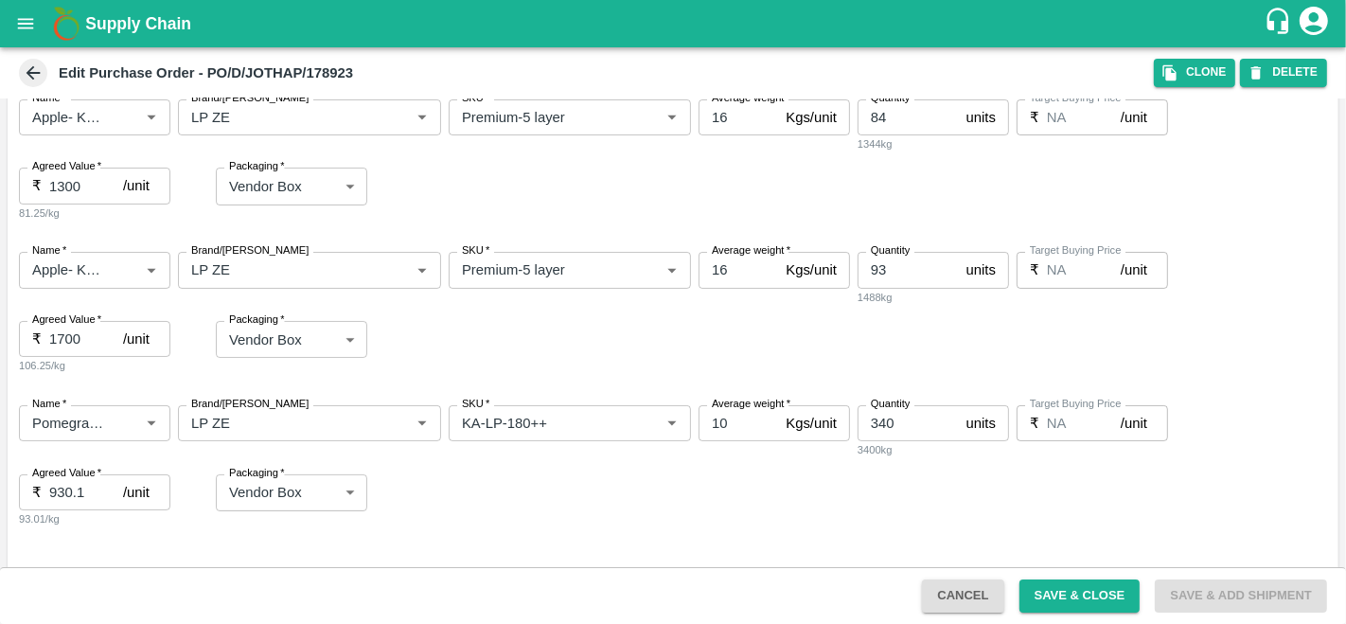
scroll to position [508, 0]
click at [874, 420] on input "340" at bounding box center [907, 422] width 101 height 36
type input "240"
click at [773, 491] on div "Name   * Name   * Brand/[PERSON_NAME]/[PERSON_NAME]   * SKU   * Average weight …" at bounding box center [673, 465] width 1331 height 153
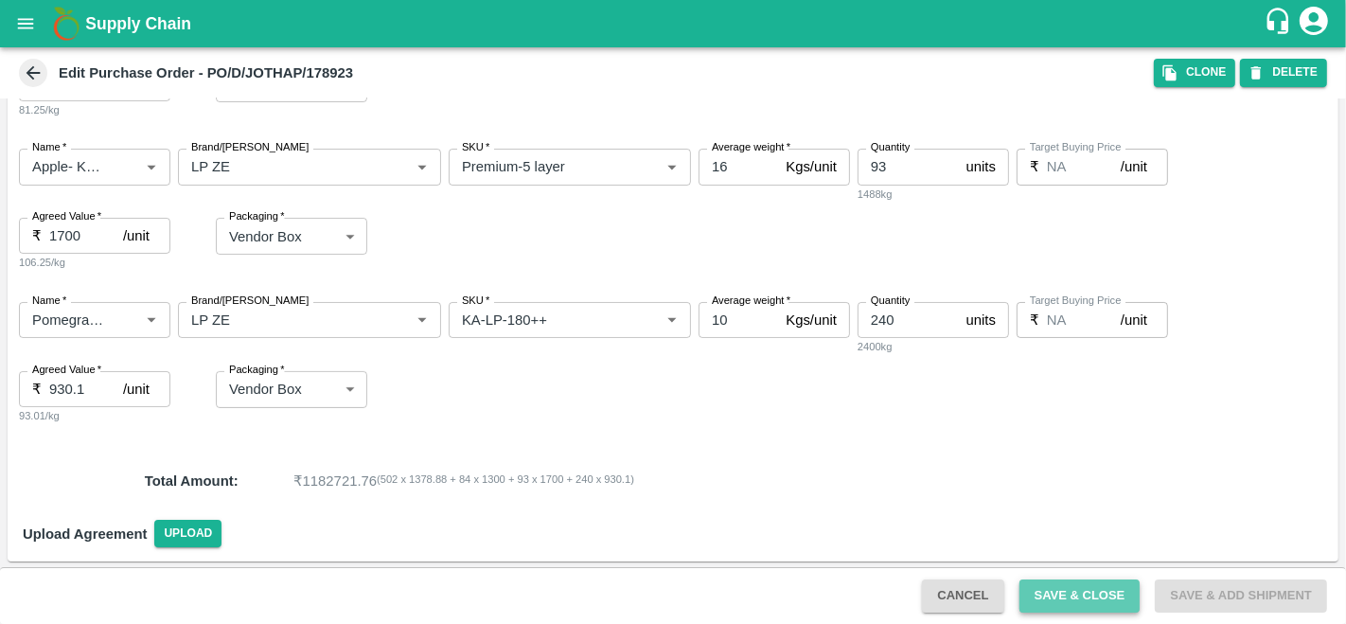
click at [1081, 598] on button "Save & Close" at bounding box center [1079, 595] width 121 height 33
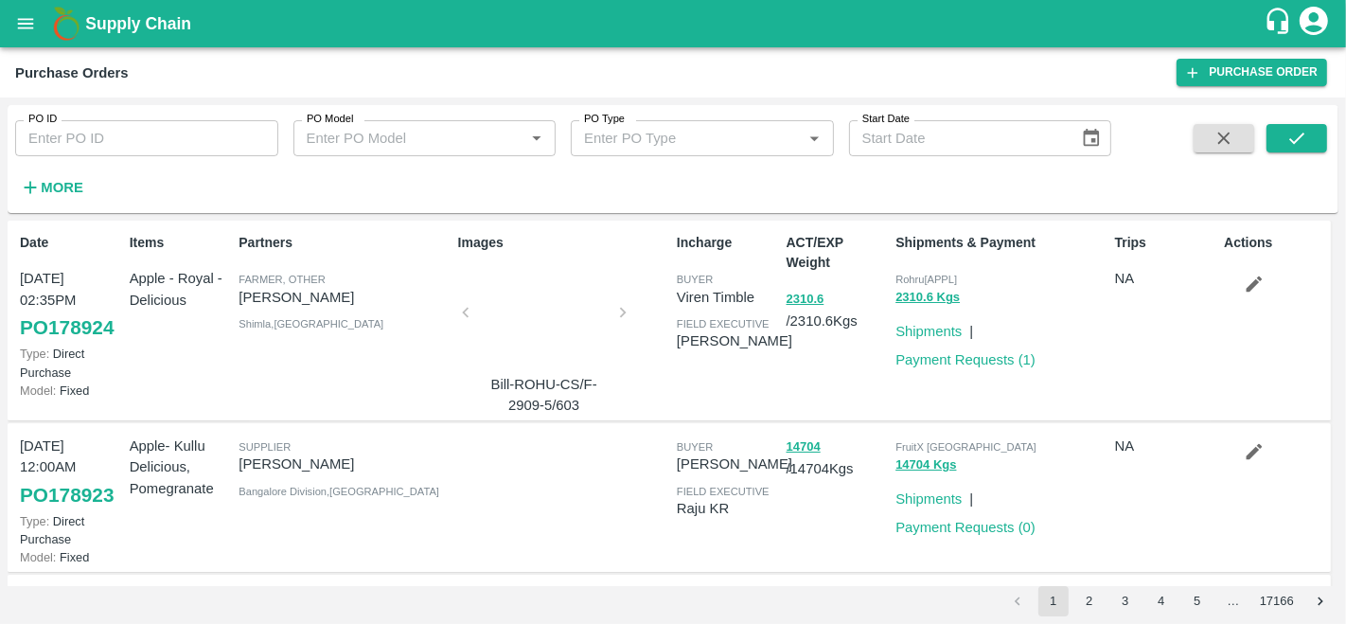
click at [1247, 452] on icon "button" at bounding box center [1254, 452] width 16 height 16
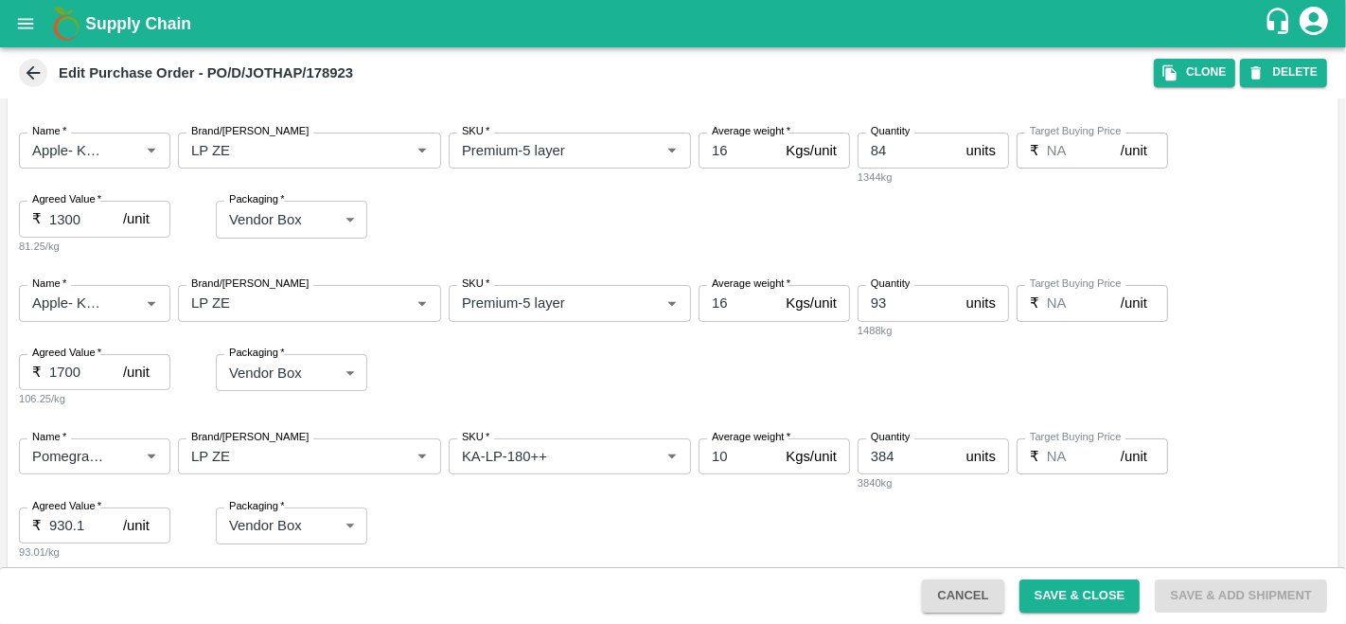
scroll to position [530, 0]
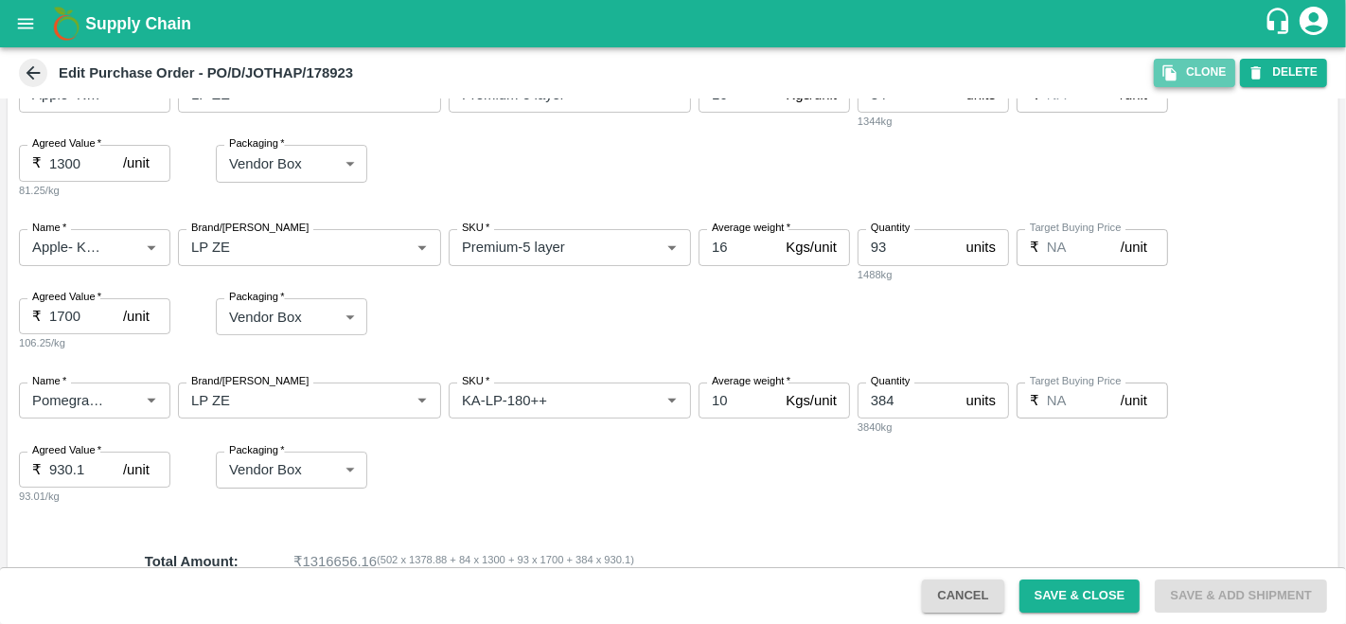
click at [1181, 62] on button "Clone" at bounding box center [1194, 72] width 81 height 27
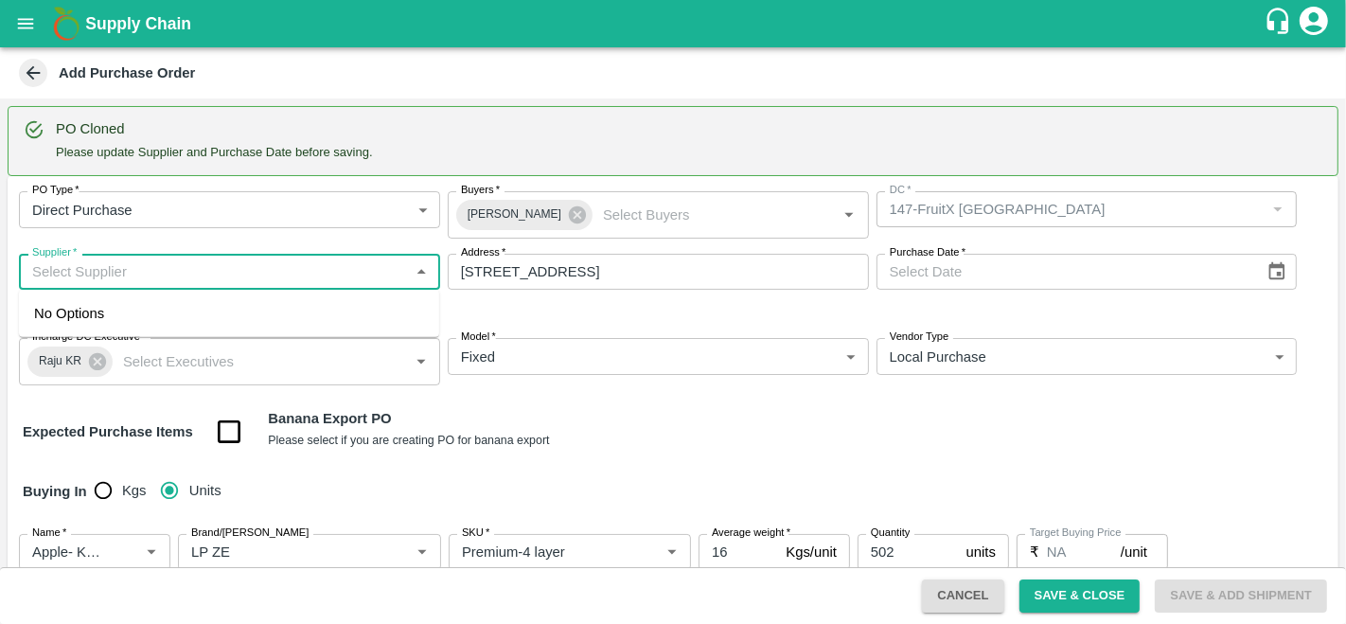
click at [58, 279] on input "Supplier   *" at bounding box center [214, 271] width 379 height 25
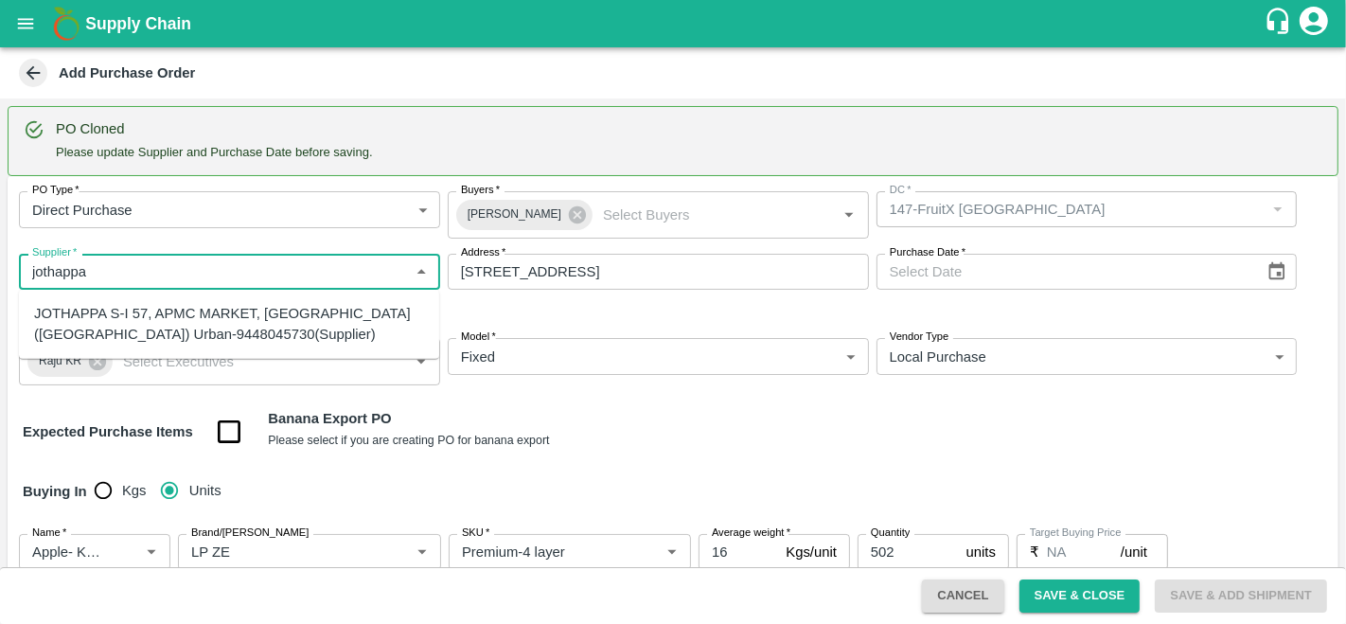
click at [99, 324] on div "JOTHAPPA S-I 57, APMC MARKET, [GEOGRAPHIC_DATA] ([GEOGRAPHIC_DATA]) Urban-94480…" at bounding box center [229, 324] width 390 height 43
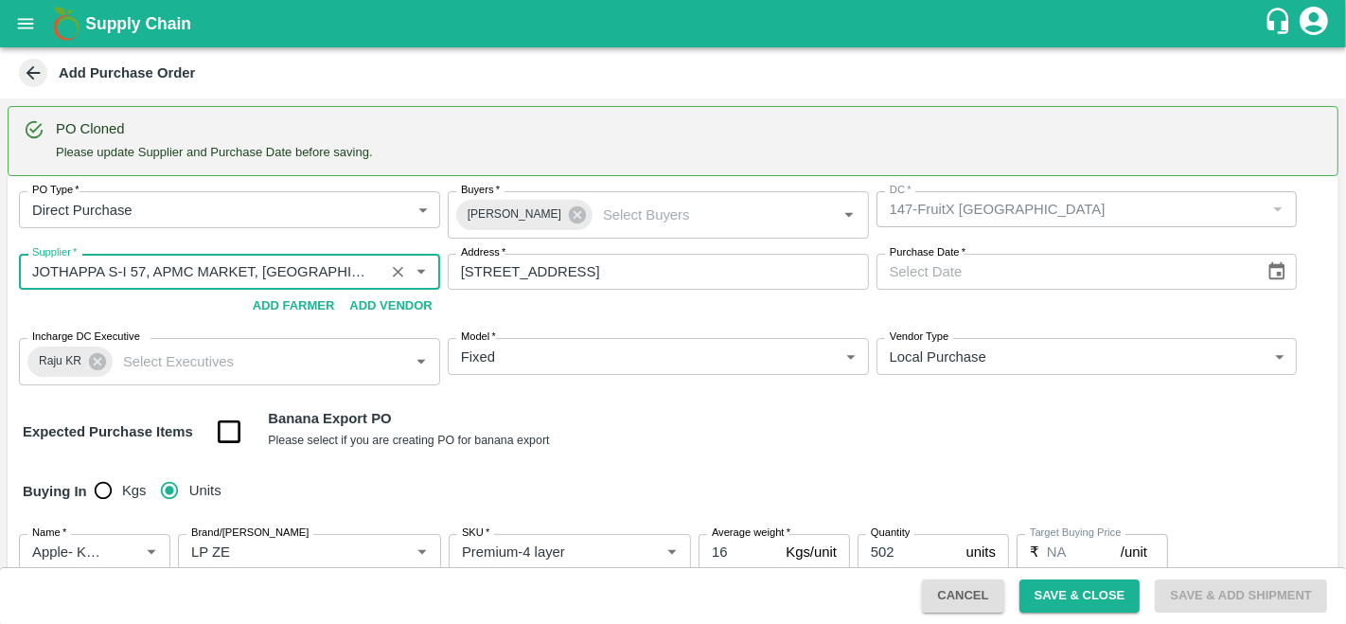
type input "JOTHAPPA S-I 57, APMC MARKET, [GEOGRAPHIC_DATA] ([GEOGRAPHIC_DATA]) Urban-94480…"
click at [1280, 279] on icon "Choose date" at bounding box center [1276, 271] width 21 height 21
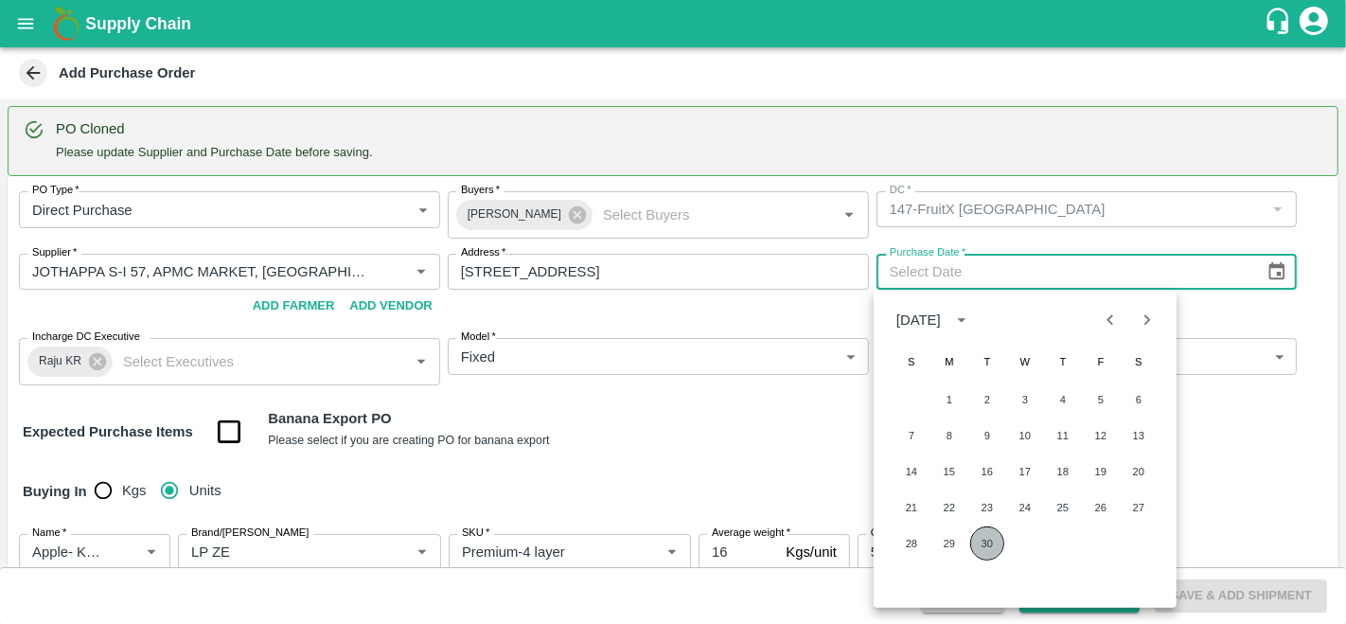
click at [981, 546] on button "30" at bounding box center [987, 543] width 34 height 34
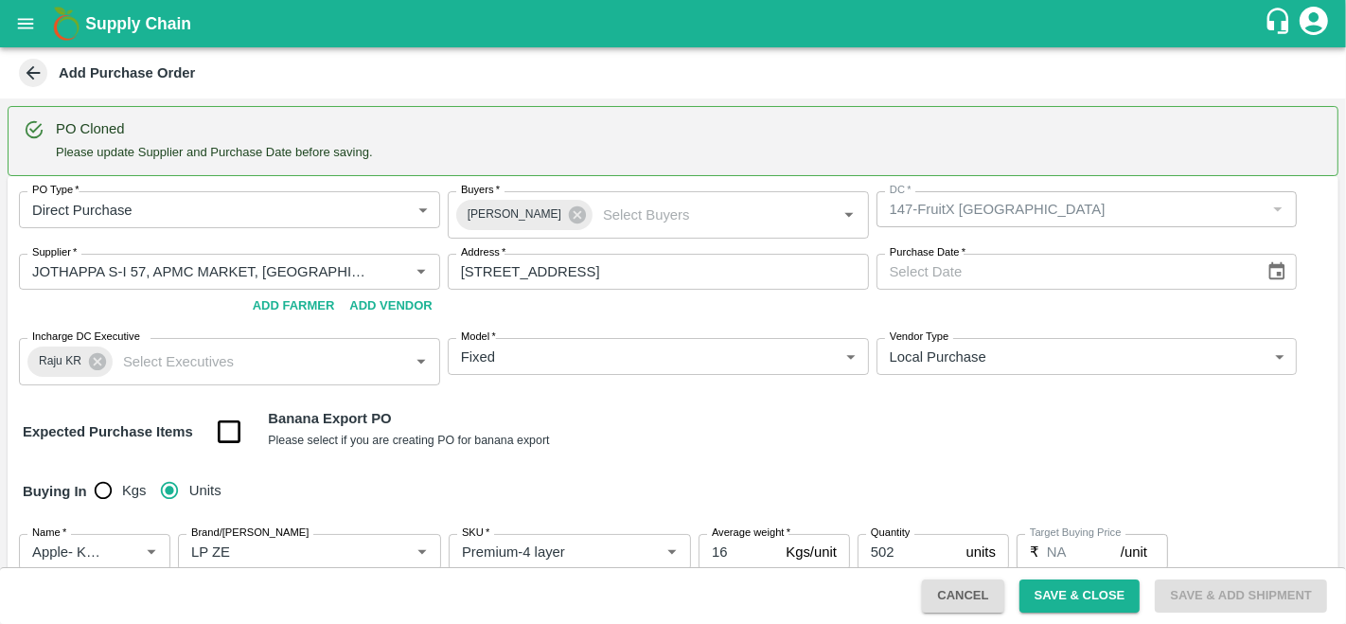
type input "[DATE]"
click at [803, 431] on div "Expected Purchase Items Banana Export PO Please select if you are creating PO f…" at bounding box center [673, 432] width 1300 height 48
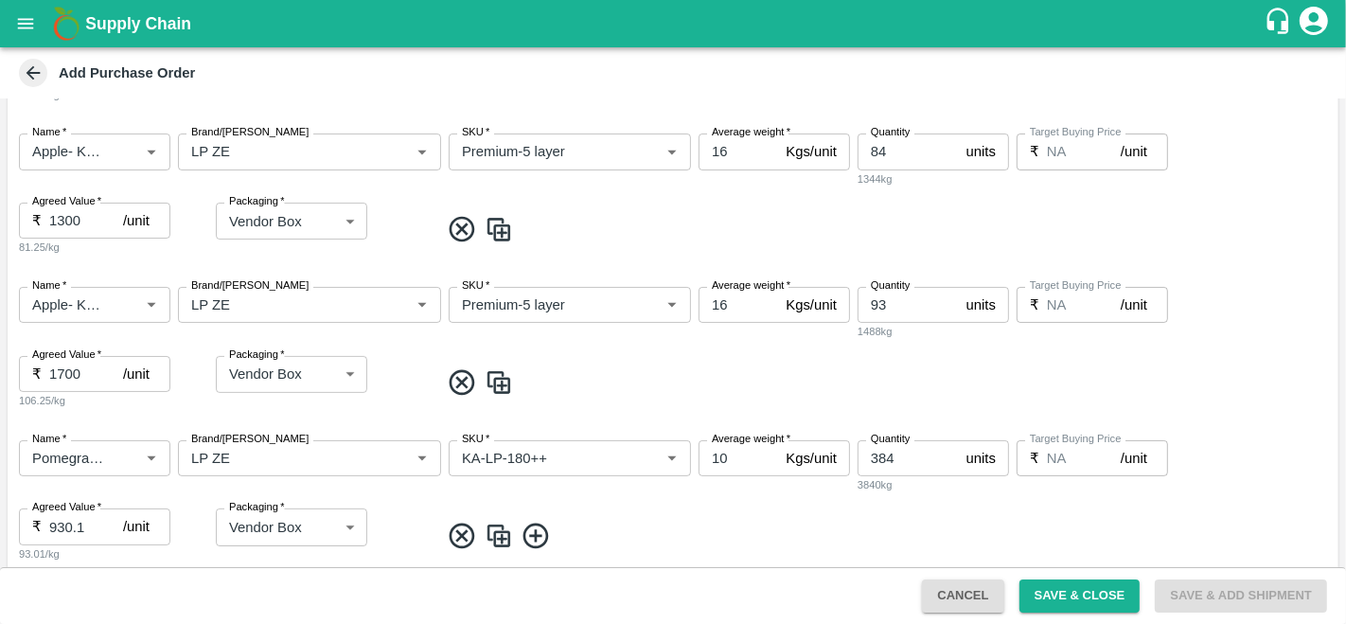
scroll to position [601, 0]
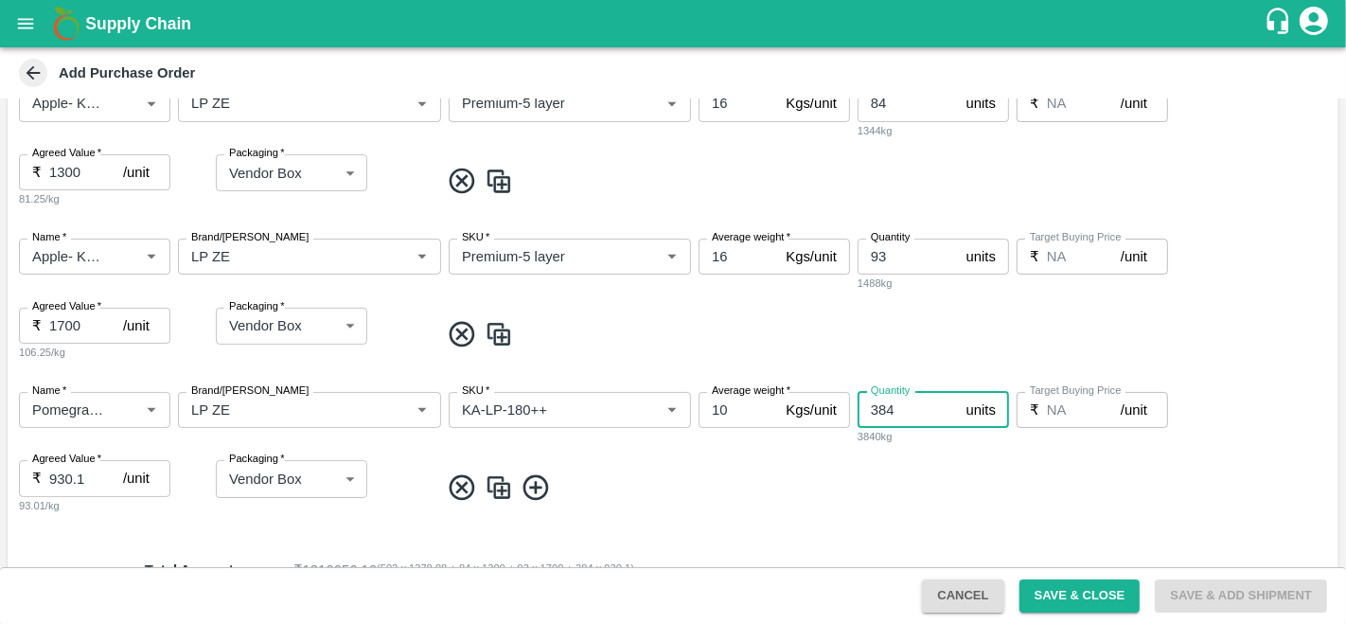
click at [900, 409] on input "384" at bounding box center [907, 410] width 101 height 36
type input "3"
type input "240"
click at [798, 494] on span at bounding box center [885, 487] width 892 height 31
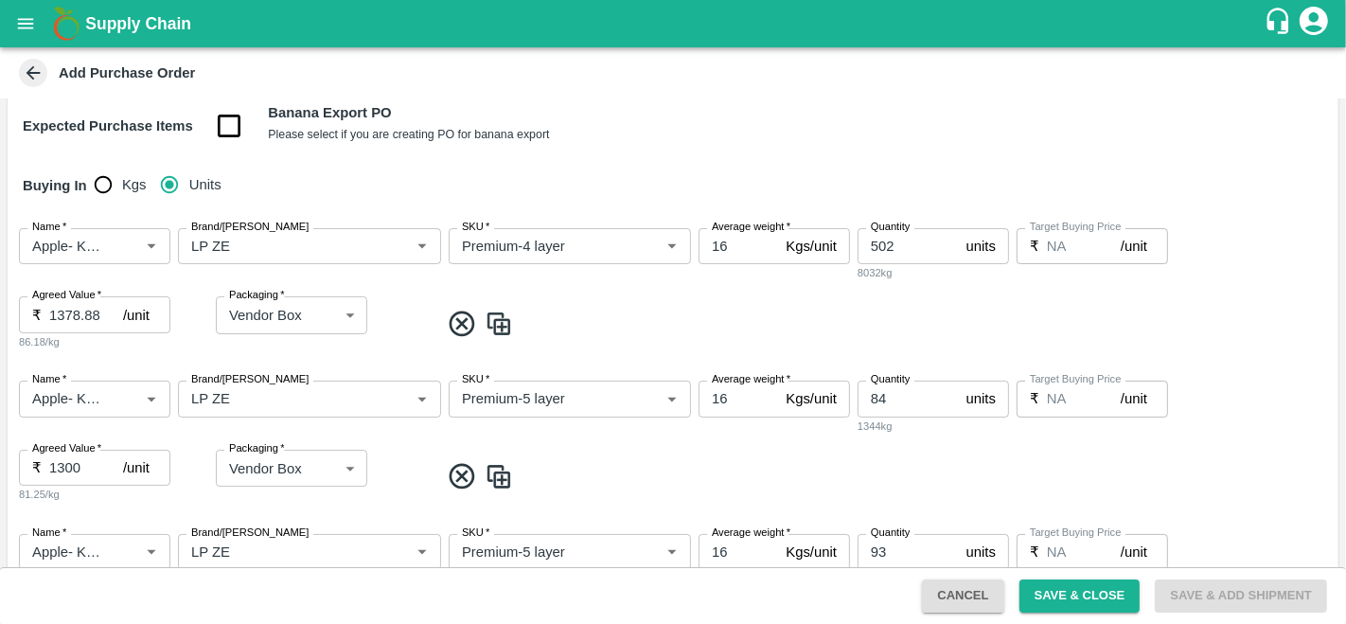
scroll to position [757, 0]
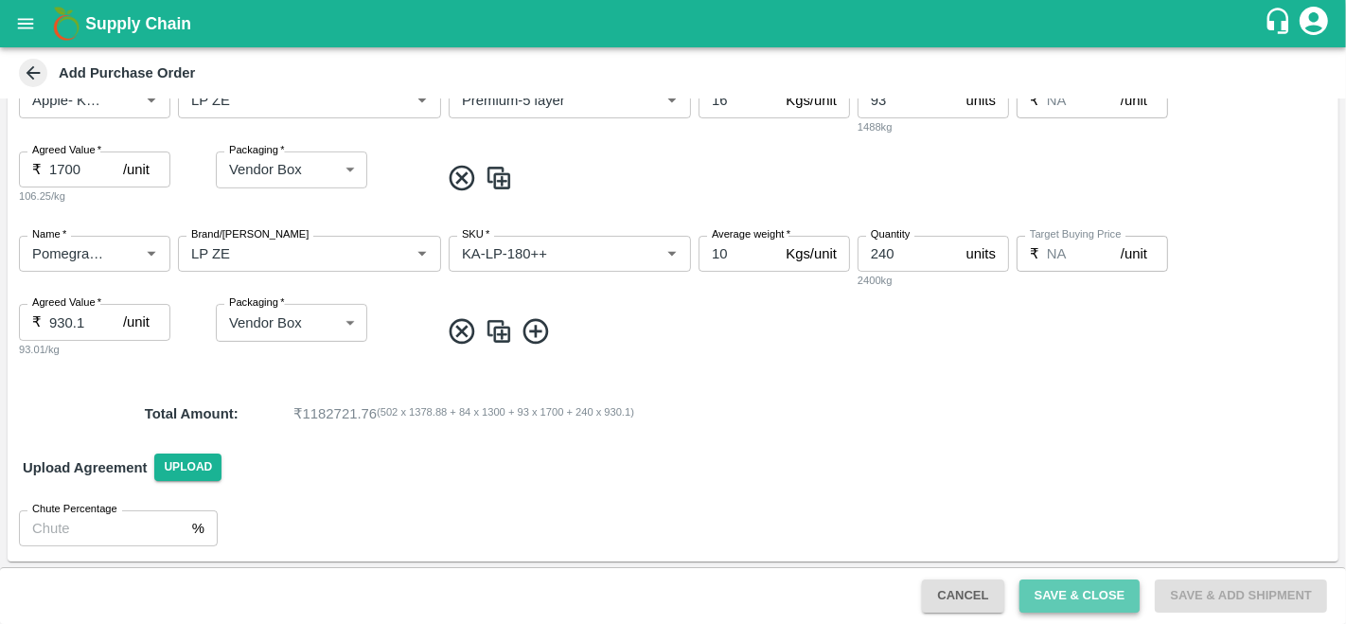
click at [1066, 598] on button "Save & Close" at bounding box center [1079, 595] width 121 height 33
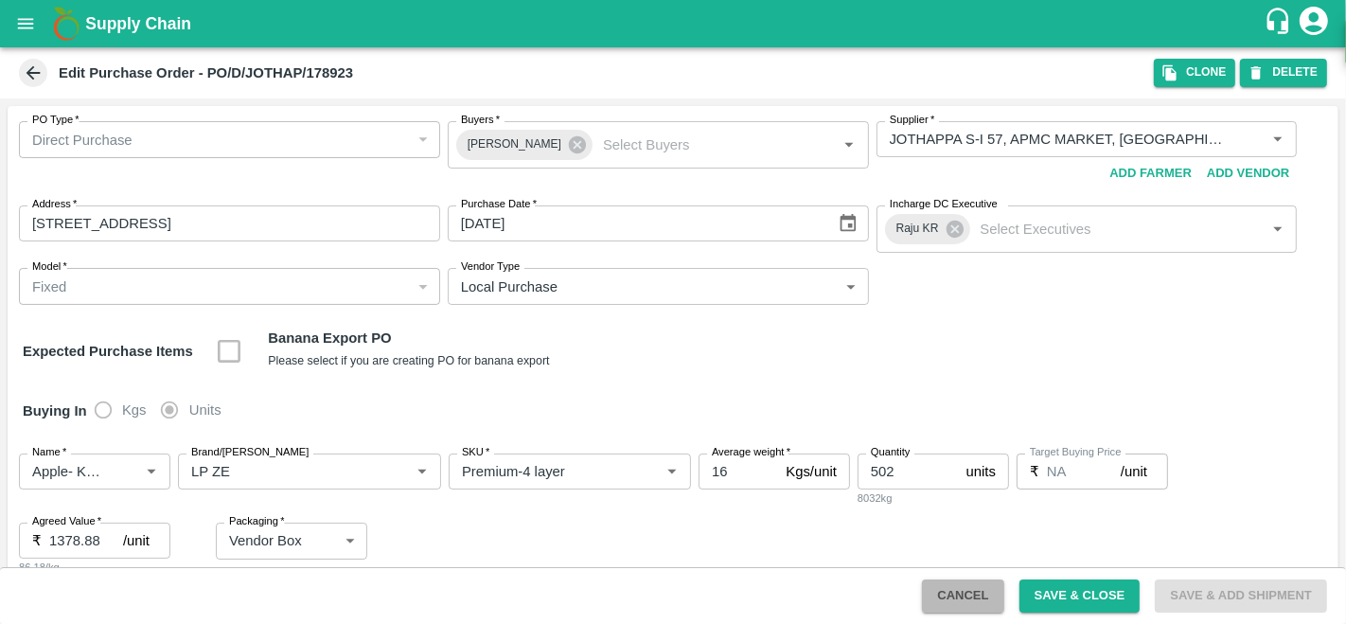
click at [958, 592] on button "Cancel" at bounding box center [962, 595] width 81 height 33
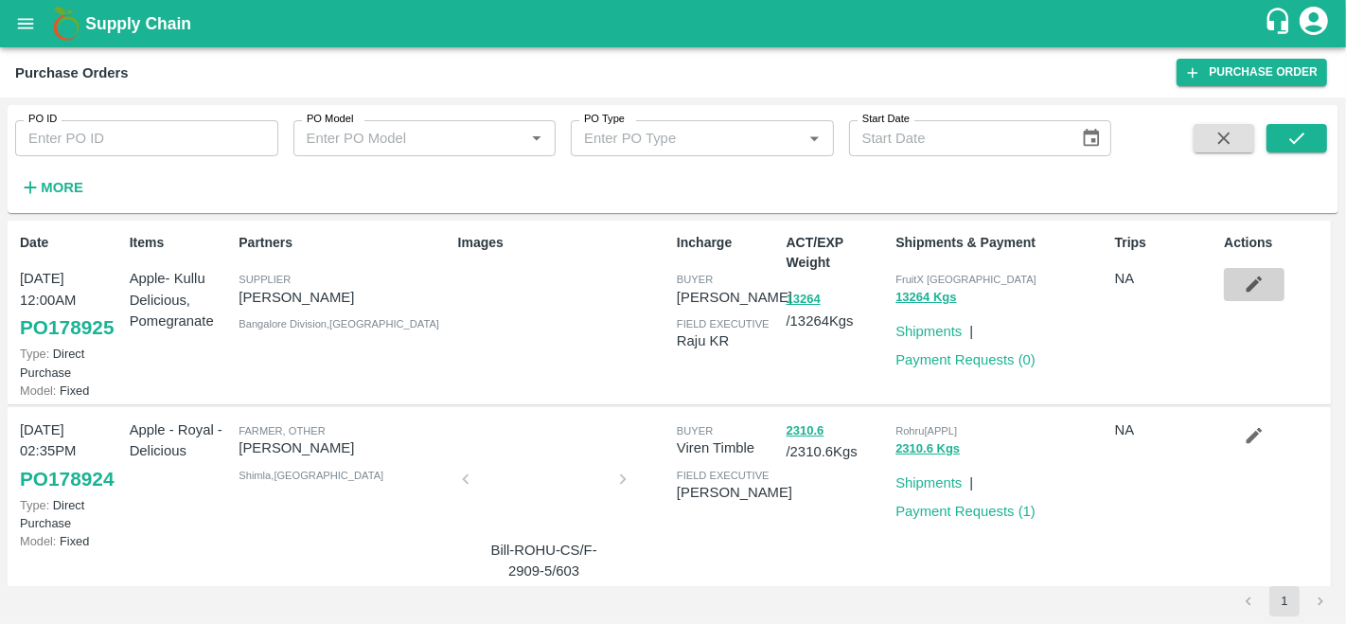
click at [1254, 283] on icon "button" at bounding box center [1254, 284] width 16 height 16
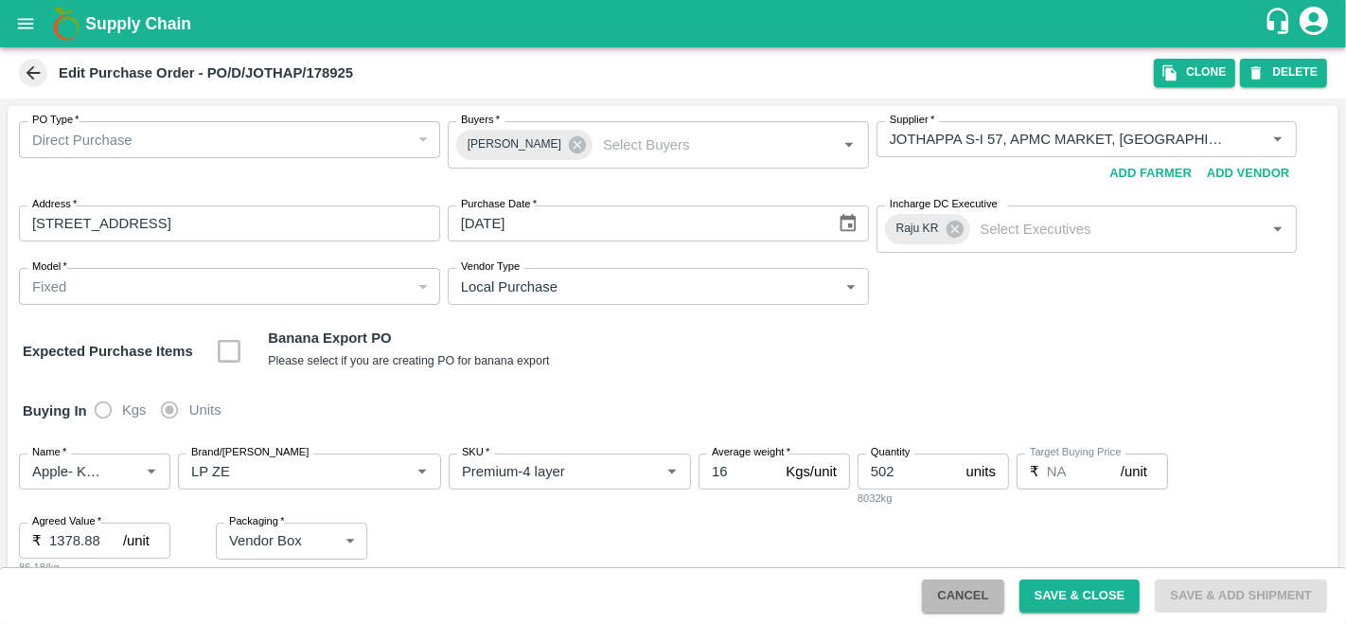
click at [939, 595] on button "Cancel" at bounding box center [962, 595] width 81 height 33
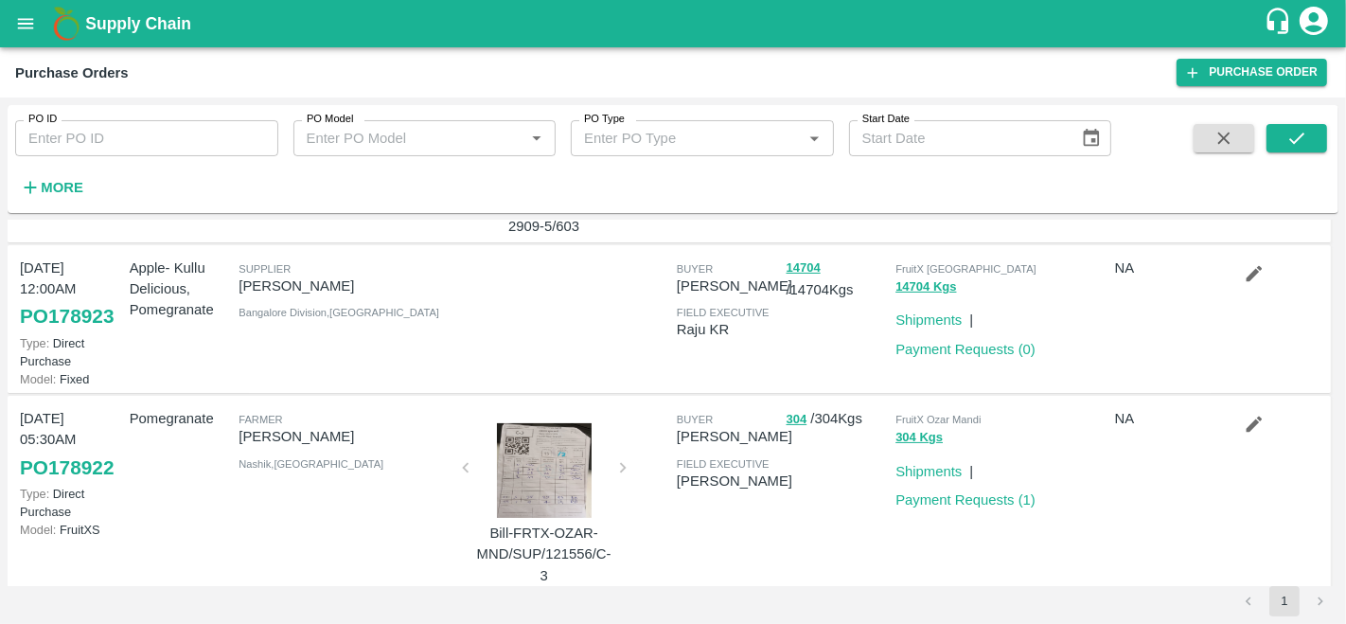
scroll to position [364, 0]
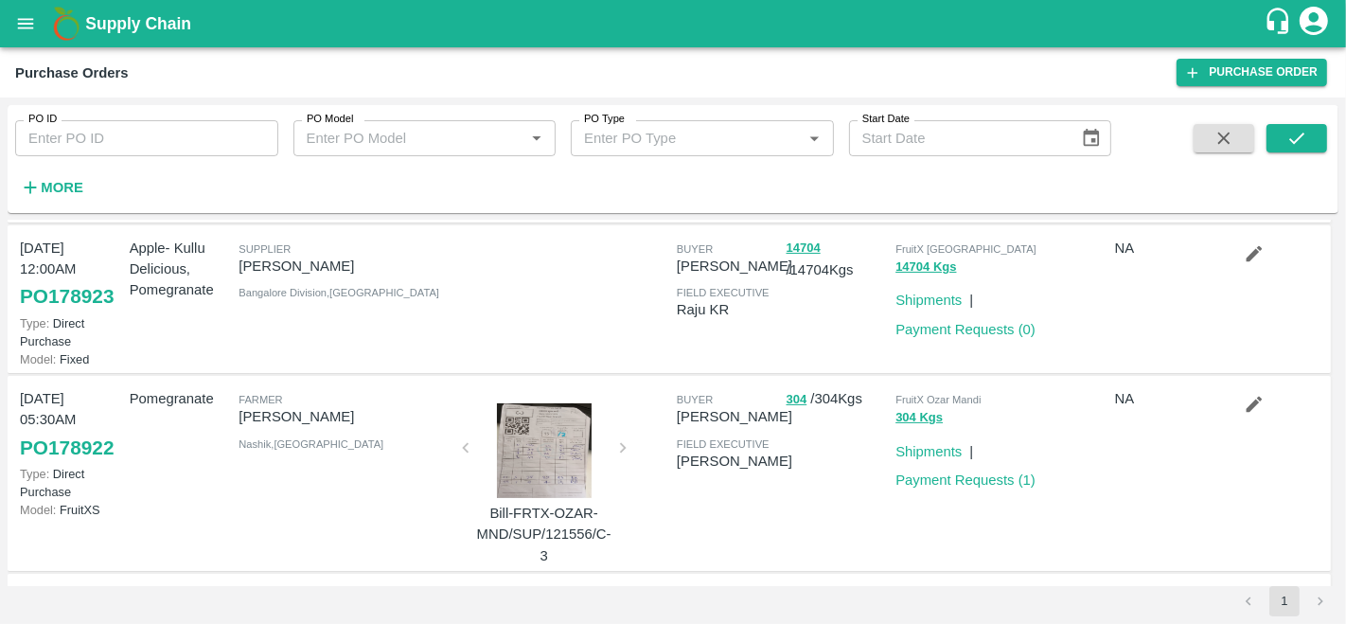
click at [1246, 256] on icon "button" at bounding box center [1254, 253] width 16 height 16
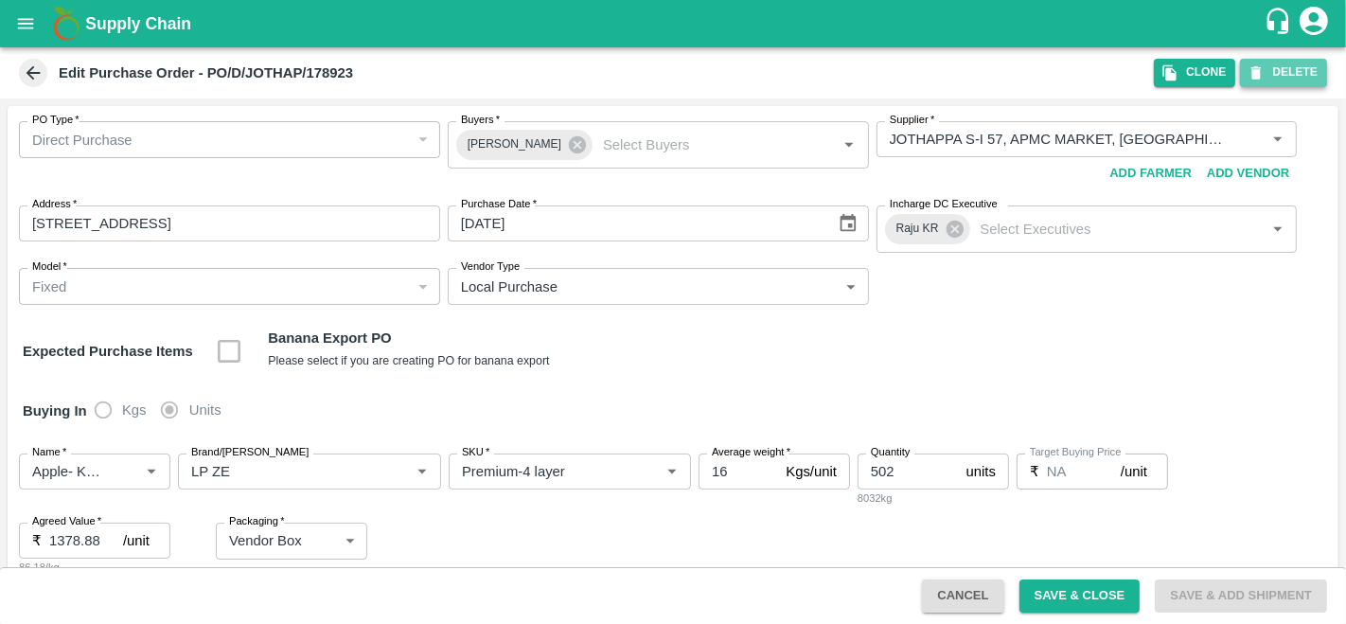
click at [1293, 73] on button "DELETE" at bounding box center [1283, 72] width 87 height 27
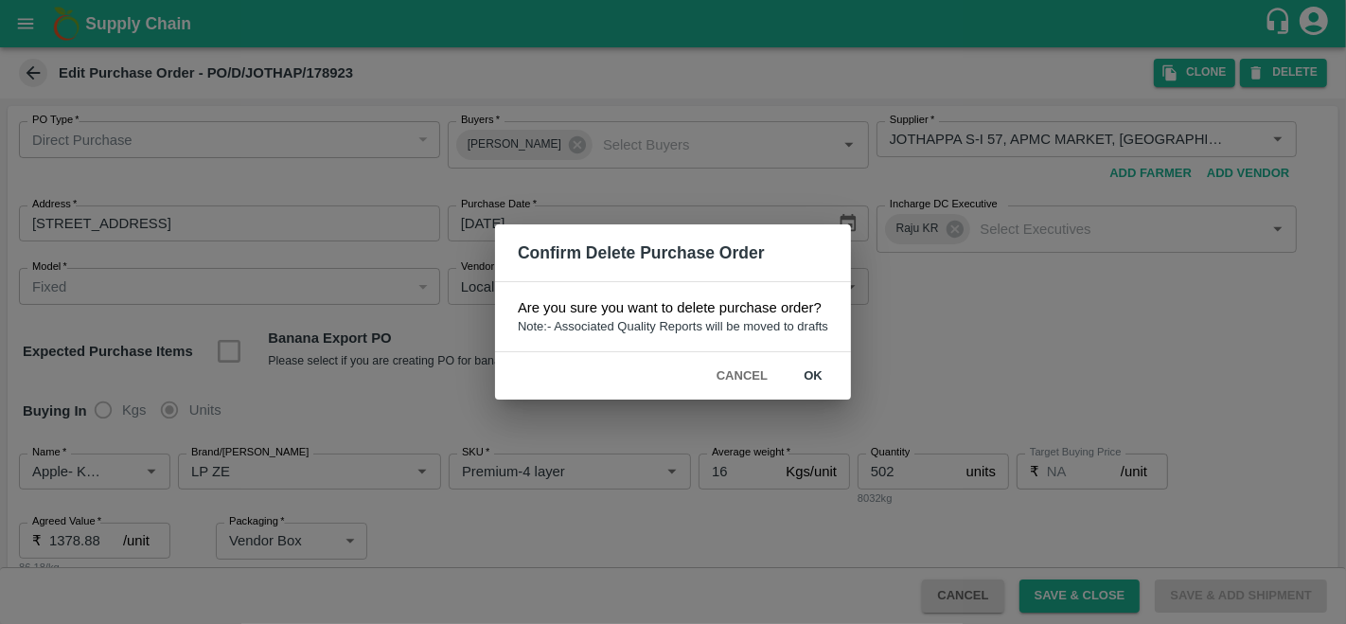
click at [811, 373] on button "ok" at bounding box center [813, 376] width 61 height 33
